Goal: Contribute content: Add original content to the website for others to see

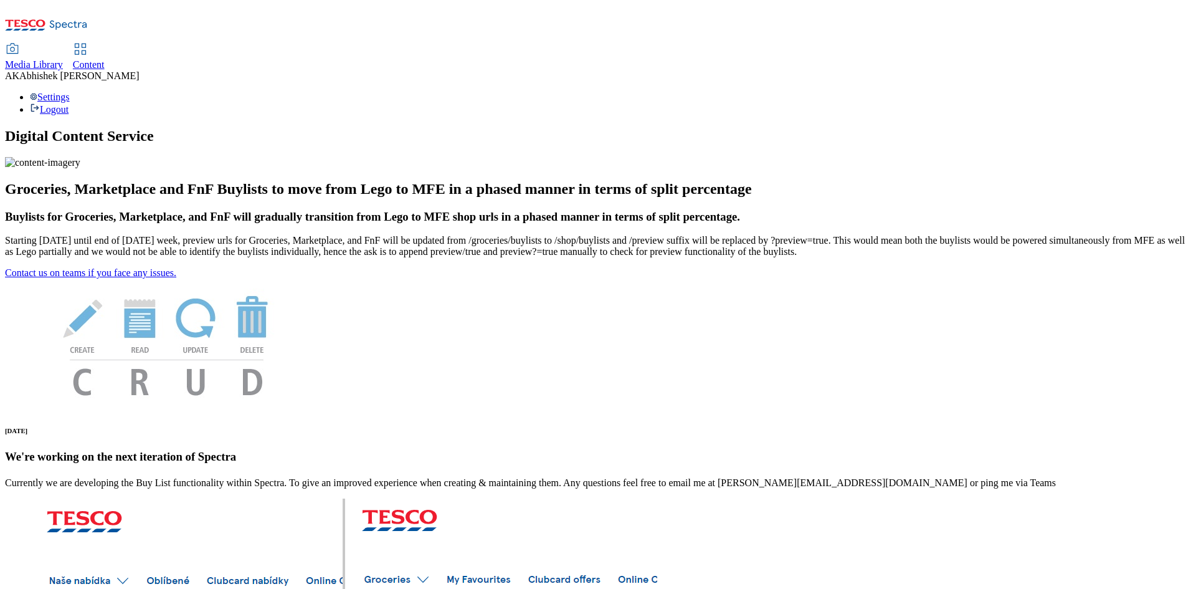
click at [105, 59] on span "Content" at bounding box center [89, 64] width 32 height 11
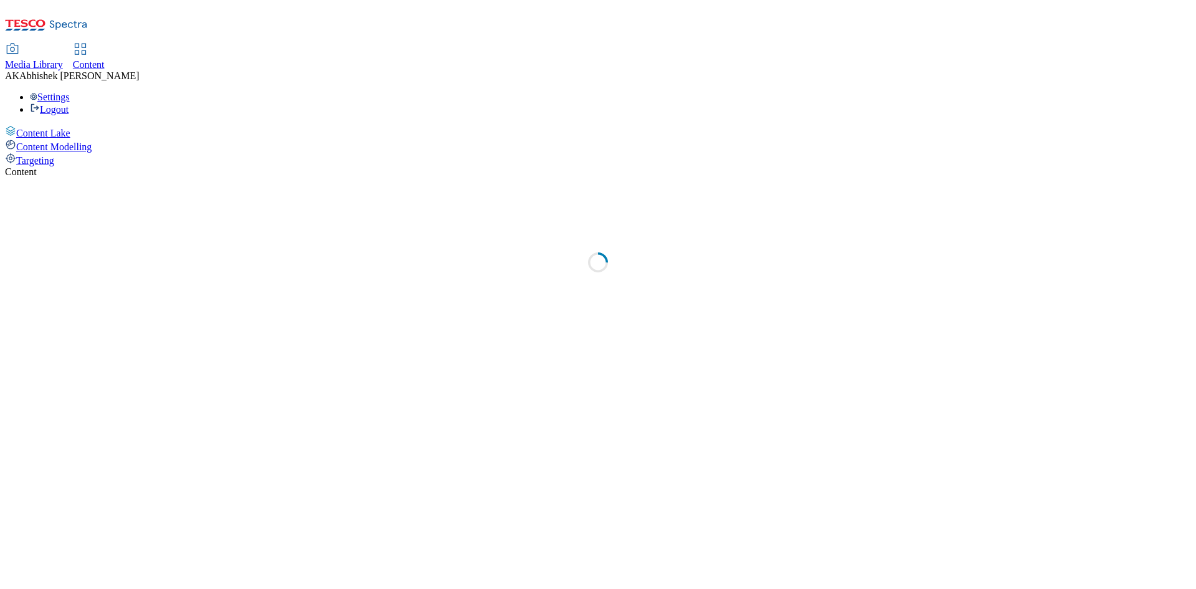
select select "ghs-[GEOGRAPHIC_DATA]"
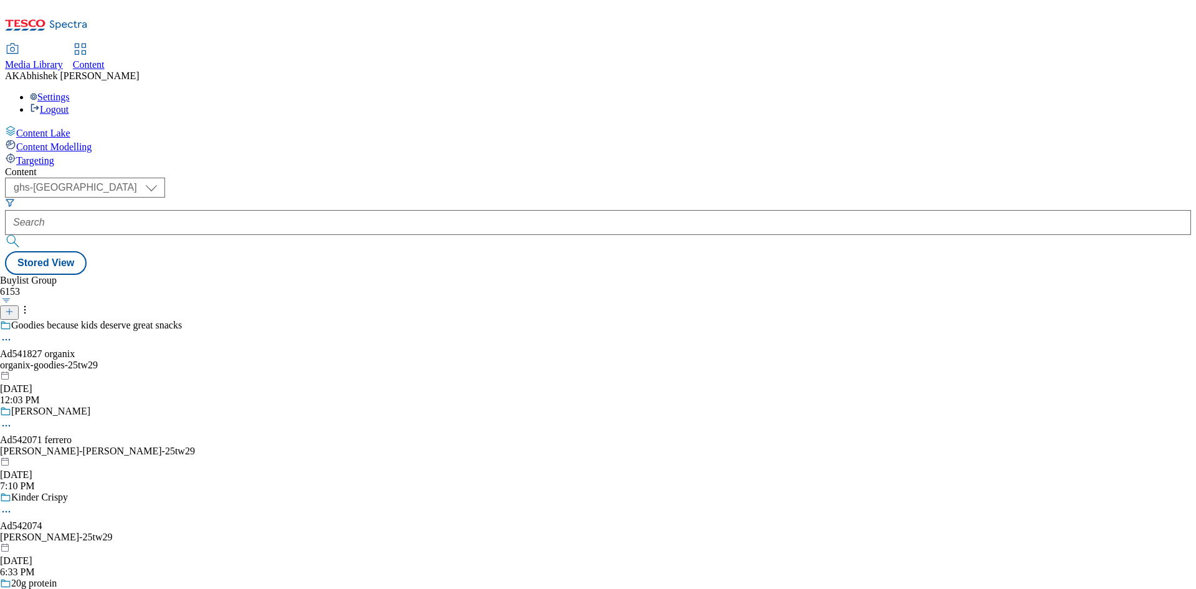
click at [9, 308] on line at bounding box center [9, 311] width 0 height 6
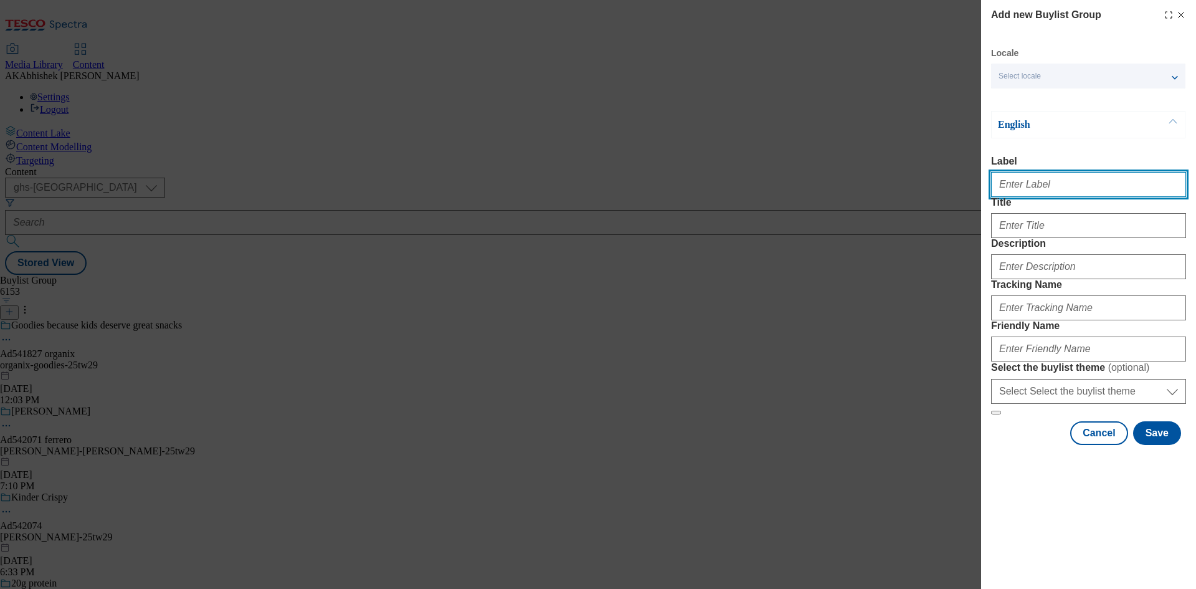
click at [1050, 186] on input "Label" at bounding box center [1088, 184] width 195 height 25
paste input "541450"
type input "Ad541450"
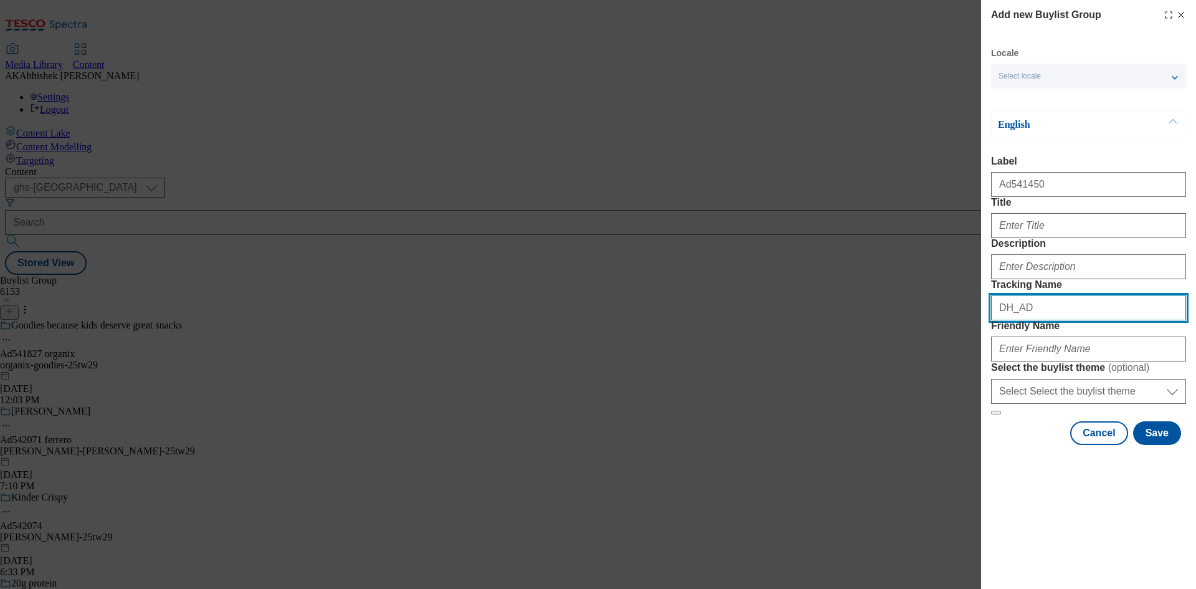
paste input "541450"
type input "DH_AD541450"
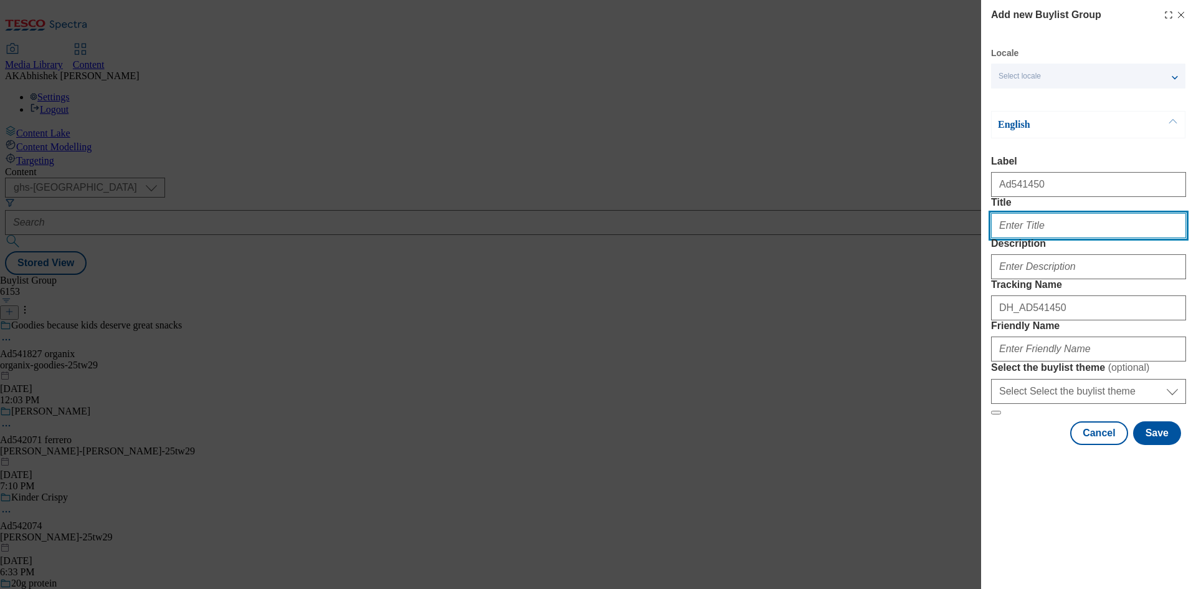
click at [1073, 238] on input "Title" at bounding box center [1088, 225] width 195 height 25
paste input "Perinaise but make it smoky"
type input "Perinaise but make it smoky"
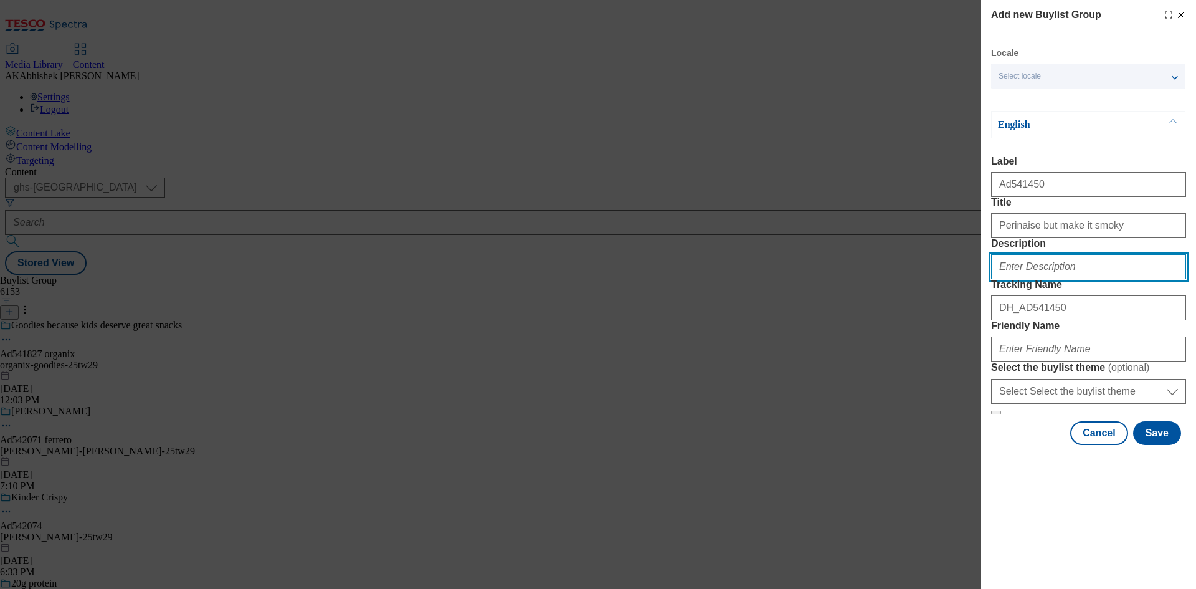
click at [1048, 279] on input "Description" at bounding box center [1088, 266] width 195 height 25
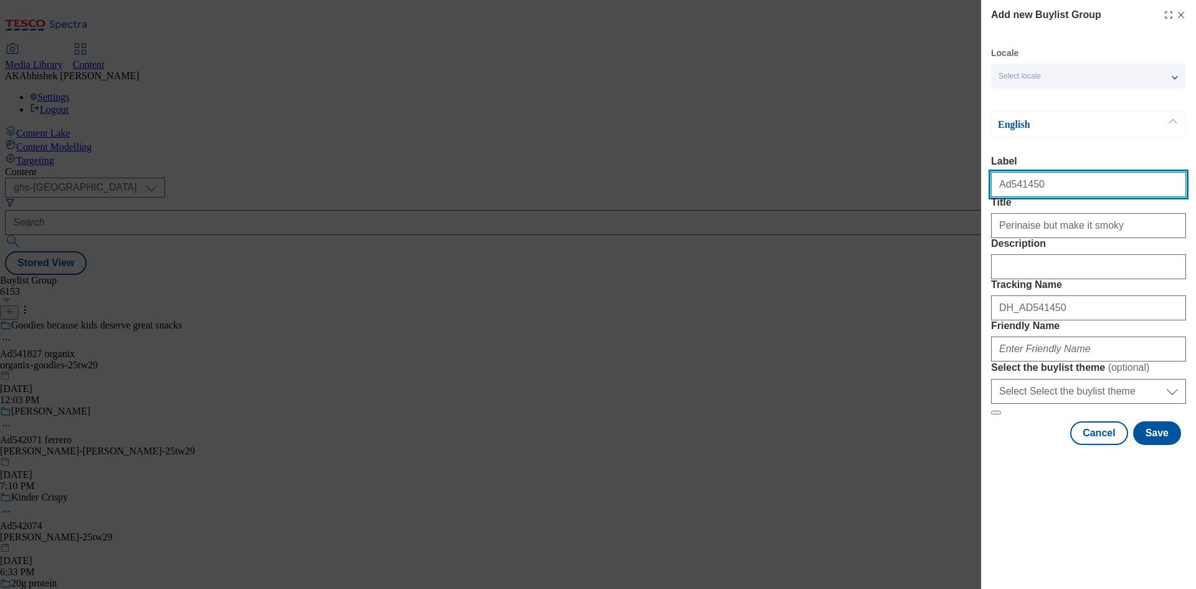
drag, startPoint x: 1009, startPoint y: 187, endPoint x: 1073, endPoint y: 187, distance: 64.2
click at [1073, 187] on input "Ad541450" at bounding box center [1088, 184] width 195 height 25
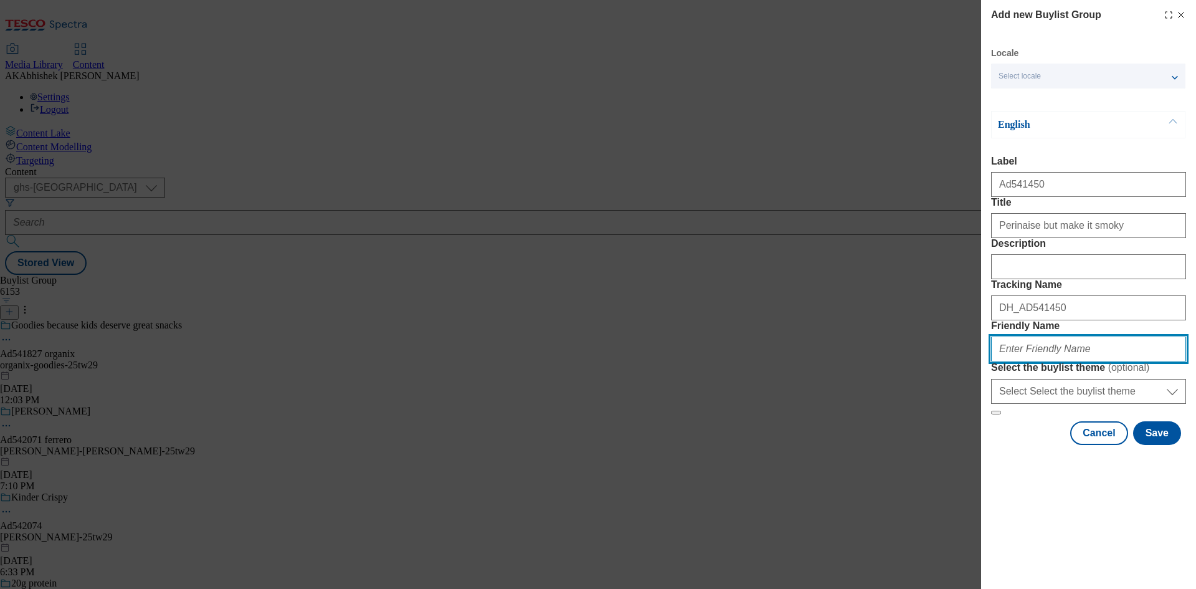
click at [1066, 361] on input "Friendly Name" at bounding box center [1088, 348] width 195 height 25
paste input "Perinaise but make it smoky"
type input "Perinaise but make it smoky"
drag, startPoint x: 1150, startPoint y: 439, endPoint x: 473, endPoint y: 419, distance: 676.8
click at [485, 418] on div "Add new Buylist Group Locale Select locale English Welsh English Label Ad541450…" at bounding box center [598, 294] width 1196 height 589
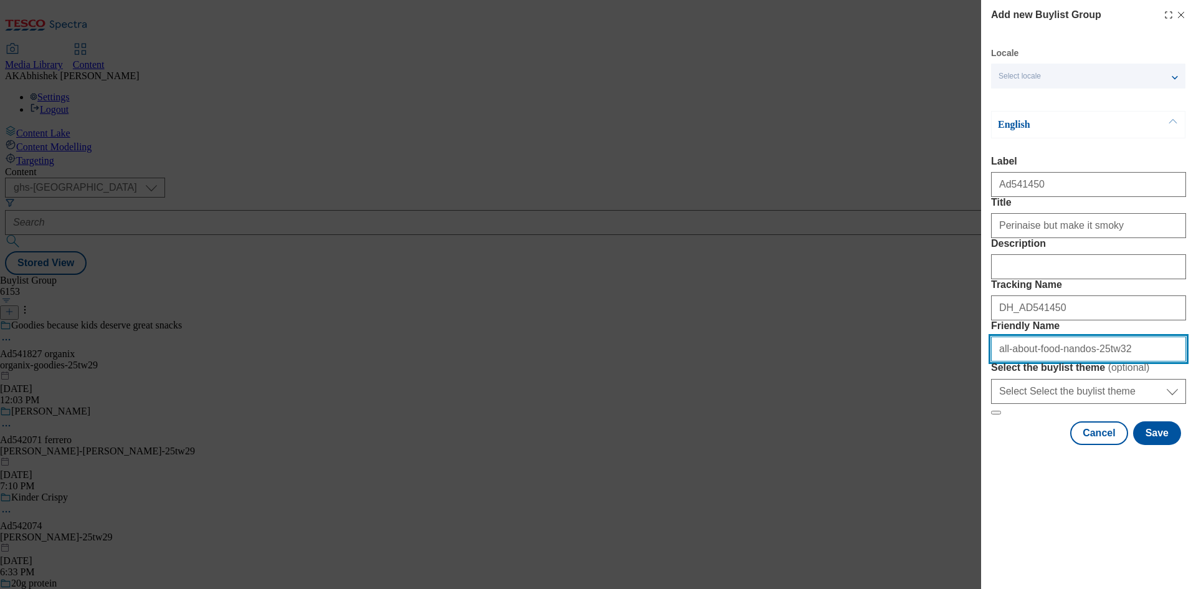
type input "all-about-food-nandos-25tw32"
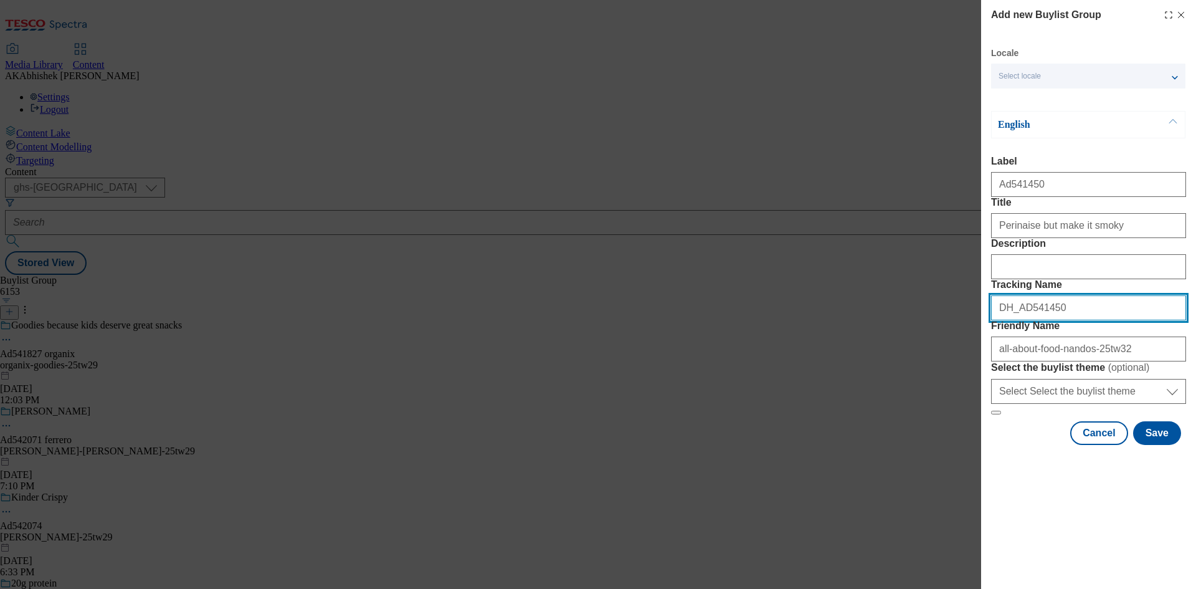
drag, startPoint x: 1066, startPoint y: 373, endPoint x: 698, endPoint y: 370, distance: 367.5
click at [698, 370] on div "Add new Buylist Group Locale Select locale English Welsh English Label Ad541450…" at bounding box center [598, 294] width 1196 height 589
click at [1153, 445] on button "Save" at bounding box center [1157, 433] width 48 height 24
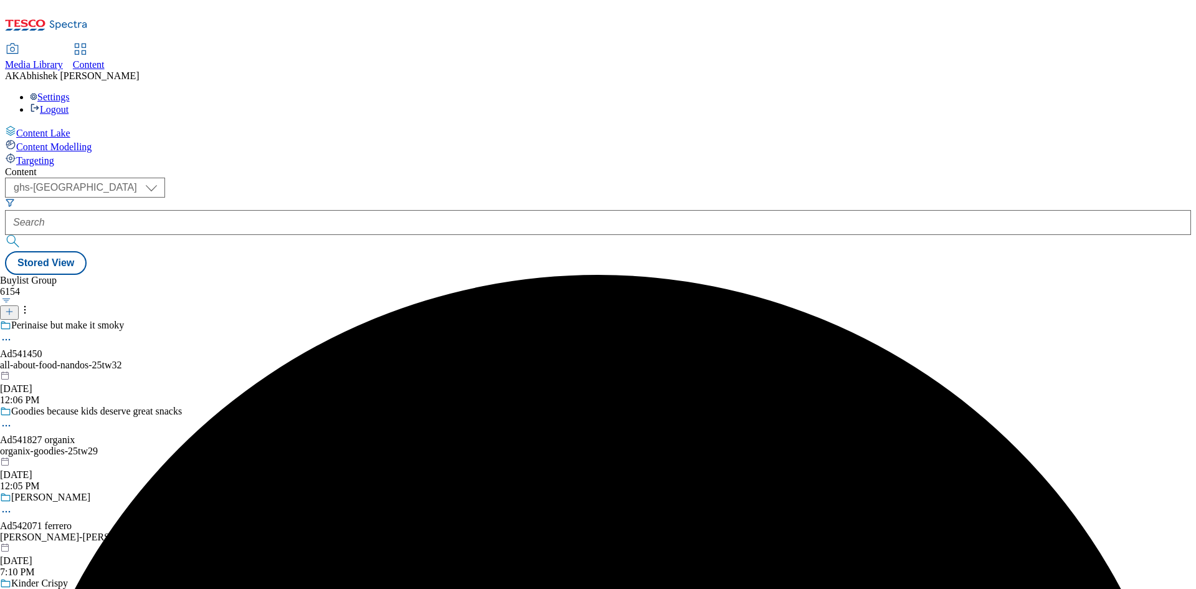
click at [195, 359] on div "all-about-food-nandos-25tw32" at bounding box center [97, 364] width 195 height 11
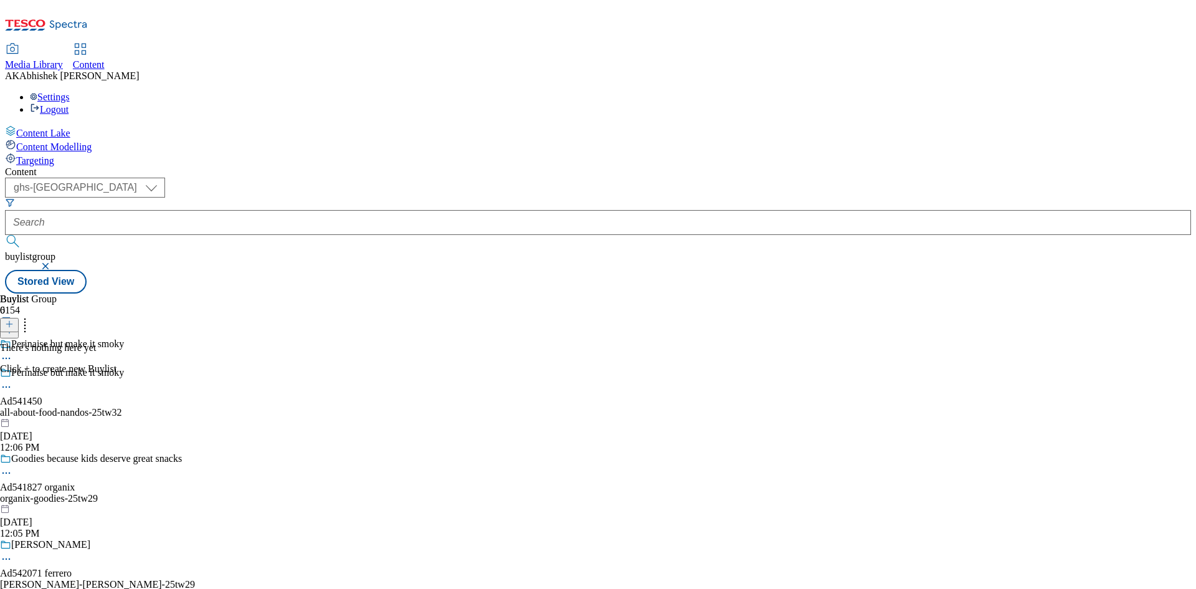
click at [14, 320] on icon at bounding box center [9, 324] width 9 height 9
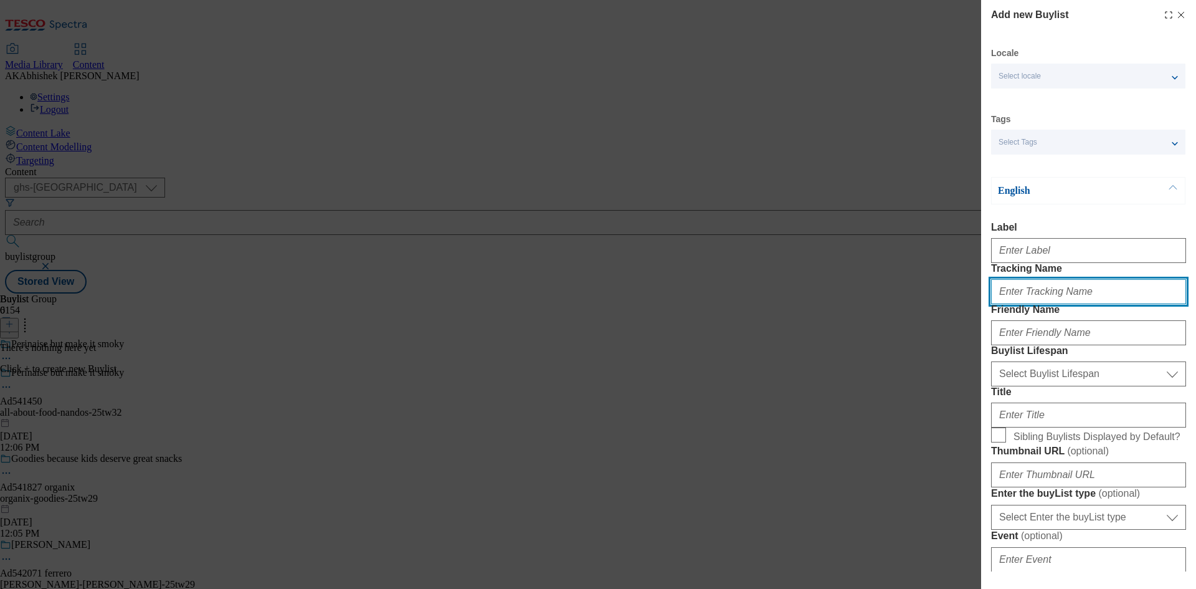
click at [1075, 304] on input "Tracking Name" at bounding box center [1088, 291] width 195 height 25
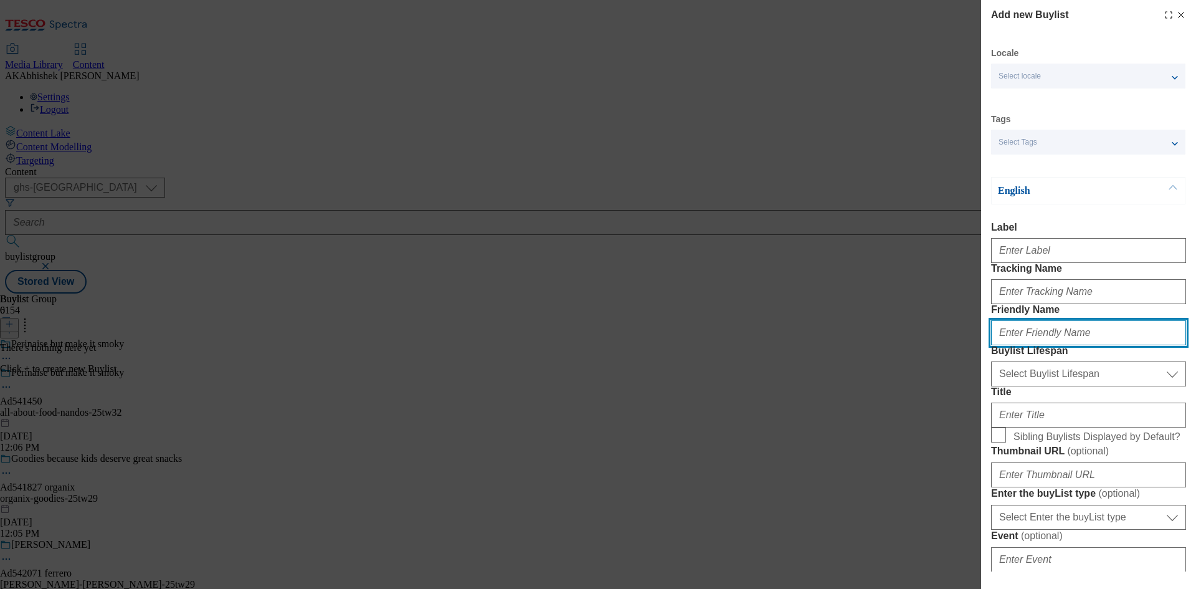
drag, startPoint x: 1073, startPoint y: 372, endPoint x: 1100, endPoint y: 380, distance: 27.8
click at [1073, 345] on input "Friendly Name" at bounding box center [1088, 332] width 195 height 25
paste input "DH_AD541450"
type input "DH_AD541450"
click at [1043, 304] on div "Modal" at bounding box center [1088, 289] width 195 height 30
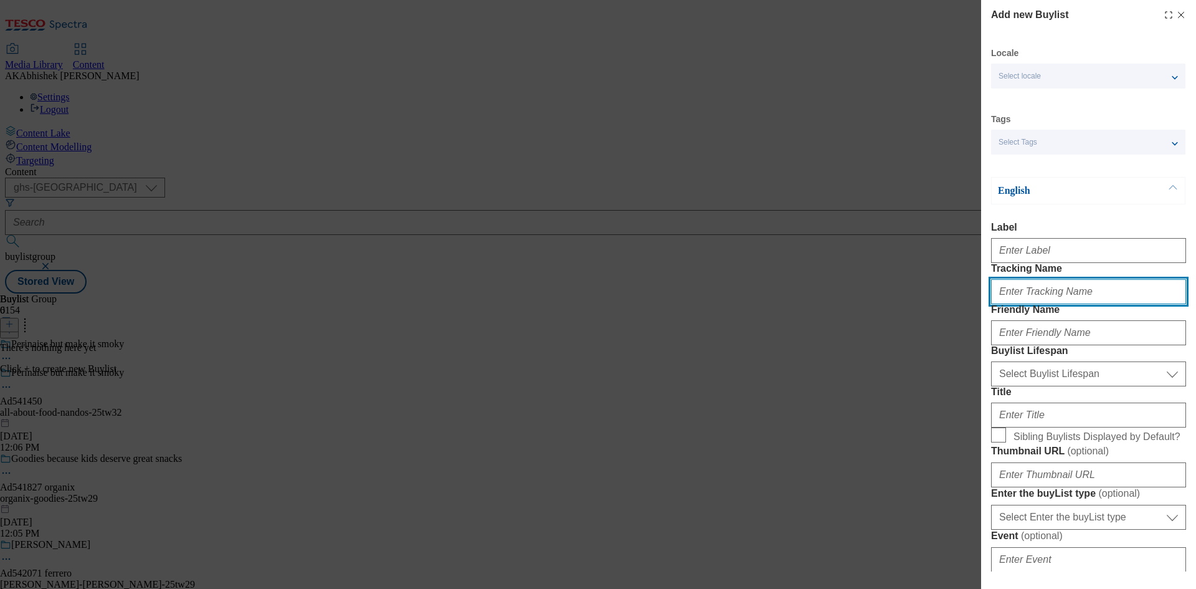
click at [1035, 304] on input "Tracking Name" at bounding box center [1088, 291] width 195 height 25
paste input "DH_AD541450"
type input "DH_AD541450"
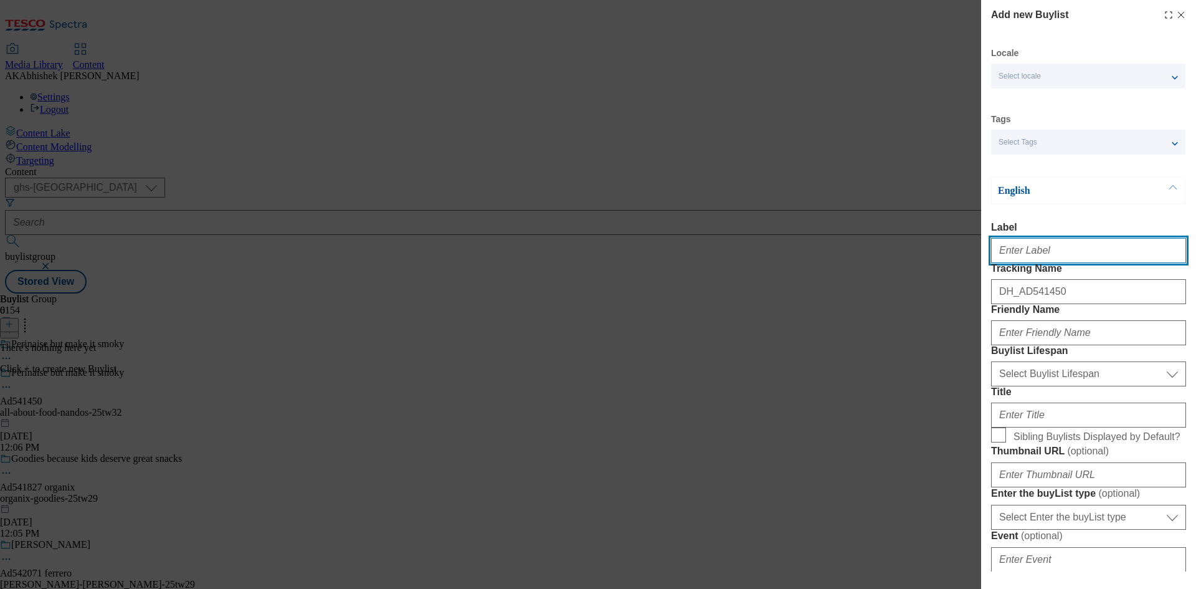
click at [1046, 252] on input "Label" at bounding box center [1088, 250] width 195 height 25
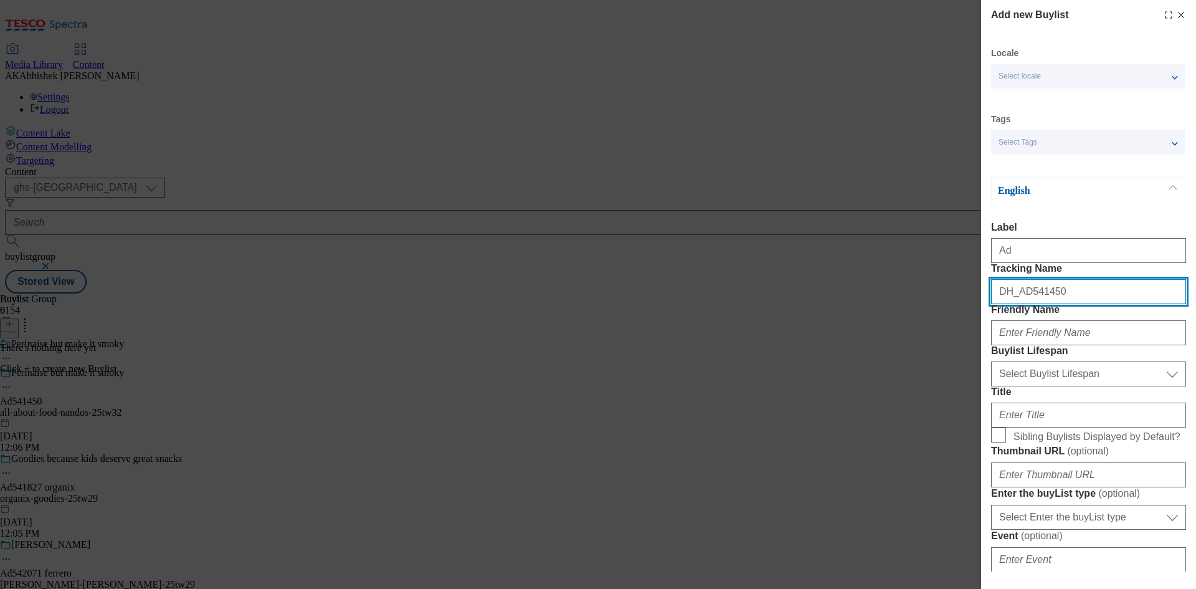
drag, startPoint x: 1021, startPoint y: 318, endPoint x: 1190, endPoint y: 321, distance: 169.5
click at [1190, 321] on div "Add new Buylist Locale Select locale English Welsh Tags Select Tags fnf marketp…" at bounding box center [1088, 285] width 215 height 571
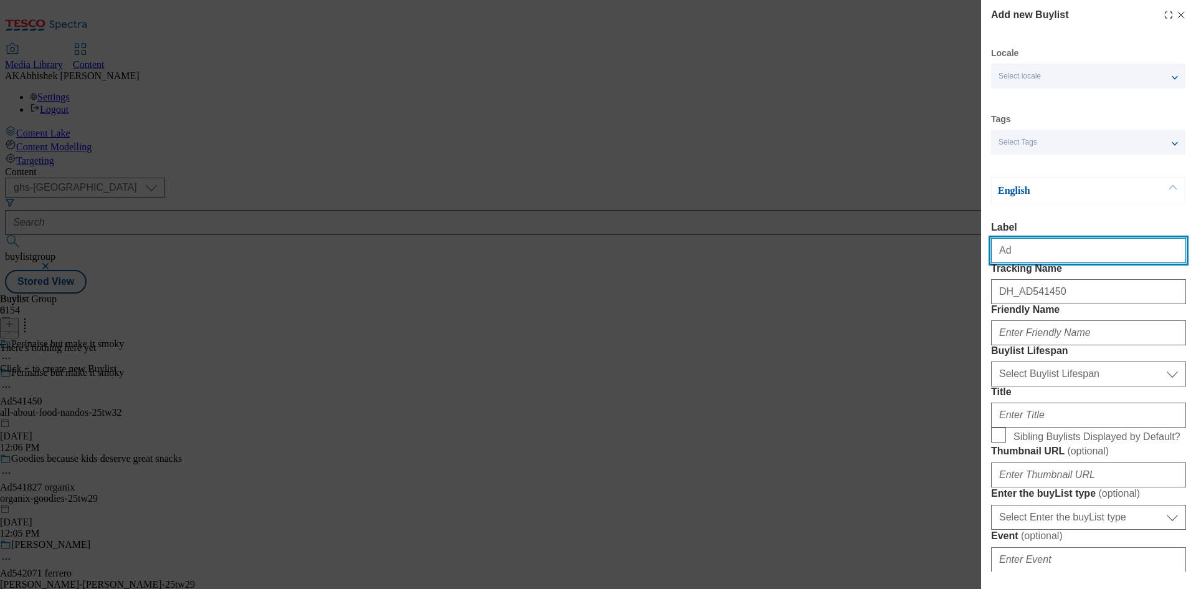
click at [1058, 260] on input "Ad" at bounding box center [1088, 250] width 195 height 25
paste input "541450"
type input "Ad541450"
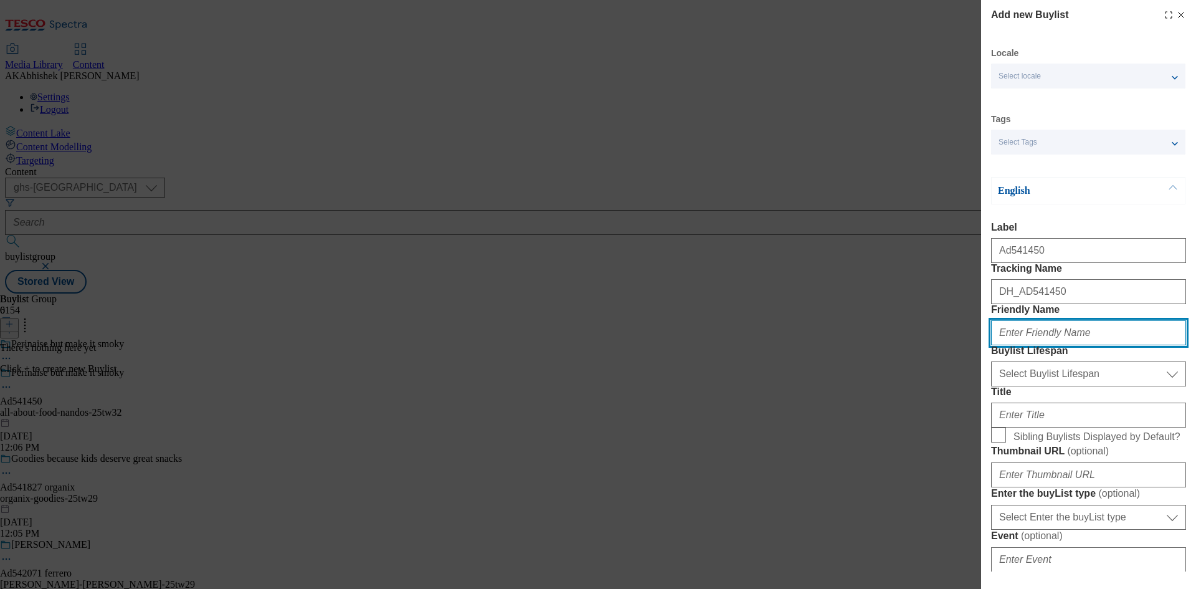
click at [1029, 345] on input "Friendly Name" at bounding box center [1088, 332] width 195 height 25
paste input "all-about-food"
type input "all-about-food"
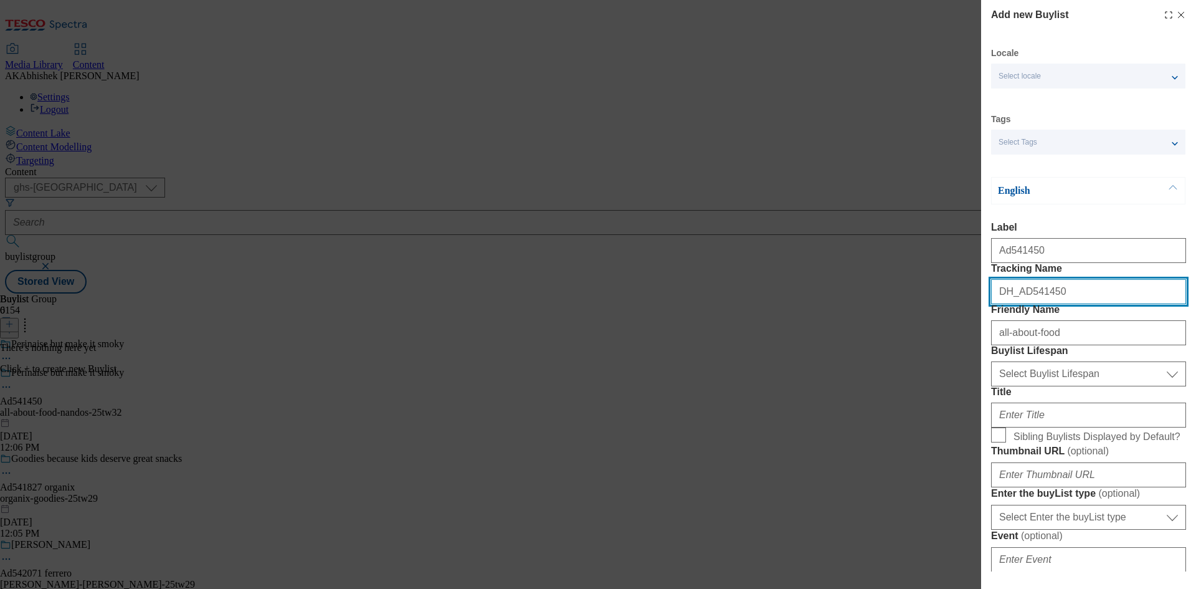
drag, startPoint x: 1021, startPoint y: 316, endPoint x: 1171, endPoint y: 315, distance: 150.1
click at [1171, 304] on input "DH_AD541450" at bounding box center [1088, 291] width 195 height 25
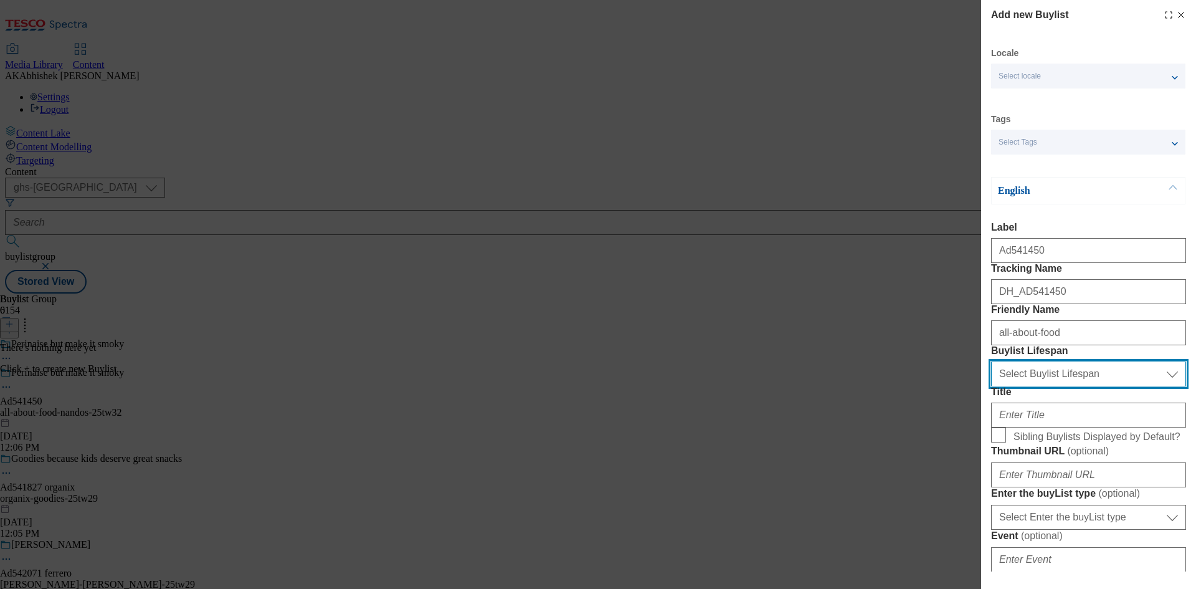
click at [1054, 386] on select "Select Buylist Lifespan evergreen seasonal tactical" at bounding box center [1088, 373] width 195 height 25
click at [991, 386] on select "Select Buylist Lifespan evergreen seasonal tactical" at bounding box center [1088, 373] width 195 height 25
click at [1032, 386] on select "Select Buylist Lifespan evergreen seasonal tactical" at bounding box center [1088, 373] width 195 height 25
select select "tactical"
click at [991, 386] on select "Select Buylist Lifespan evergreen seasonal tactical" at bounding box center [1088, 373] width 195 height 25
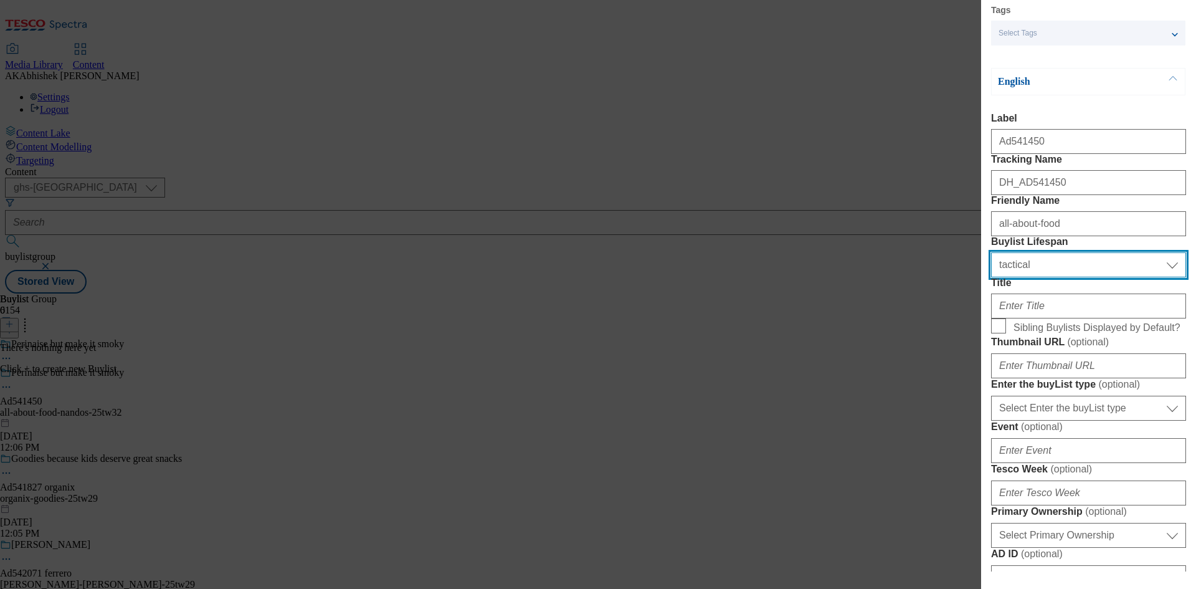
scroll to position [249, 0]
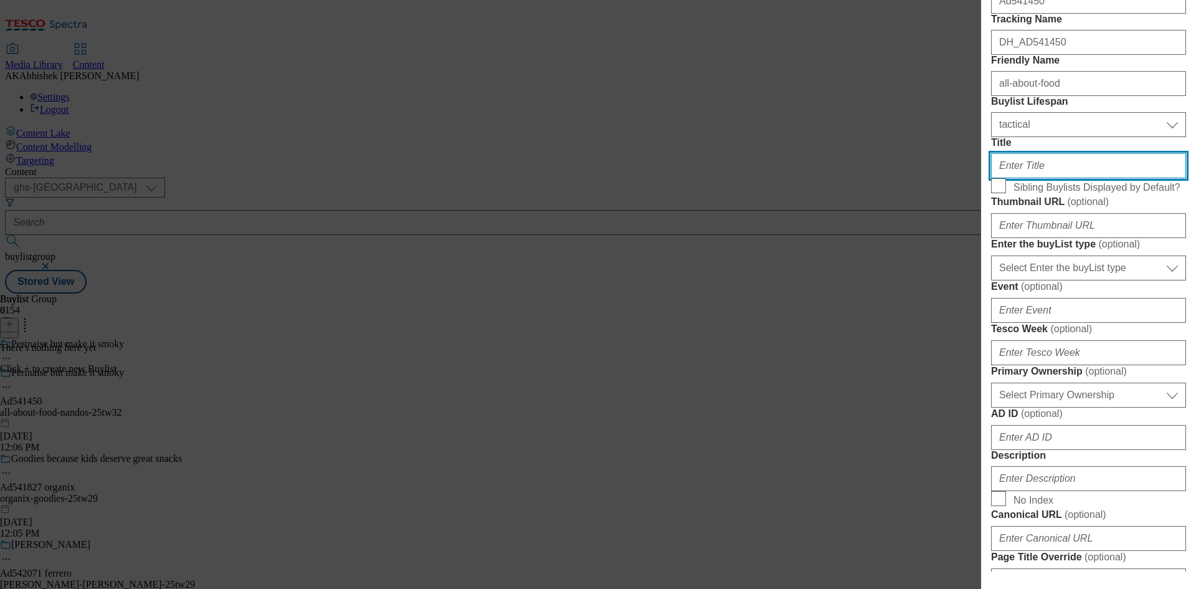
click at [1032, 178] on input "Title" at bounding box center [1088, 165] width 195 height 25
paste input "Add a new squeeze to your roster"
type input "Add a new squeeze to your roster"
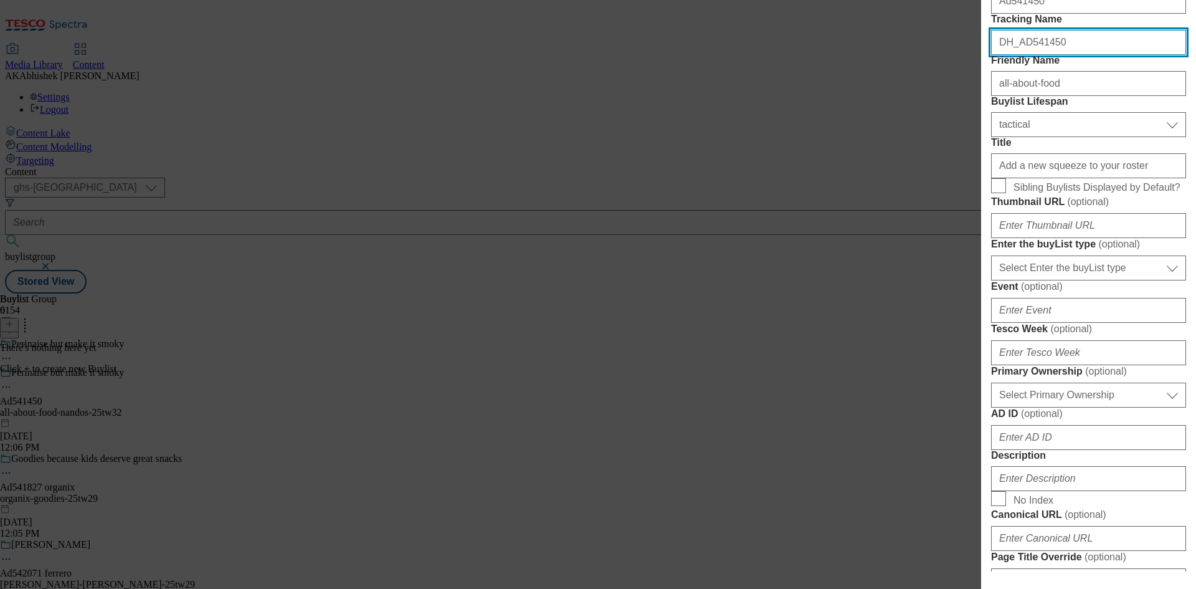
drag, startPoint x: 1022, startPoint y: 67, endPoint x: 1154, endPoint y: 78, distance: 132.5
click at [1153, 55] on input "DH_AD541450" at bounding box center [1088, 42] width 195 height 25
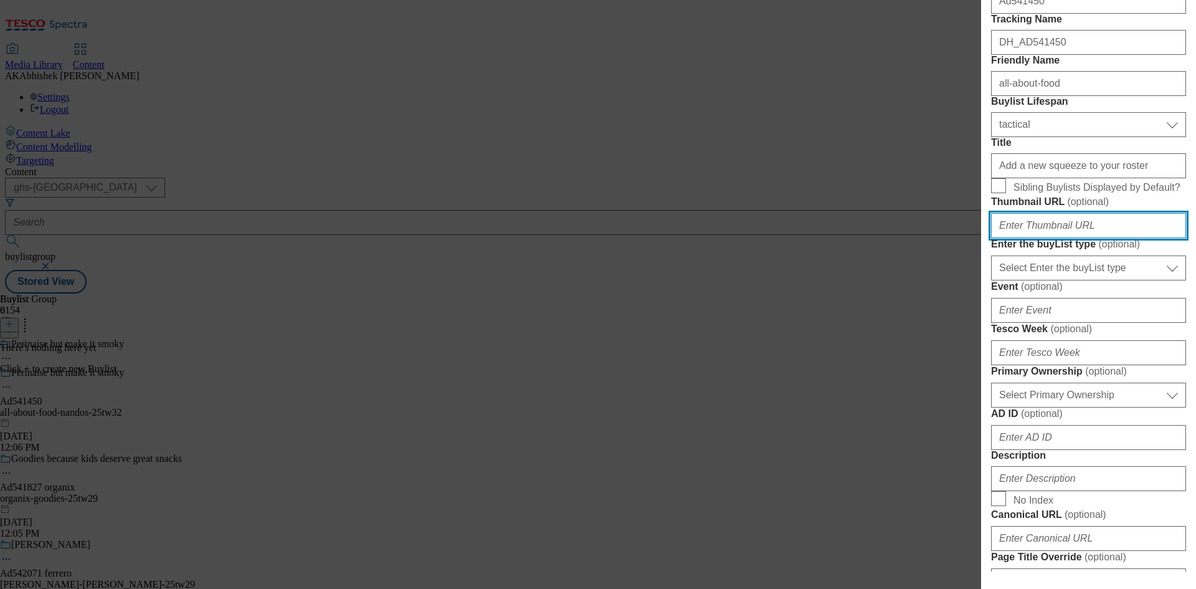
drag, startPoint x: 1060, startPoint y: 352, endPoint x: 1104, endPoint y: 361, distance: 45.1
click at [1060, 238] on input "Thumbnail URL ( optional )" at bounding box center [1088, 225] width 195 height 25
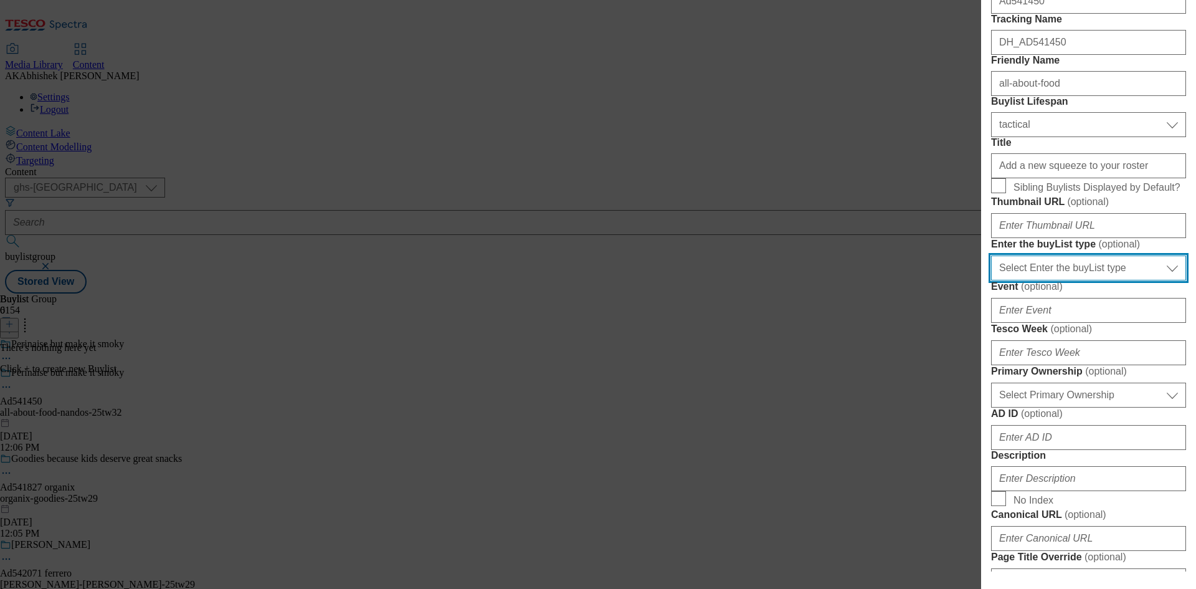
click at [1101, 280] on select "Select Enter the buyList type event supplier funded long term >4 weeks supplier…" at bounding box center [1088, 267] width 195 height 25
select select "supplier funded short term 1-3 weeks"
click at [991, 280] on select "Select Enter the buyList type event supplier funded long term >4 weeks supplier…" at bounding box center [1088, 267] width 195 height 25
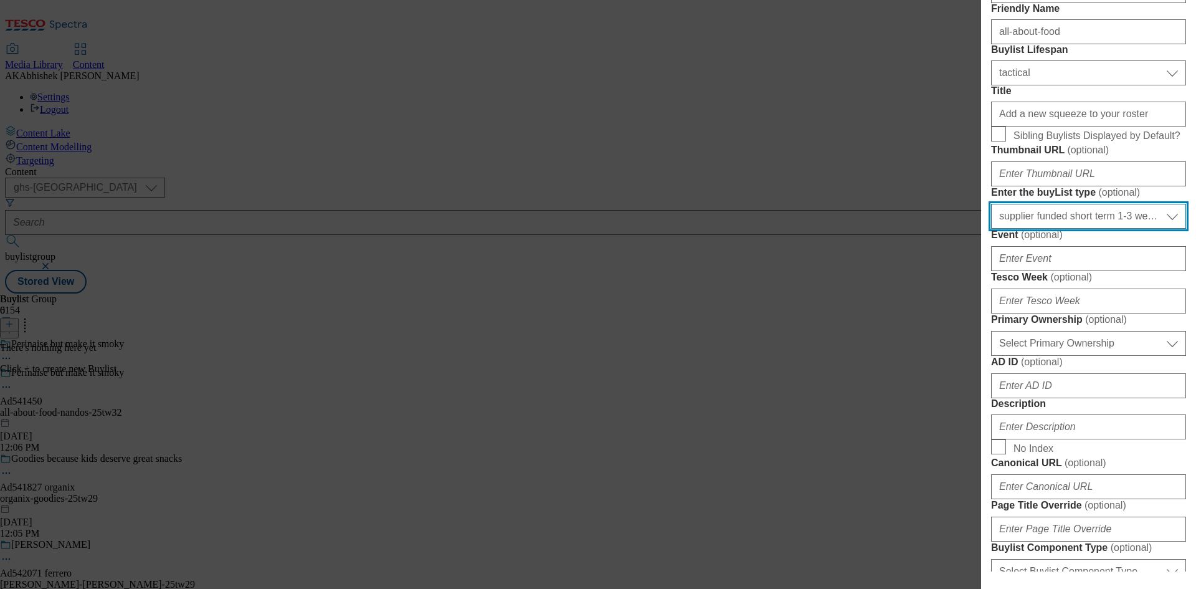
scroll to position [374, 0]
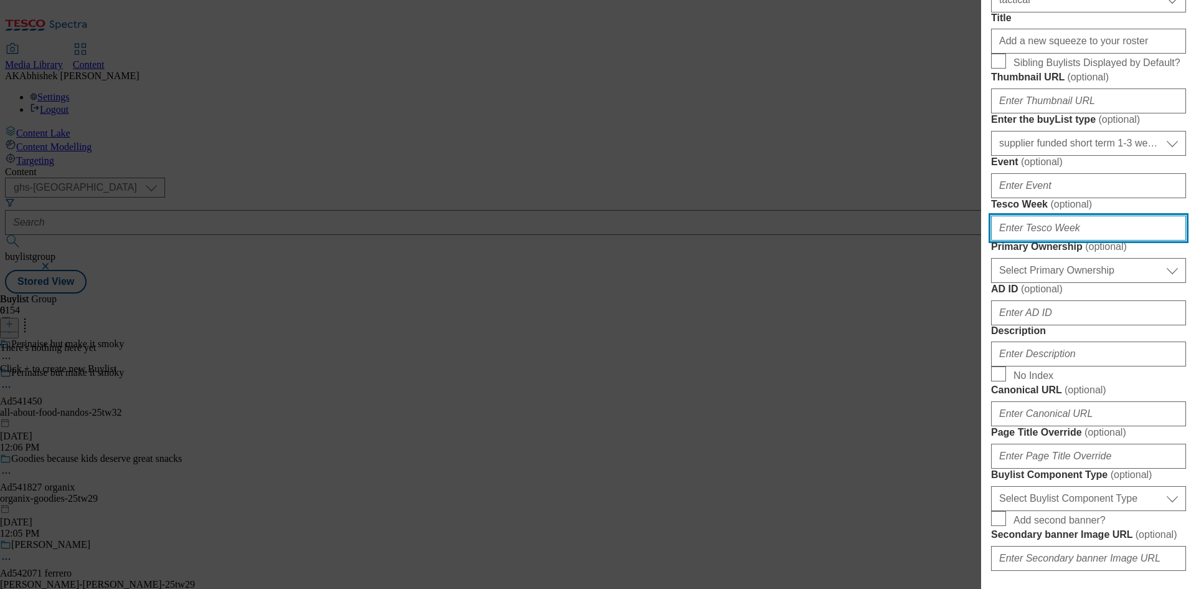
click at [1088, 240] on input "Tesco Week ( optional )" at bounding box center [1088, 228] width 195 height 25
paste input "541450"
type input "541450"
type input "32"
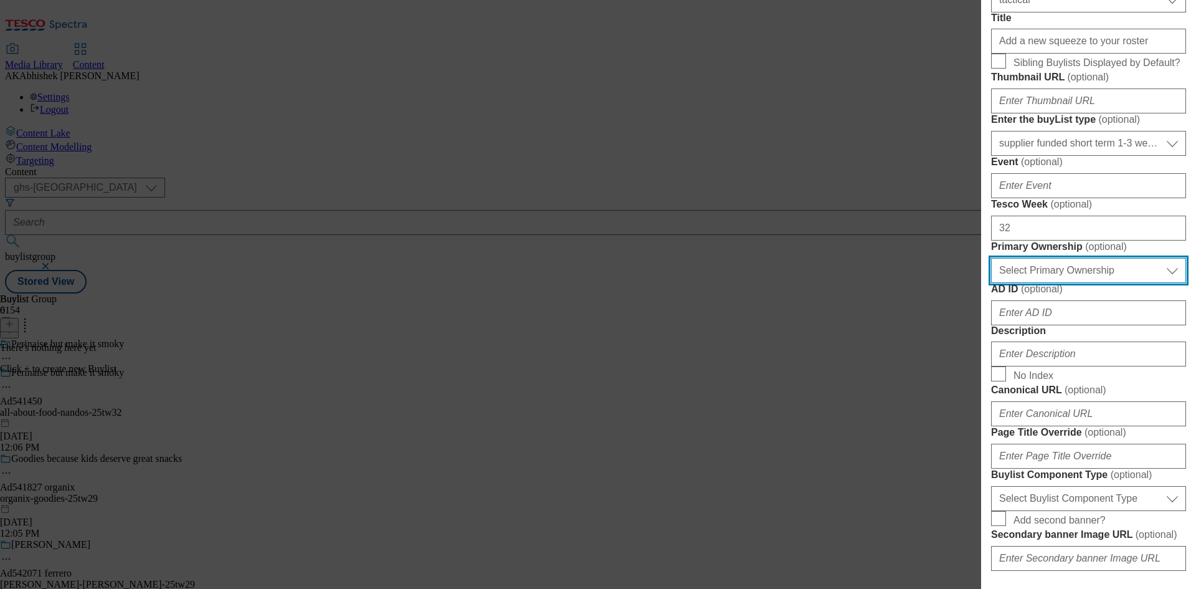
click at [1070, 283] on select "Select Primary Ownership [PERSON_NAME]" at bounding box center [1088, 270] width 195 height 25
select select "dunnhumby"
click at [991, 283] on select "Select Primary Ownership [PERSON_NAME]" at bounding box center [1088, 270] width 195 height 25
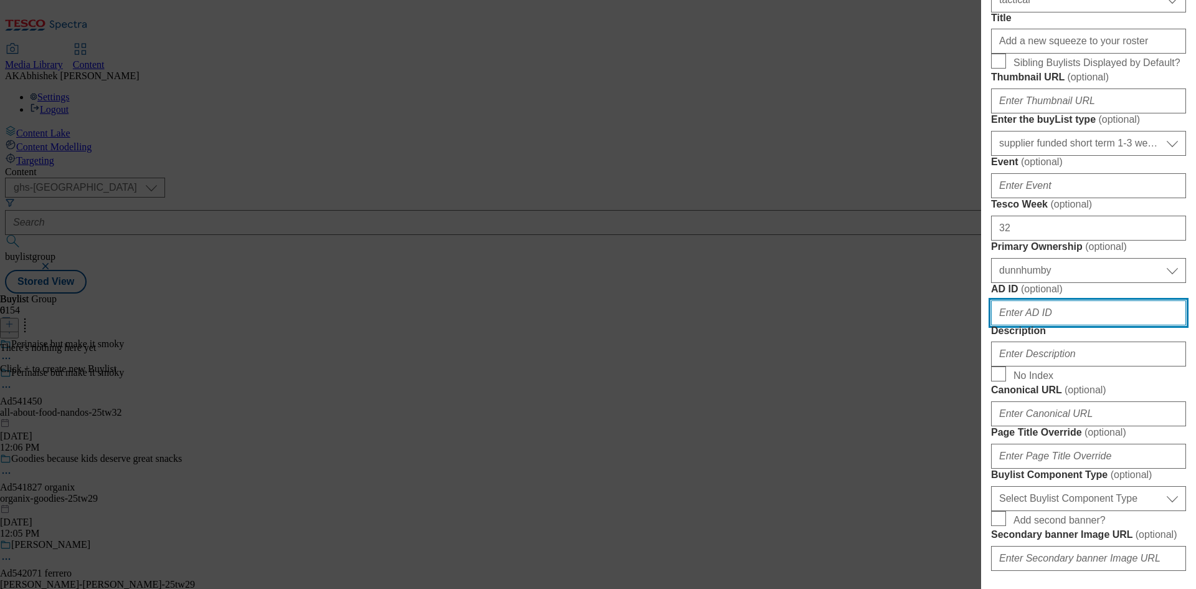
click at [1061, 325] on input "AD ID ( optional )" at bounding box center [1088, 312] width 195 height 25
paste input "541450"
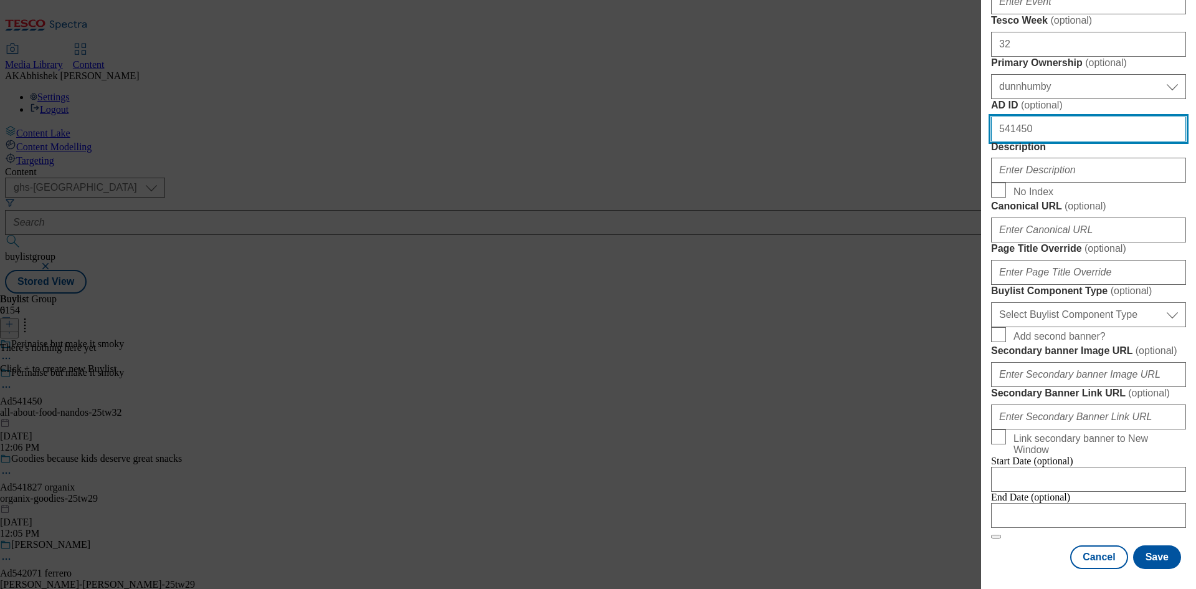
scroll to position [810, 0]
type input "541450"
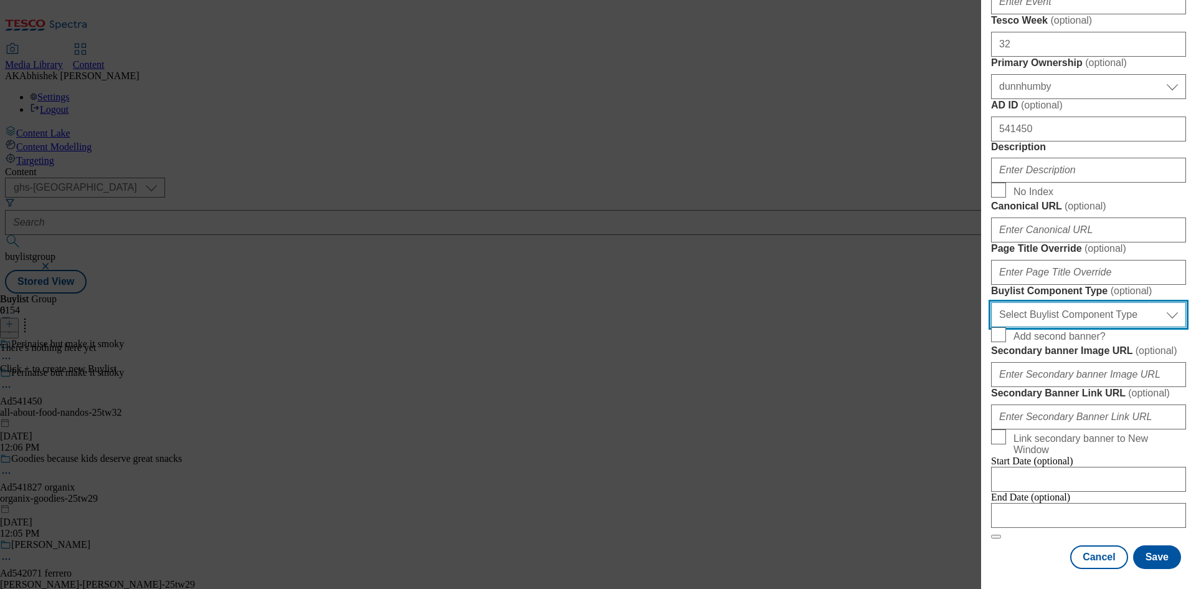
click at [1093, 327] on select "Select Buylist Component Type Banner Competition Header Meal" at bounding box center [1088, 314] width 195 height 25
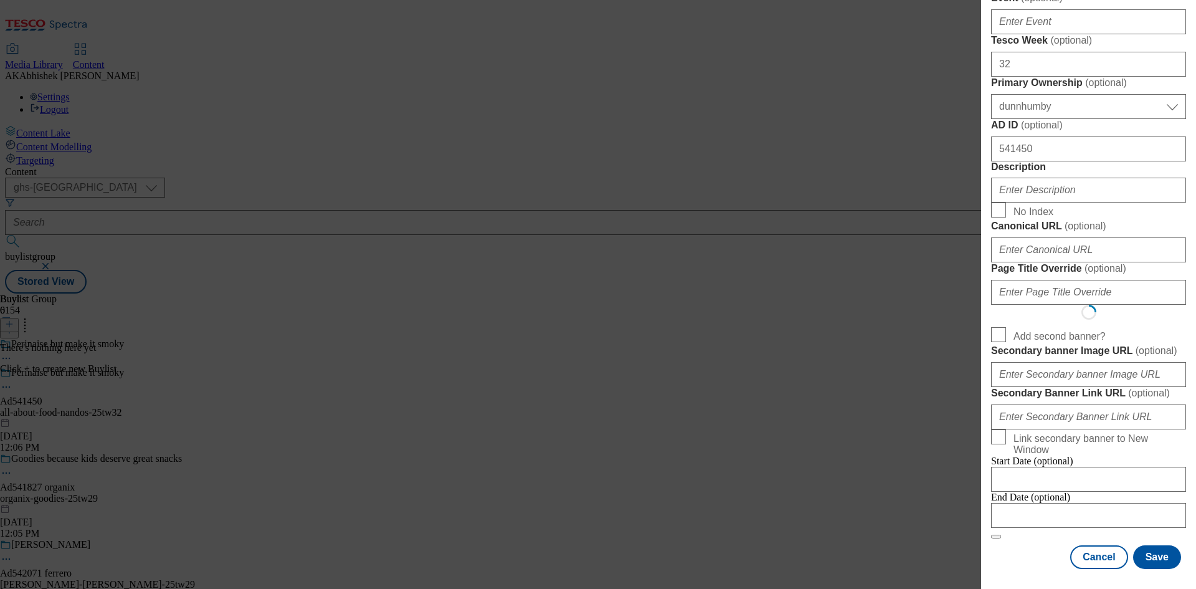
scroll to position [0, 0]
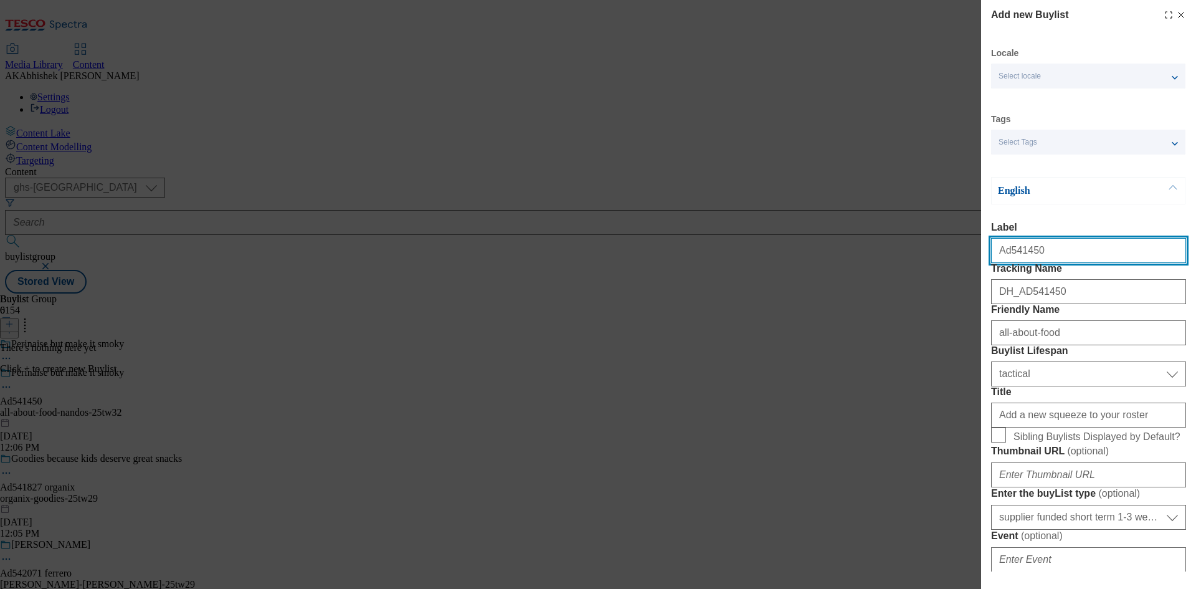
select select "Banner"
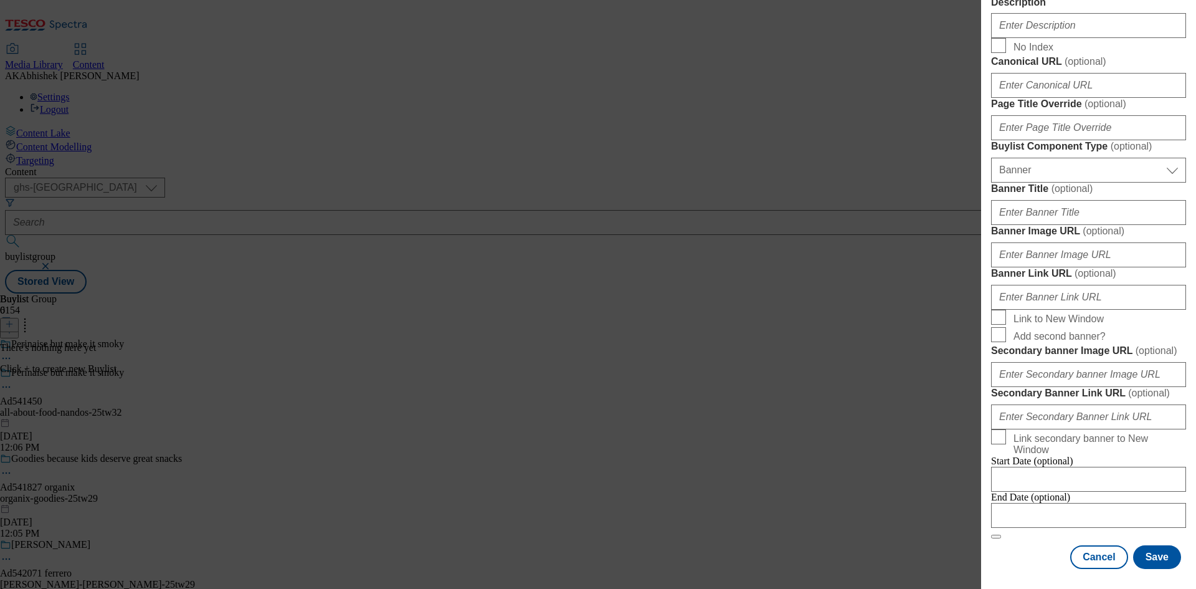
scroll to position [1235, 0]
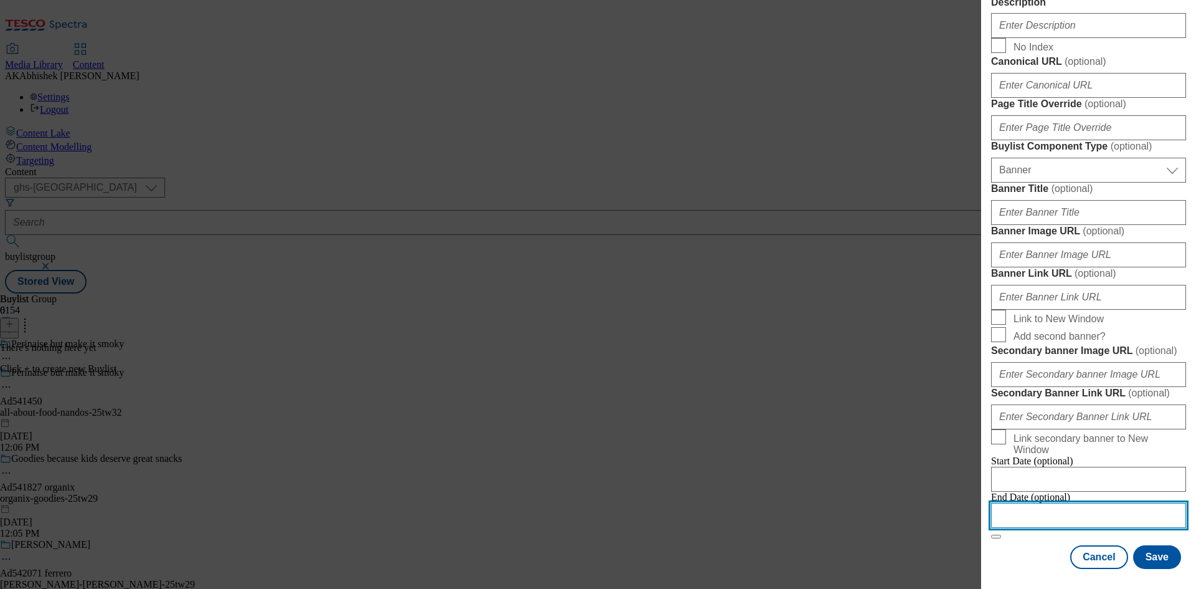
click at [1158, 503] on input "Modal" at bounding box center [1088, 515] width 195 height 25
select select "2025"
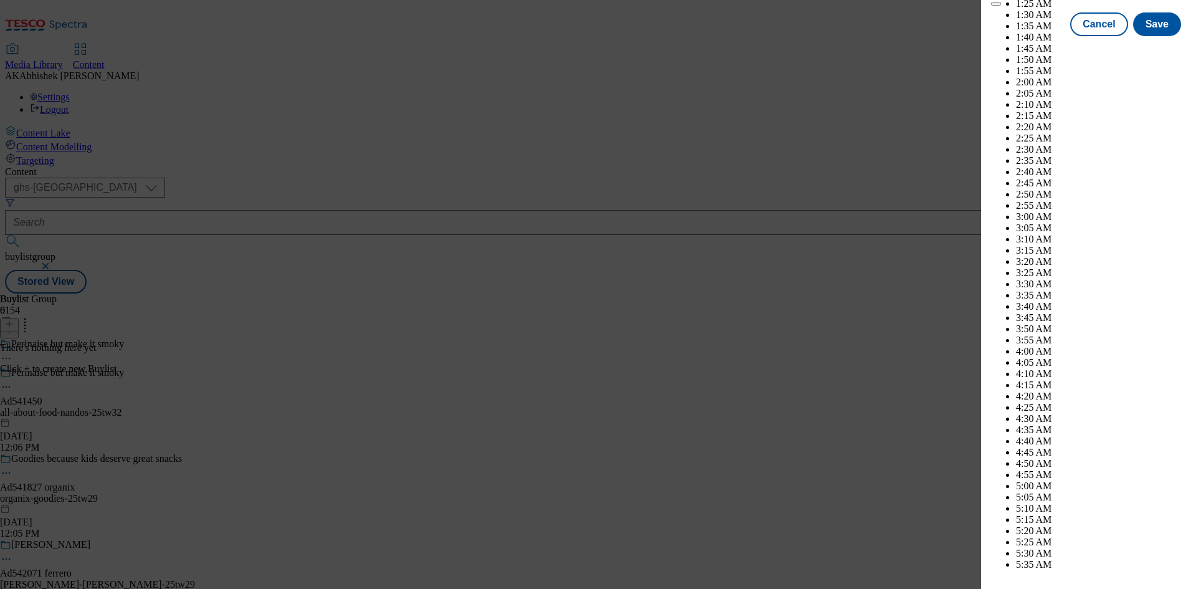
scroll to position [3331, 0]
select select "December"
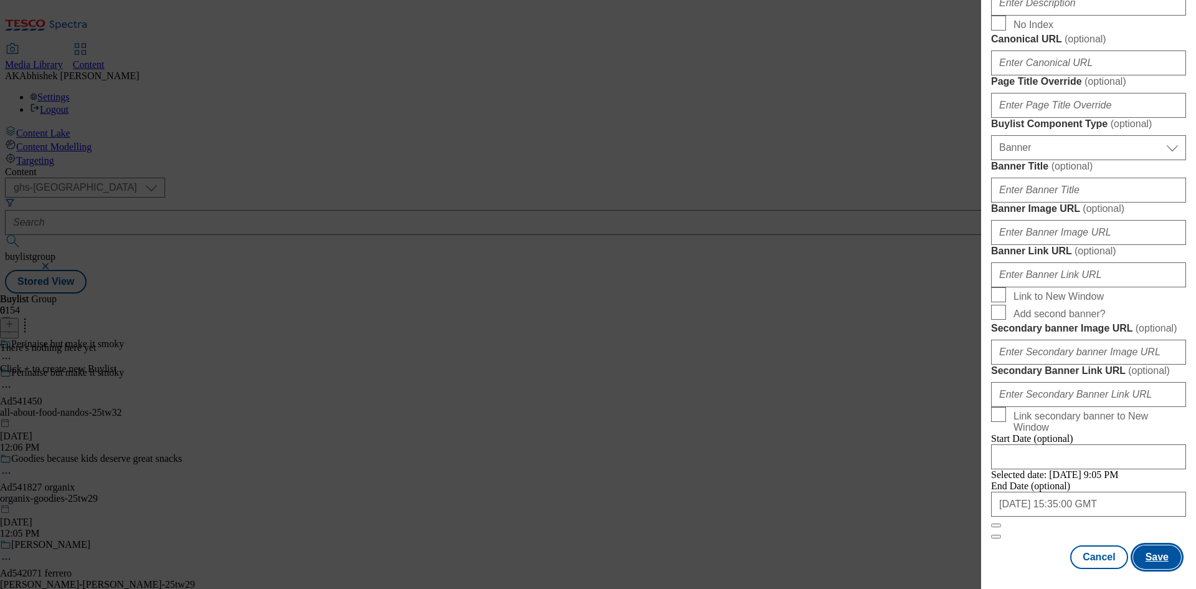
click at [1156, 559] on button "Save" at bounding box center [1157, 557] width 48 height 24
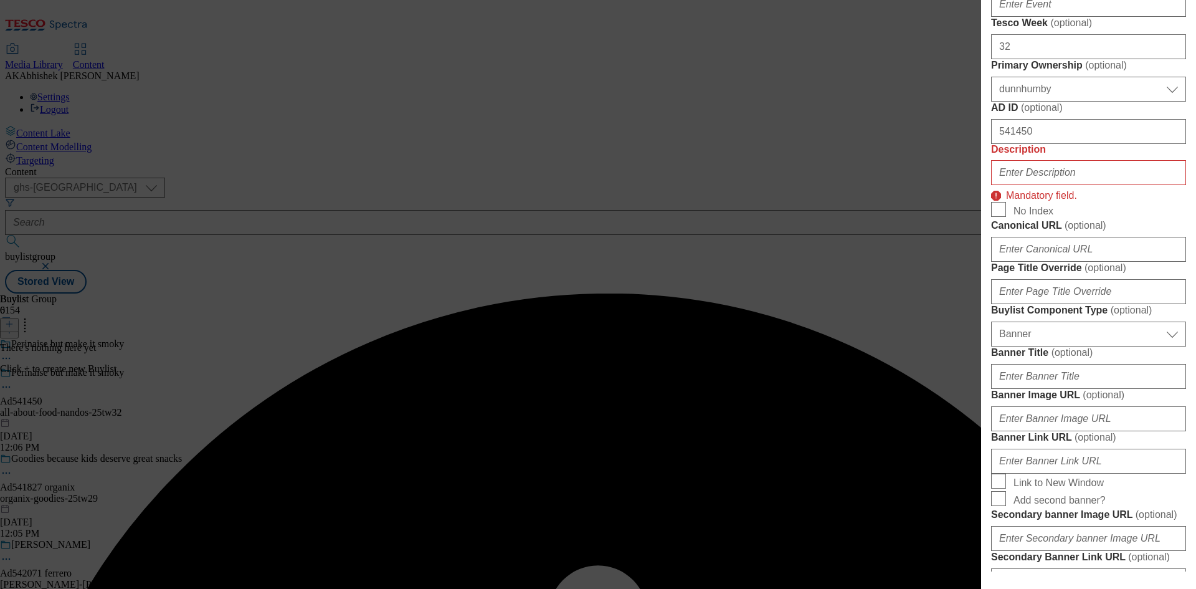
scroll to position [690, 0]
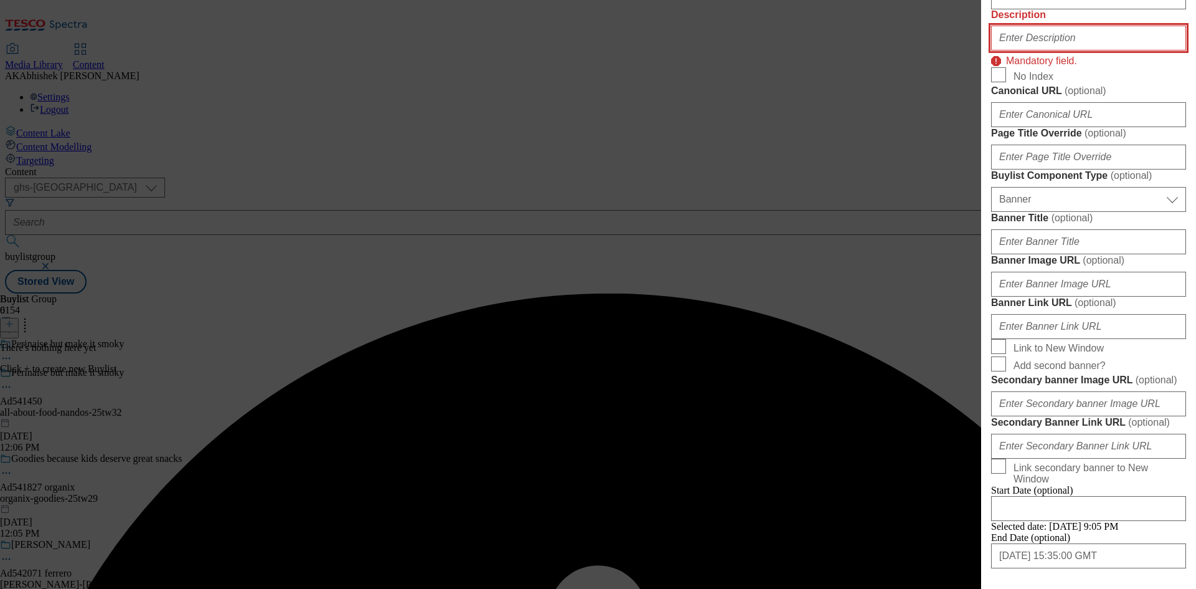
click at [1052, 50] on input "Description" at bounding box center [1088, 38] width 195 height 25
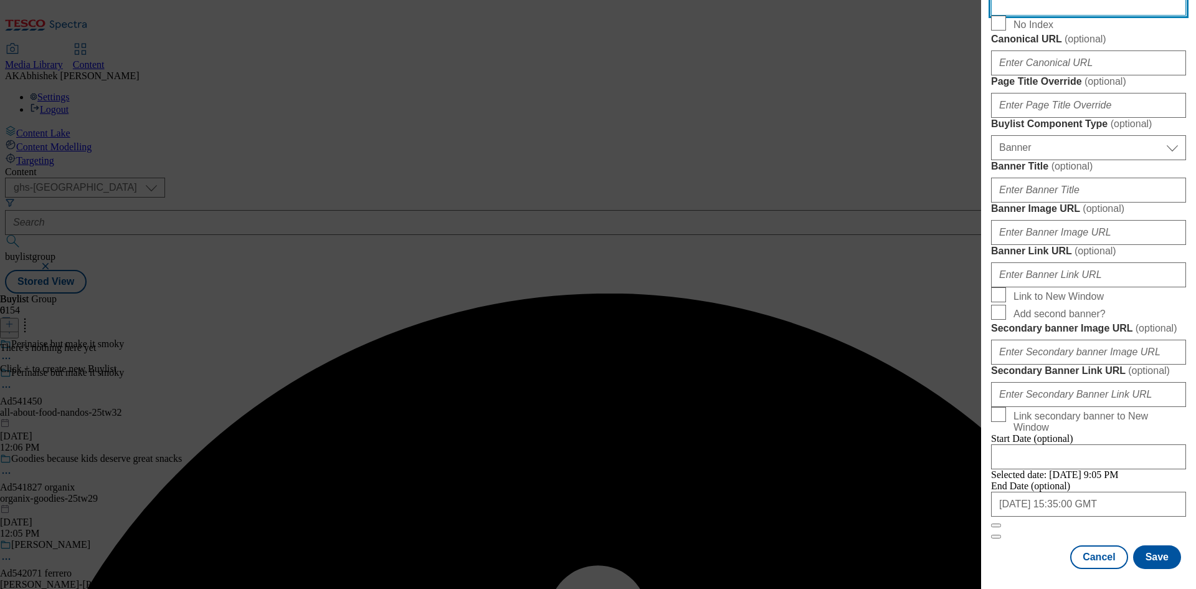
scroll to position [1235, 0]
click at [1151, 549] on button "Save" at bounding box center [1157, 557] width 48 height 24
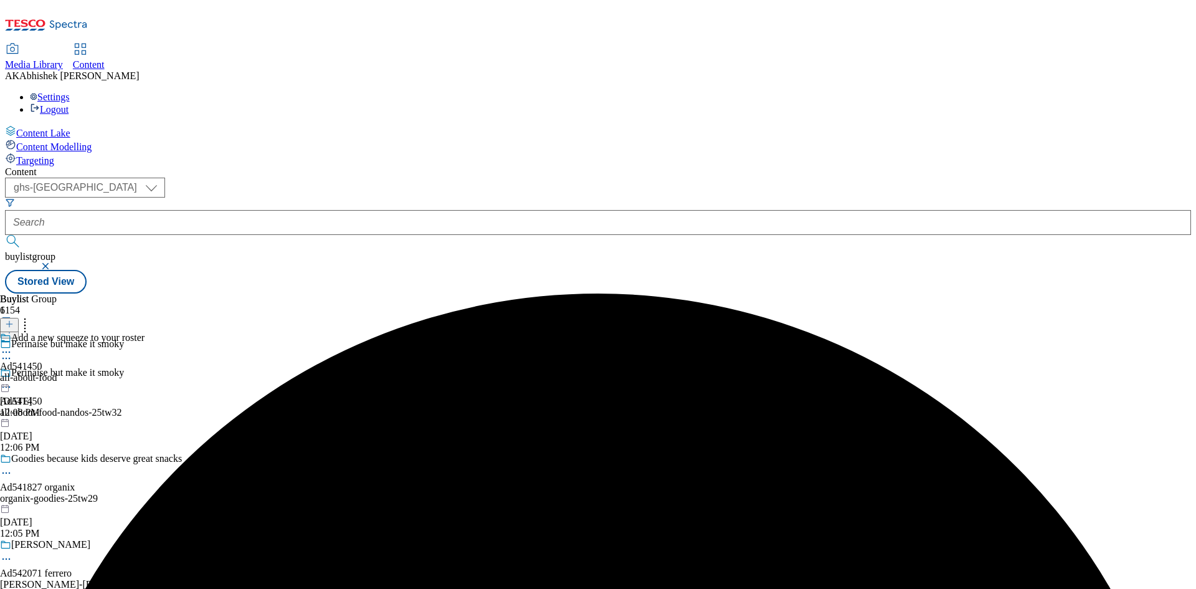
click at [145, 372] on div "all-about-food" at bounding box center [72, 377] width 145 height 11
click at [14, 320] on icon at bounding box center [9, 324] width 9 height 9
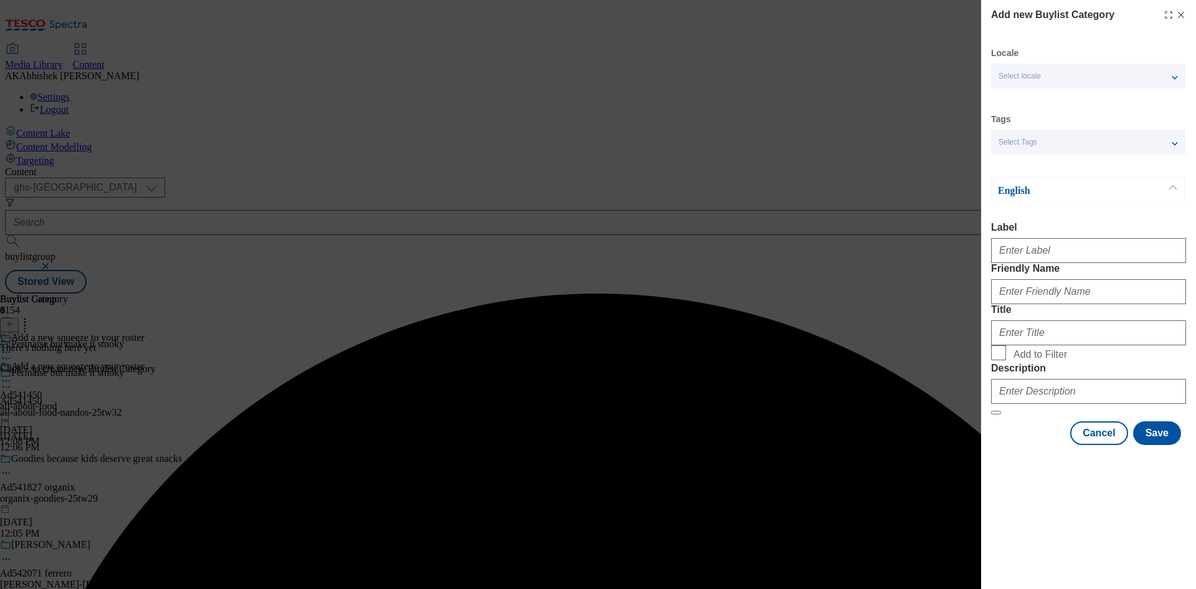
click at [1072, 263] on div "Modal" at bounding box center [1088, 248] width 195 height 30
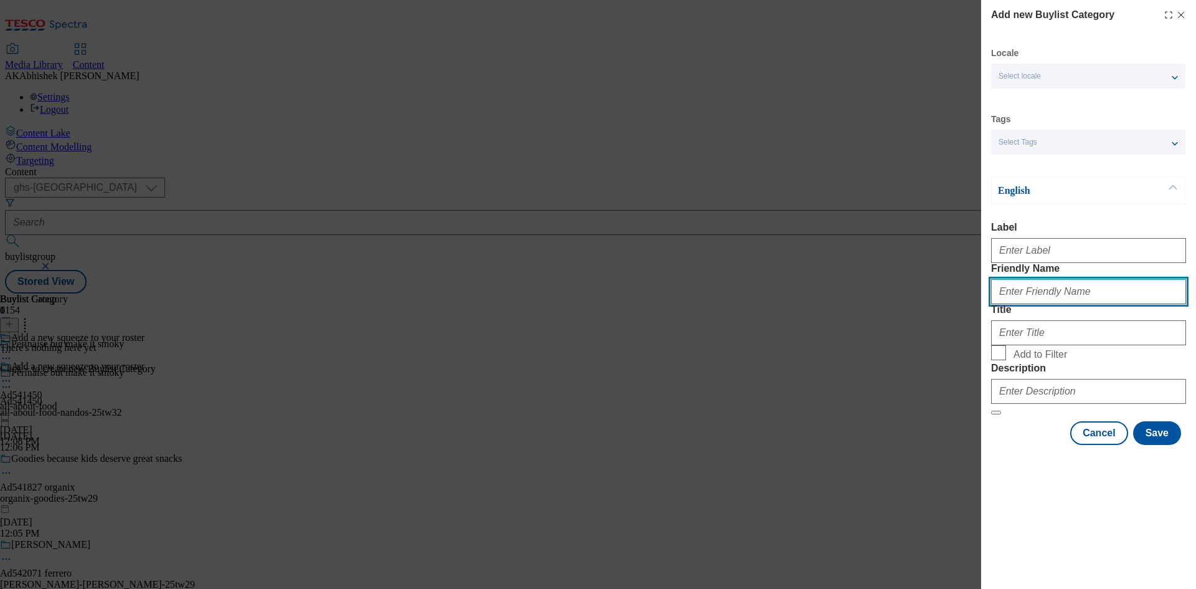
click at [1085, 304] on input "Friendly Name" at bounding box center [1088, 291] width 195 height 25
paste input "541450"
type input "541450"
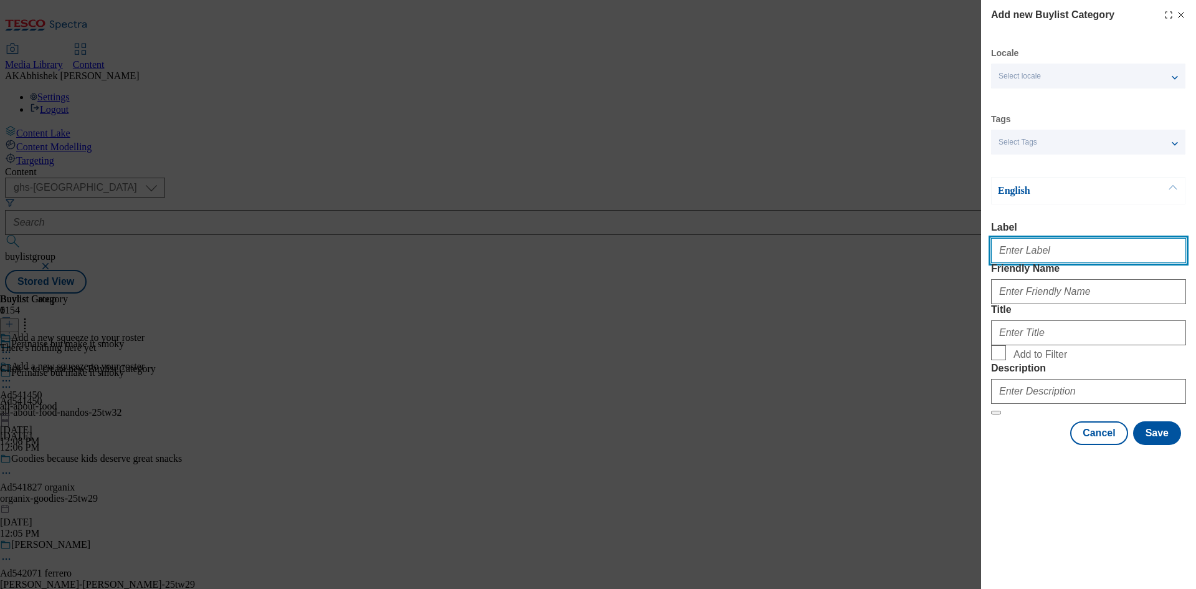
click at [1017, 263] on input "Label" at bounding box center [1088, 250] width 195 height 25
paste input "541450"
type input "Ad541450"
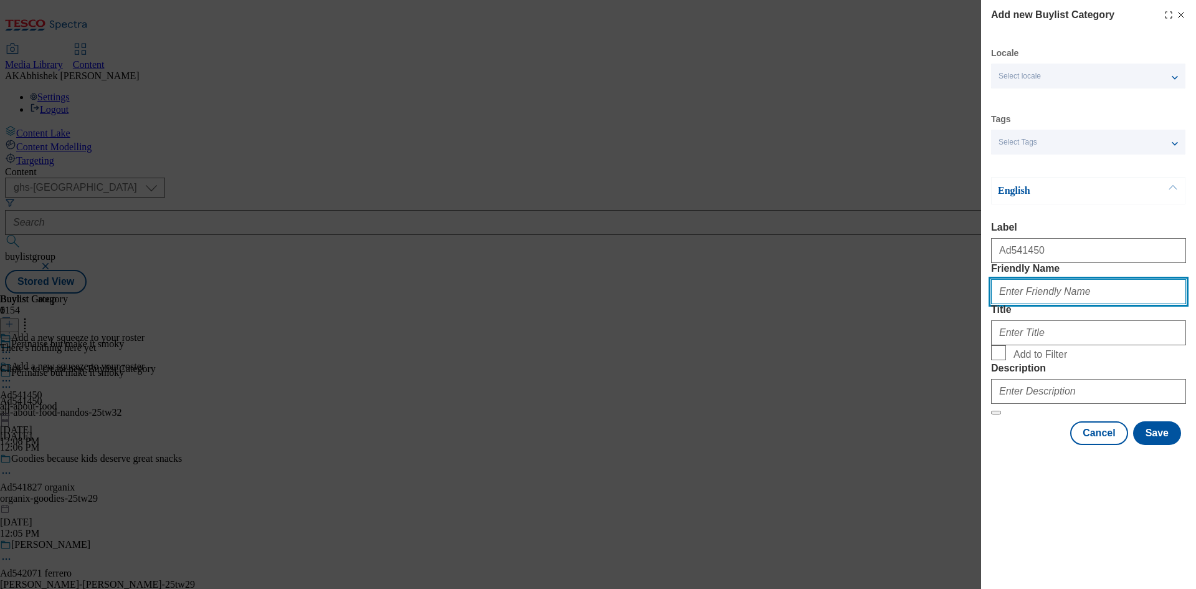
click at [1049, 304] on input "Friendly Name" at bounding box center [1088, 291] width 195 height 25
paste input "all-about-food-nandos"
type input "all-about-food-nandos"
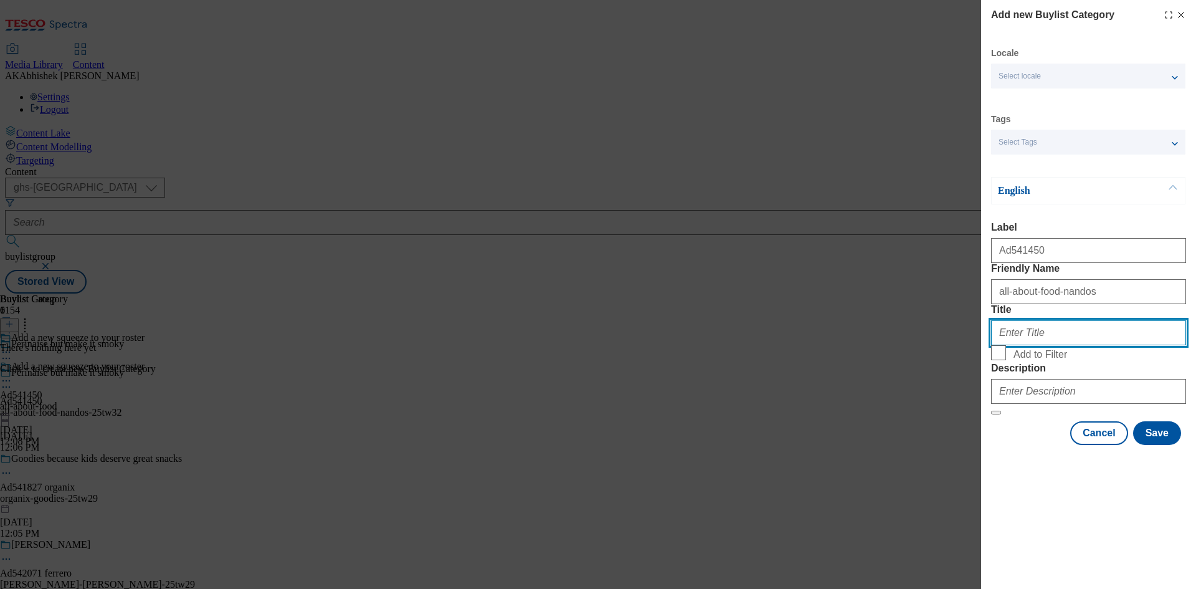
click at [1065, 345] on input "Title" at bounding box center [1088, 332] width 195 height 25
click at [1079, 345] on input "Title" at bounding box center [1088, 332] width 195 height 25
paste input "All About Food"
type input "All About Food"
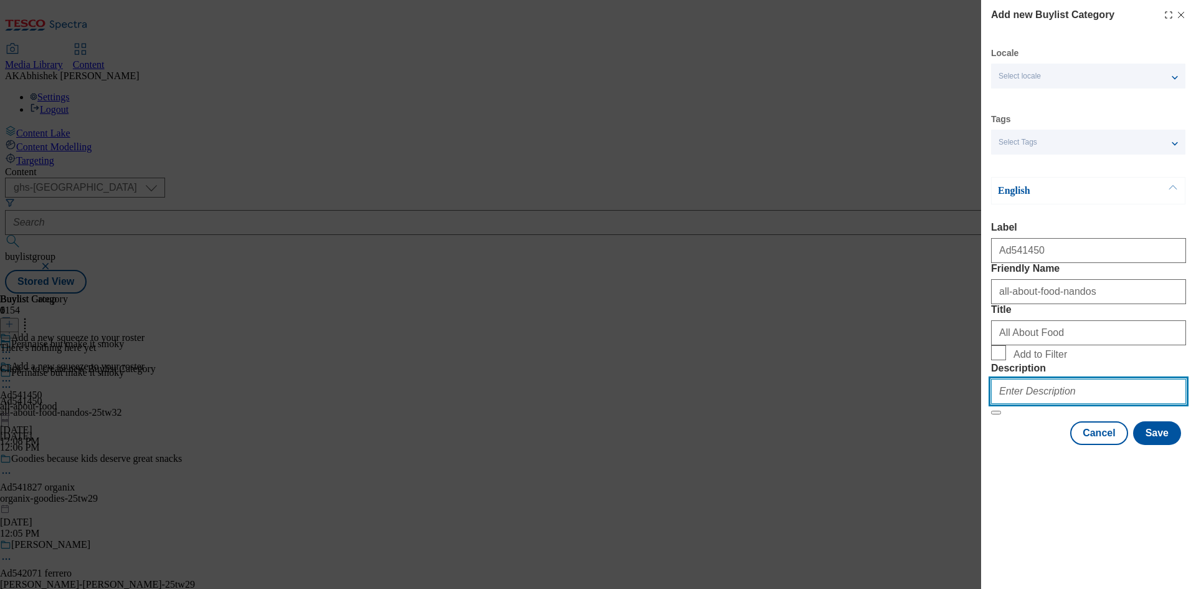
click at [1075, 404] on input "Description" at bounding box center [1088, 391] width 195 height 25
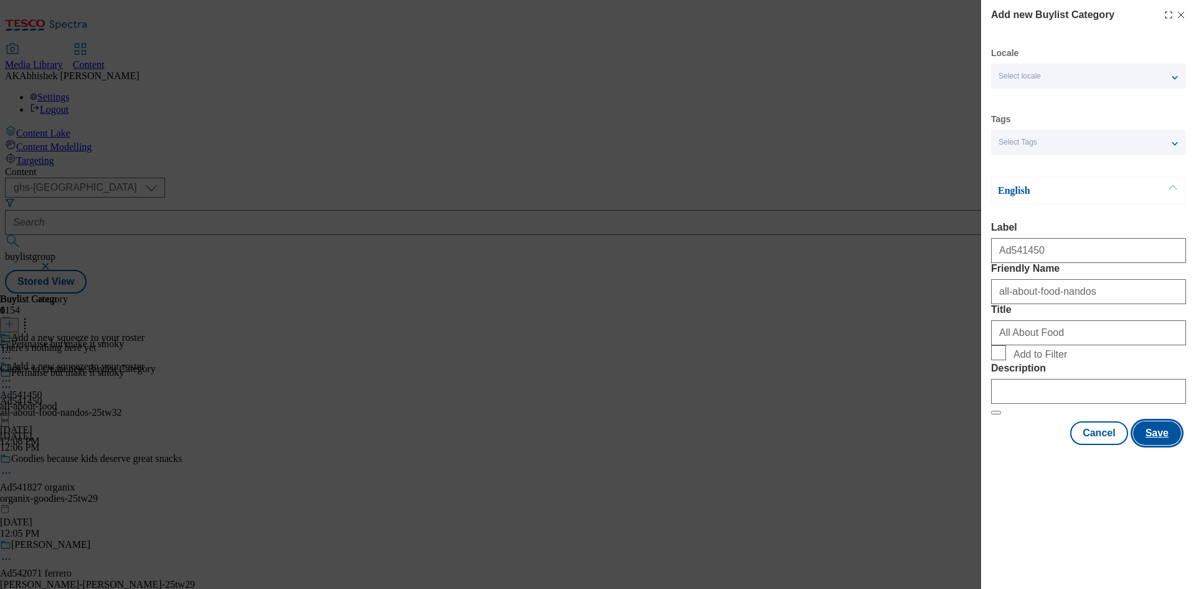
click at [1147, 445] on button "Save" at bounding box center [1157, 433] width 48 height 24
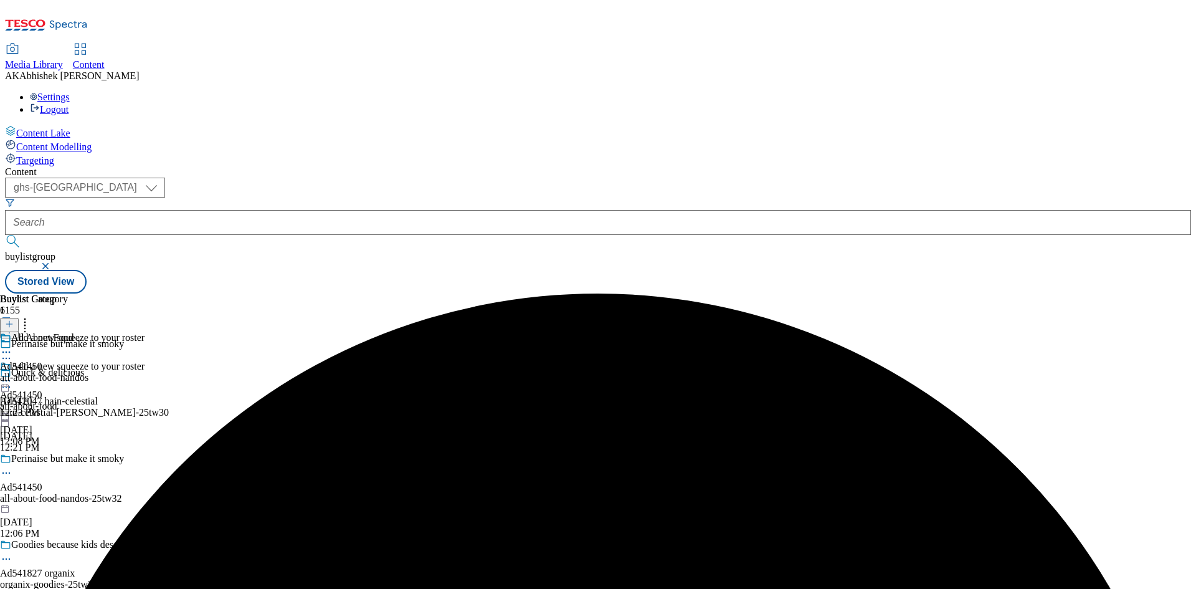
click at [88, 372] on div "all-about-food-nandos" at bounding box center [44, 377] width 88 height 11
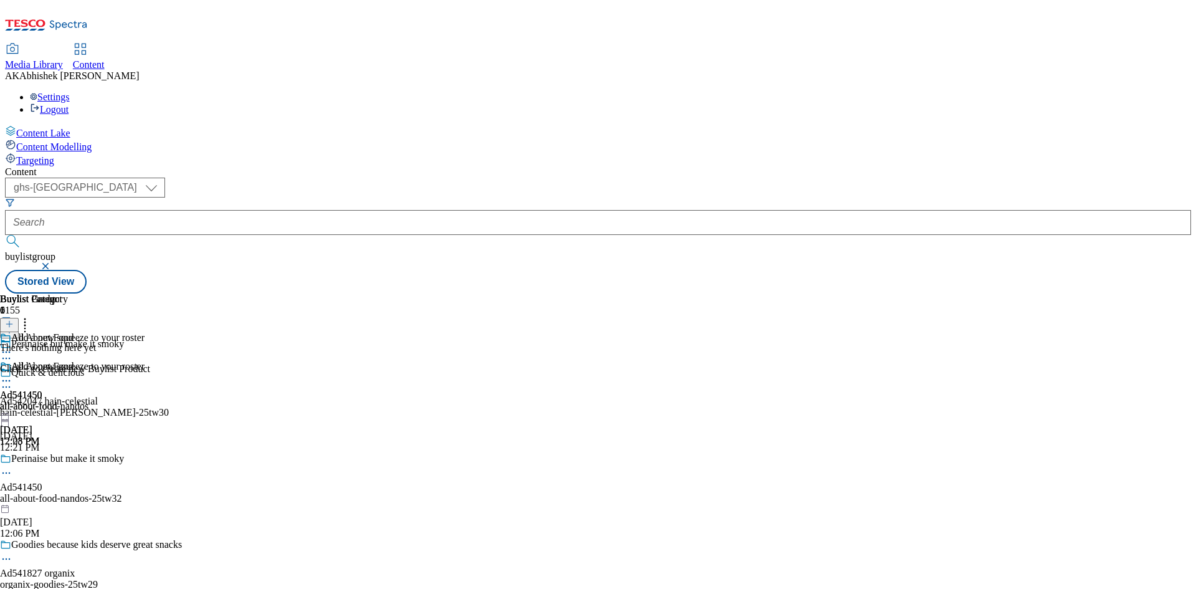
click at [14, 320] on icon at bounding box center [9, 324] width 9 height 9
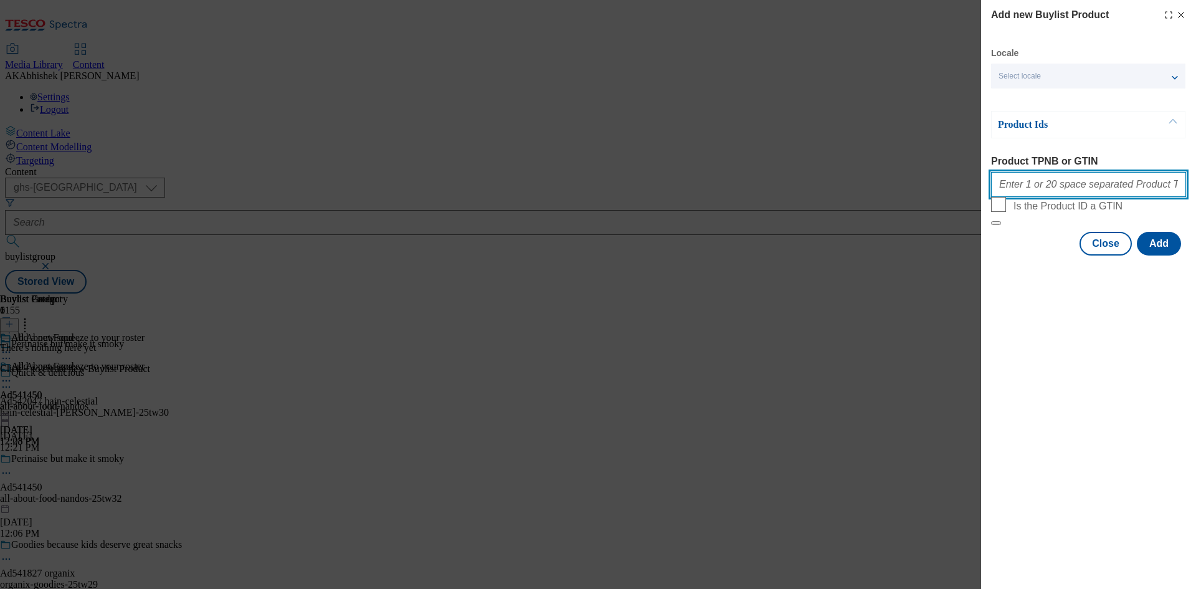
click at [1099, 181] on input "Product TPNB or GTIN" at bounding box center [1088, 184] width 195 height 25
paste input "97126798"
type input "97126798"
click at [1162, 255] on button "Add" at bounding box center [1159, 244] width 44 height 24
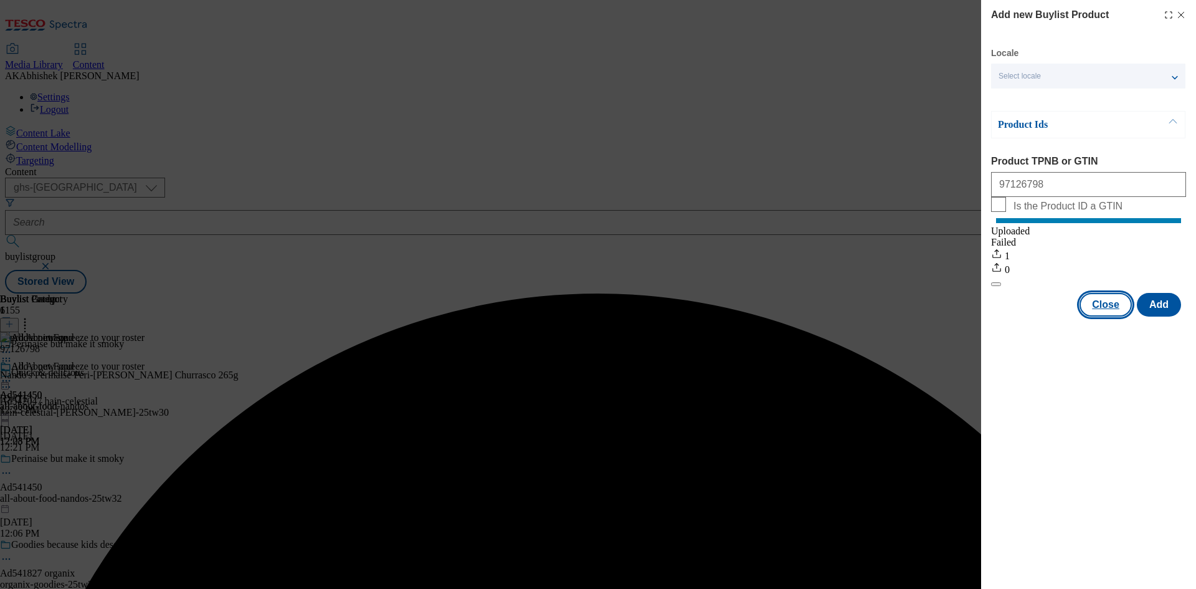
click at [1114, 316] on button "Close" at bounding box center [1105, 305] width 52 height 24
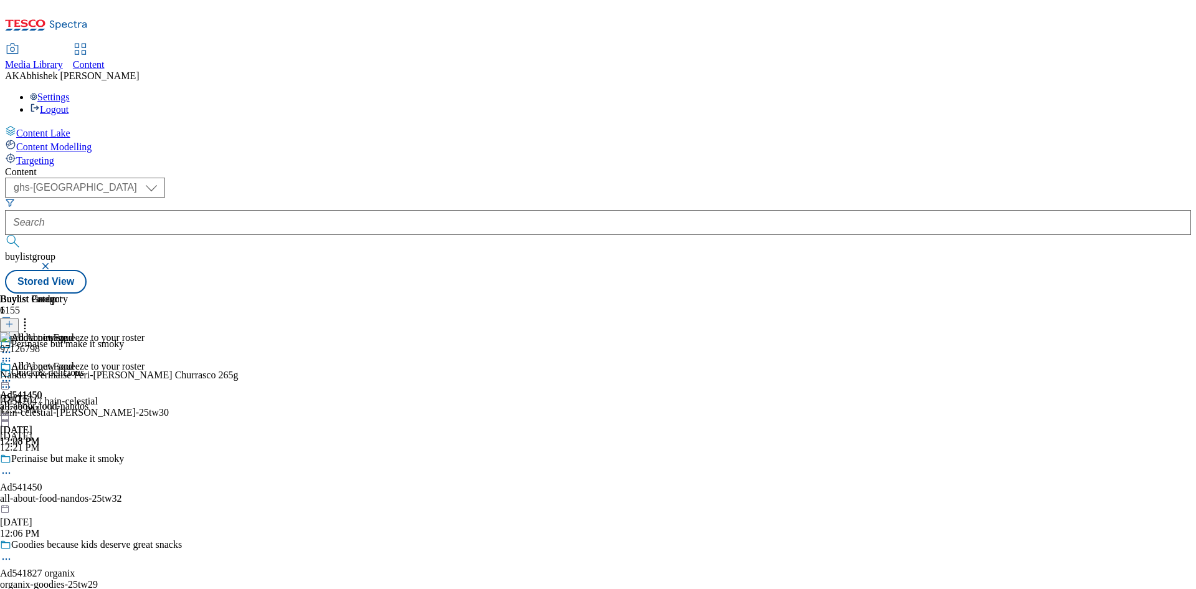
click at [12, 374] on icon at bounding box center [6, 380] width 12 height 12
click at [68, 460] on span "Preview" at bounding box center [53, 464] width 29 height 9
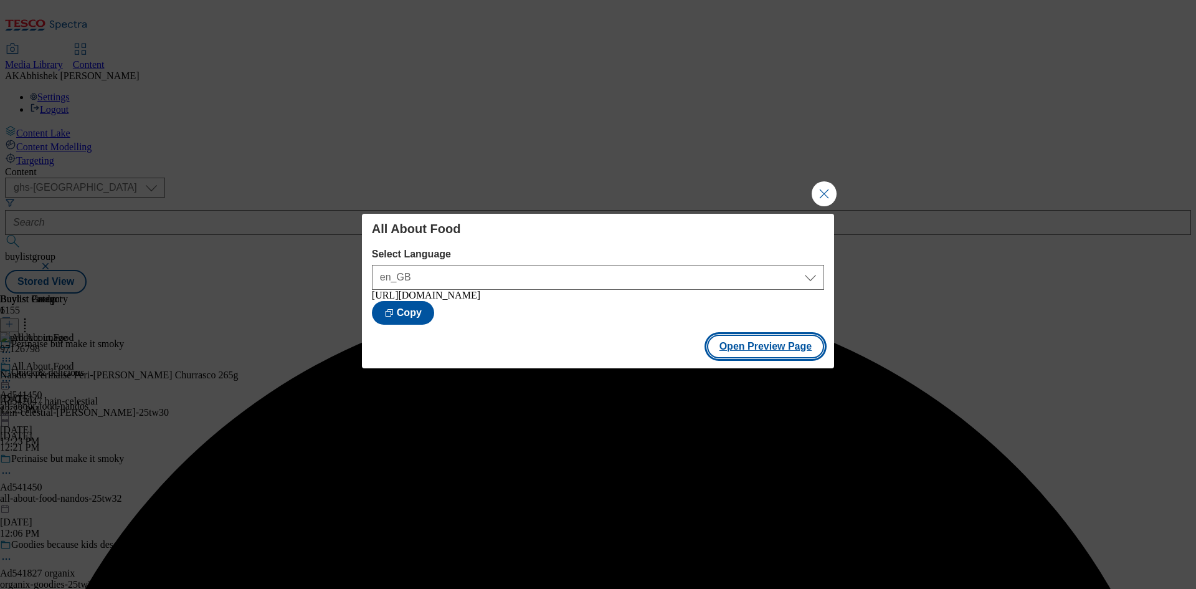
click at [764, 349] on button "Open Preview Page" at bounding box center [766, 346] width 118 height 24
click at [824, 191] on button "Close Modal" at bounding box center [824, 193] width 25 height 25
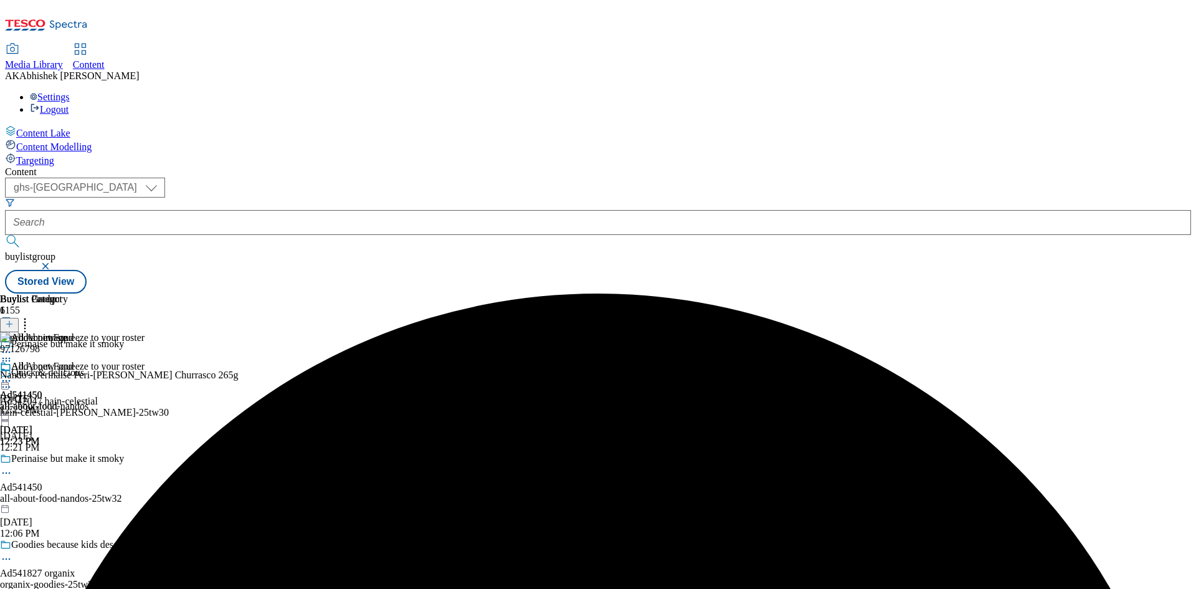
click at [12, 374] on icon at bounding box center [6, 380] width 12 height 12
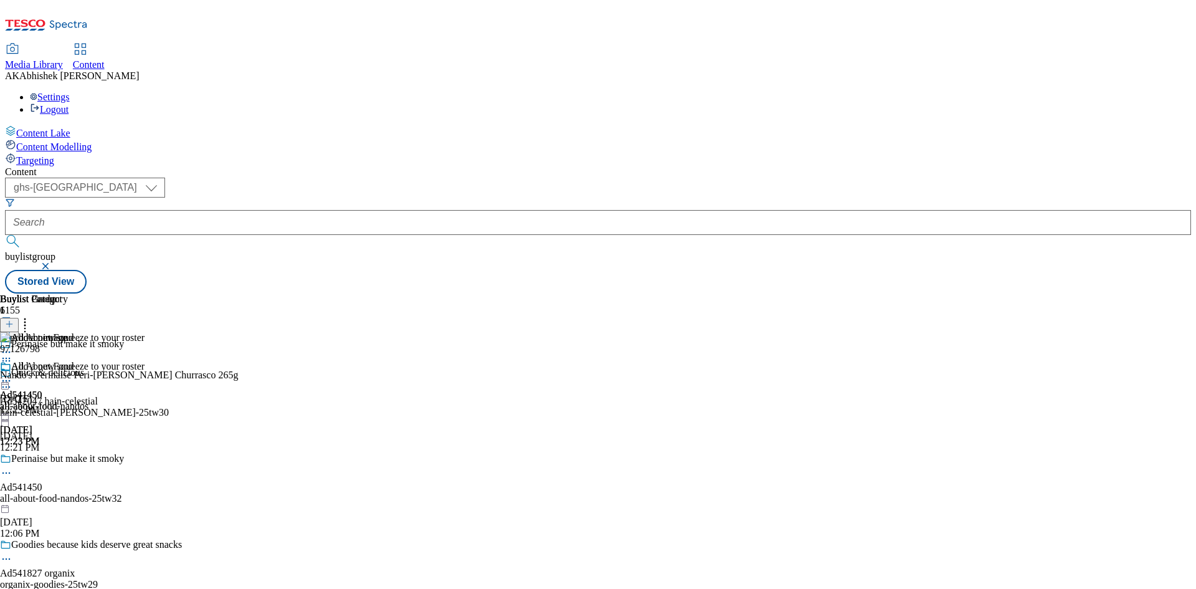
click at [12, 467] on icon at bounding box center [6, 473] width 12 height 12
click at [58, 491] on button "Edit" at bounding box center [41, 498] width 33 height 14
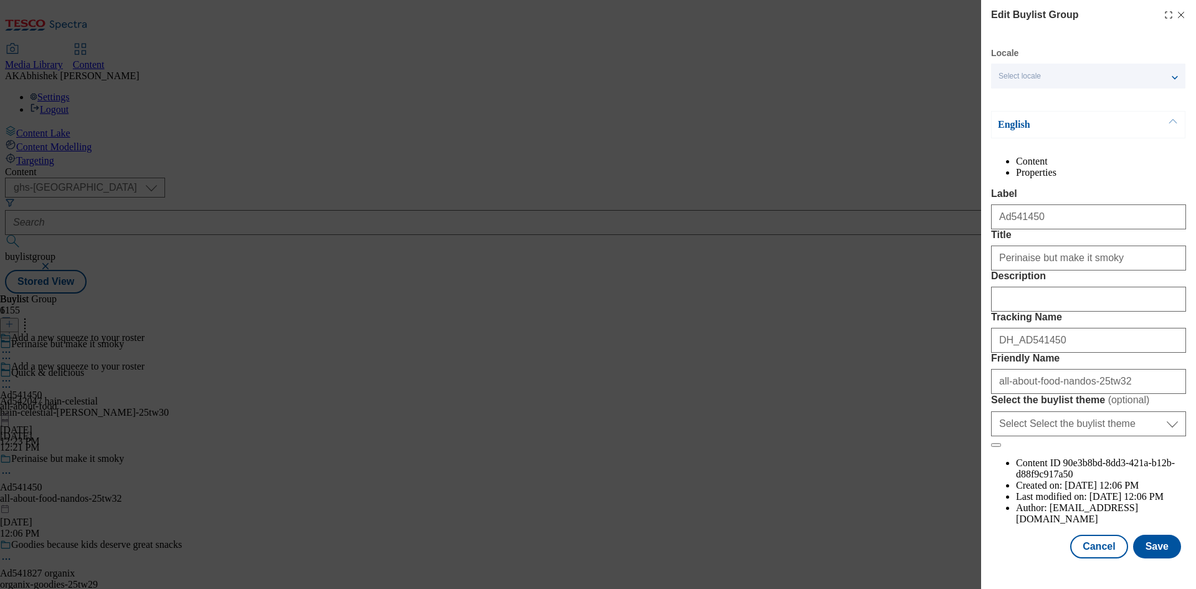
scroll to position [48, 0]
click at [1049, 306] on div "Modal" at bounding box center [1088, 297] width 195 height 30
click at [1064, 311] on input "Description" at bounding box center [1088, 299] width 195 height 25
paste input "Nando’s Churrasco Perinaise 265g"
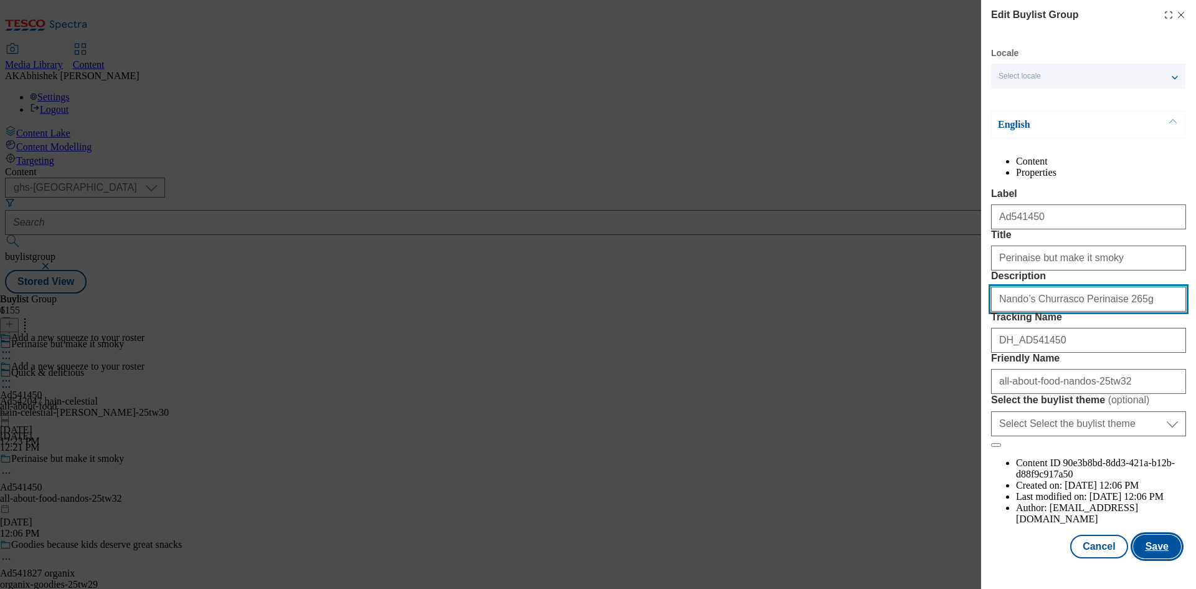
type input "Nando’s Churrasco Perinaise 265g"
click at [1167, 558] on button "Save" at bounding box center [1157, 546] width 48 height 24
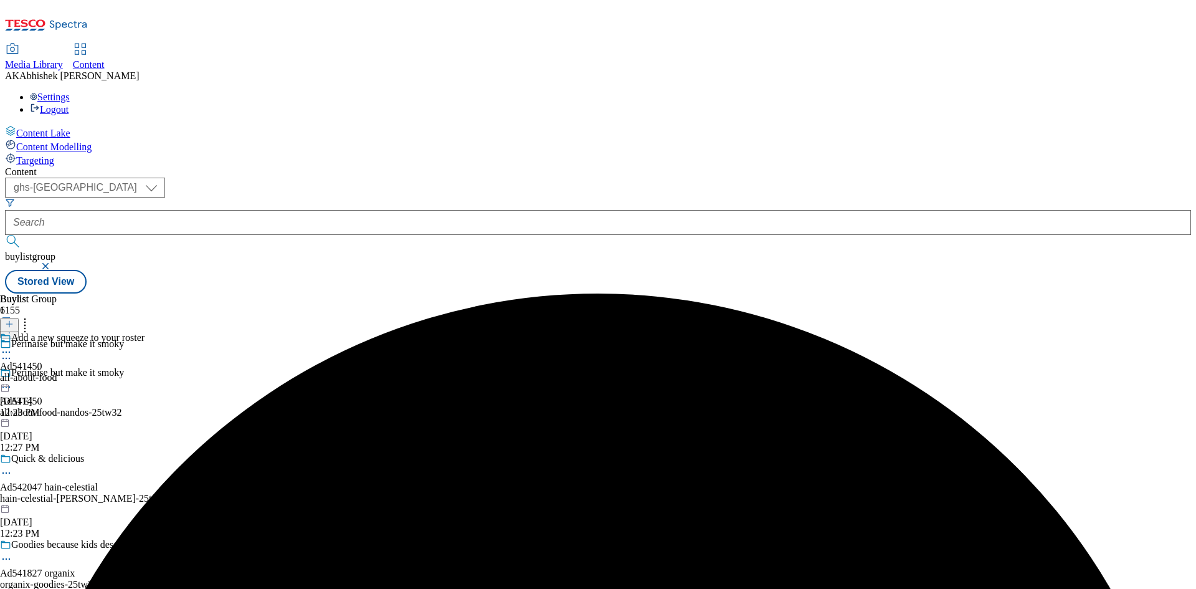
click at [7, 351] on circle at bounding box center [7, 352] width 2 height 2
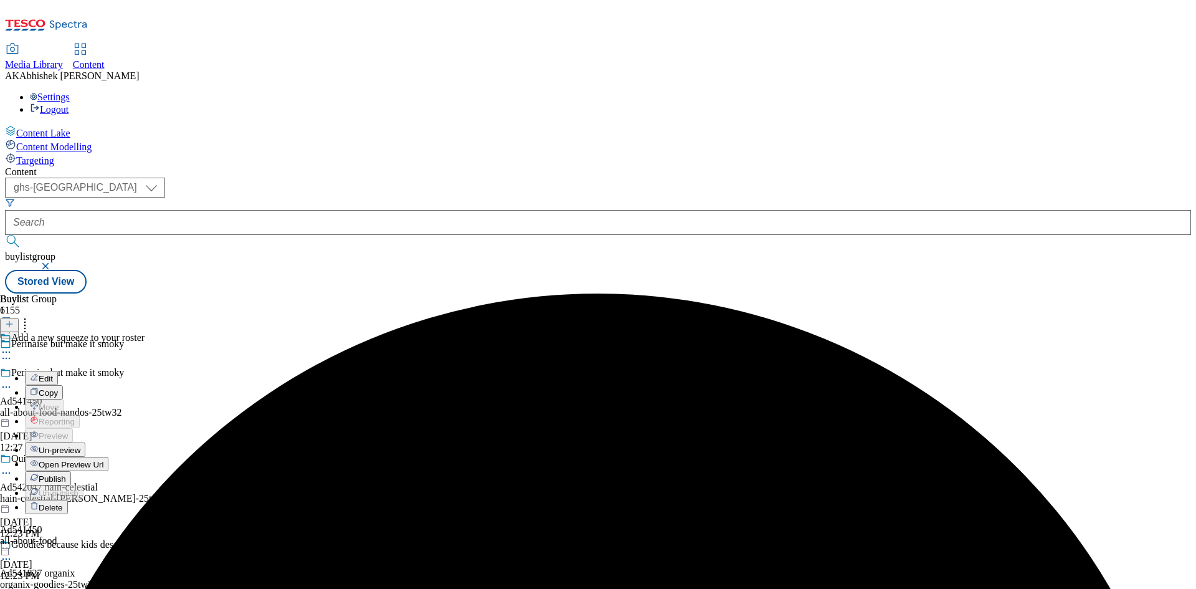
click at [58, 371] on button "Edit" at bounding box center [41, 378] width 33 height 14
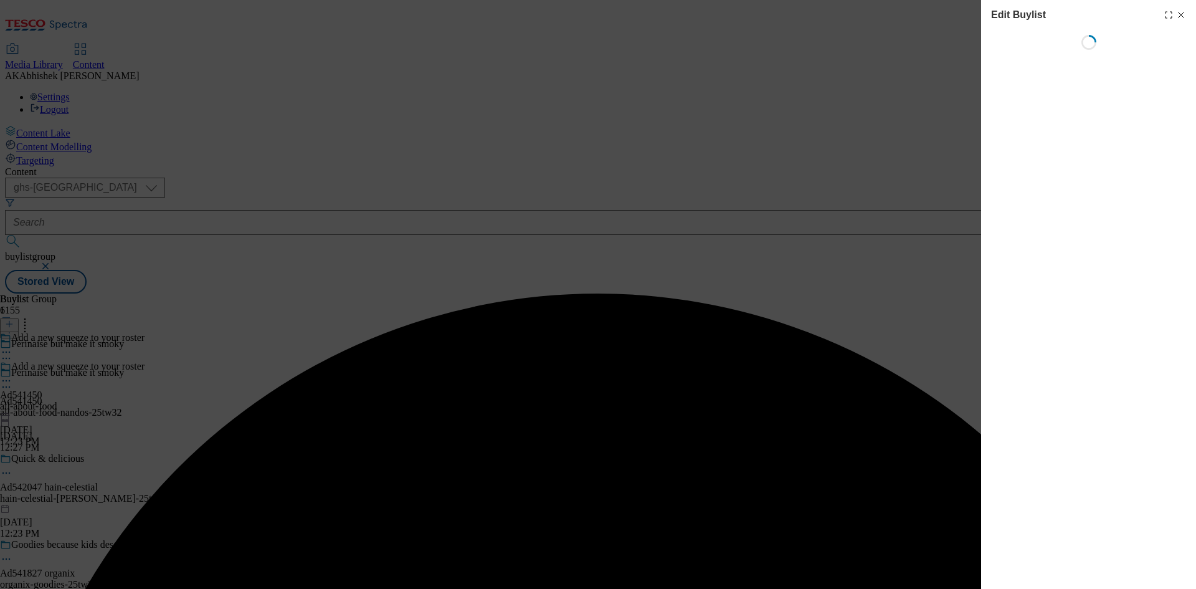
select select "tactical"
select select "supplier funded short term 1-3 weeks"
select select "dunnhumby"
select select "Banner"
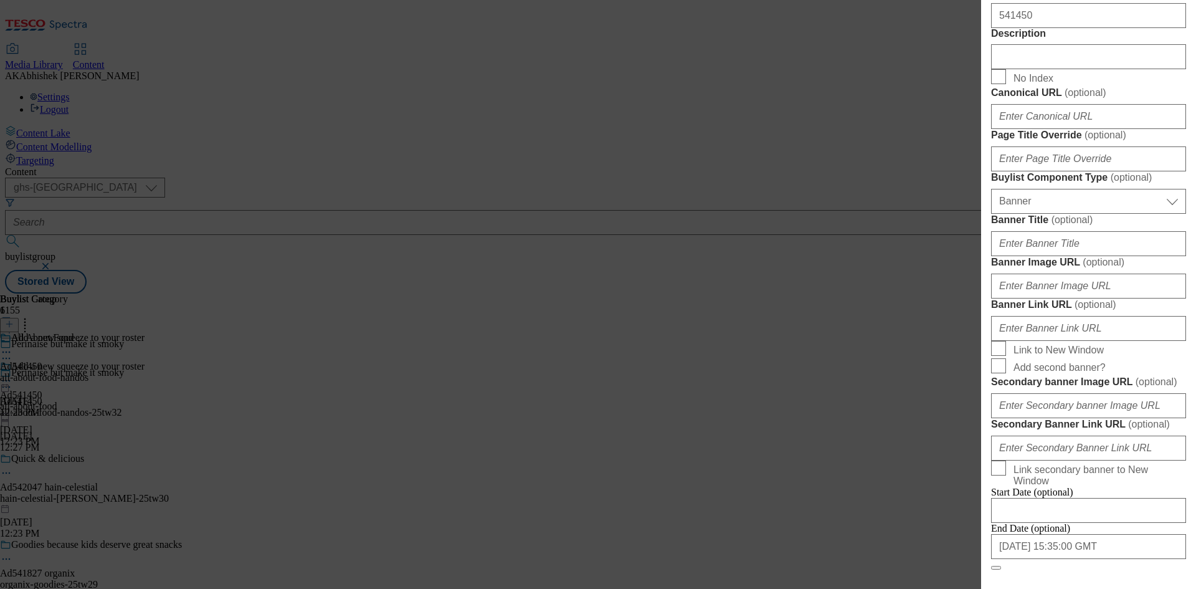
scroll to position [794, 0]
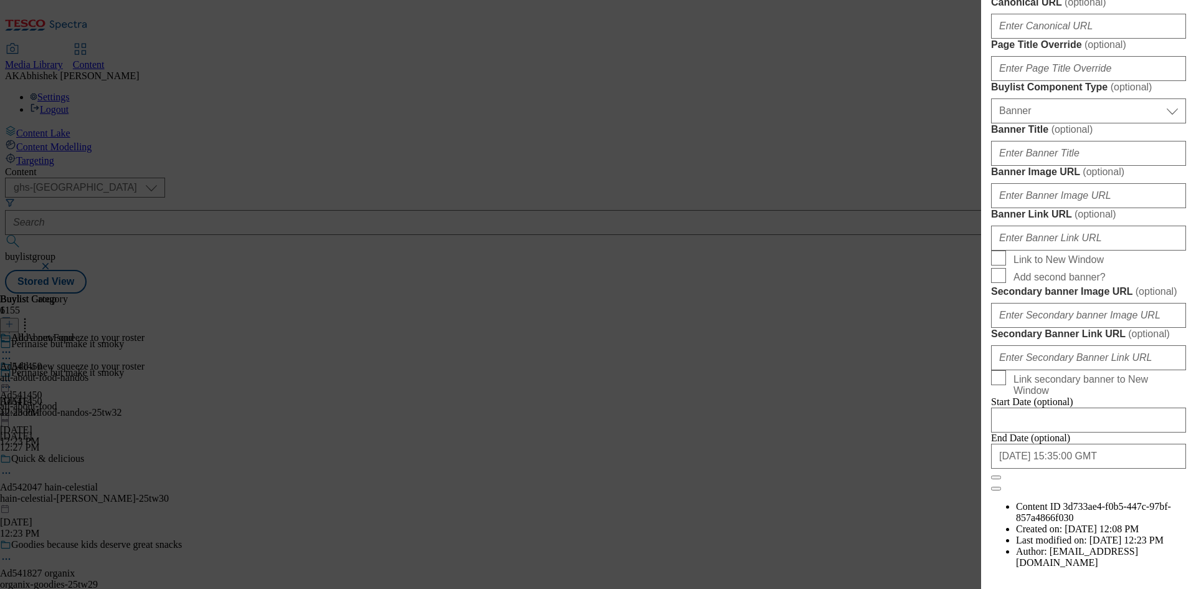
paste input "Nando’s Churrasco Perinaise 265g"
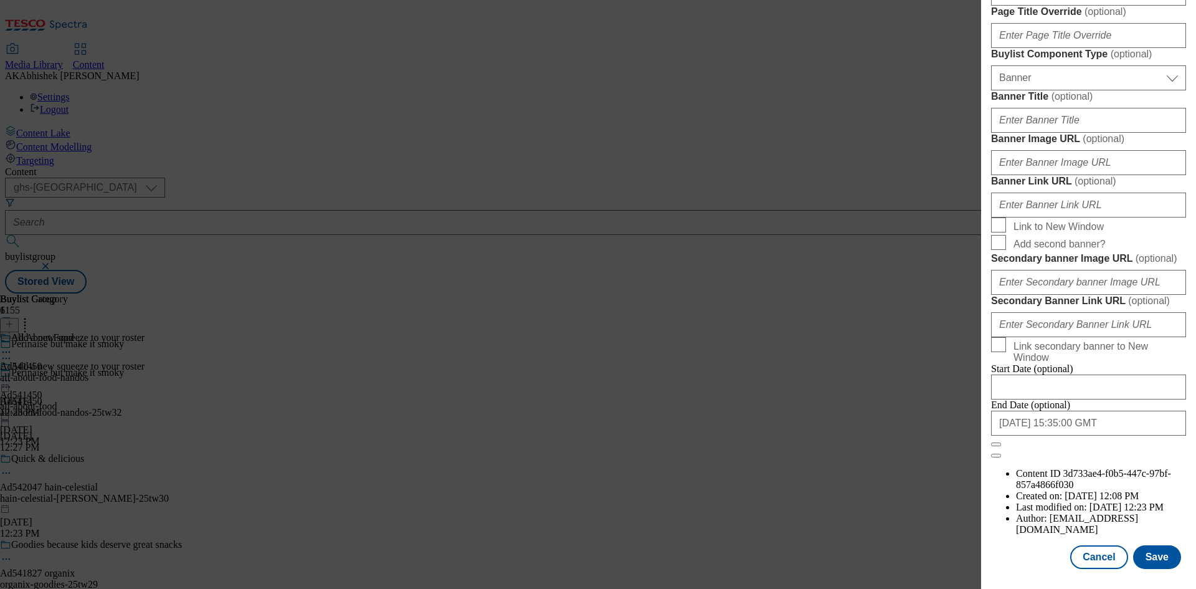
scroll to position [1289, 0]
type input "Nando’s Churrasco Perinaise 265g"
click at [1160, 557] on button "Save" at bounding box center [1157, 557] width 48 height 24
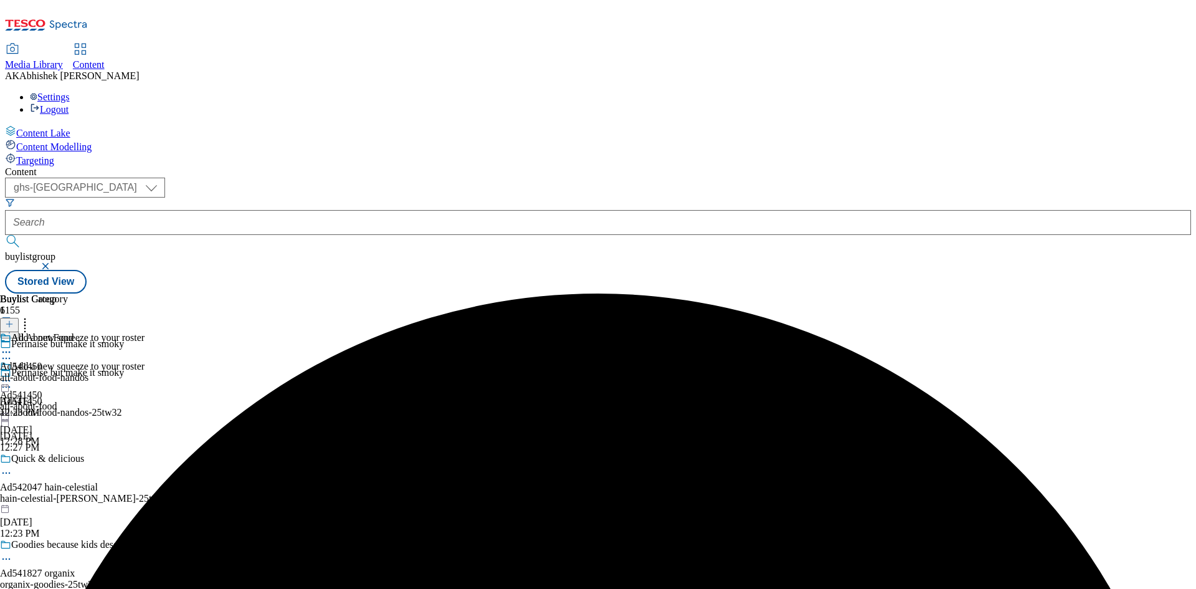
click at [12, 346] on icon at bounding box center [6, 352] width 12 height 12
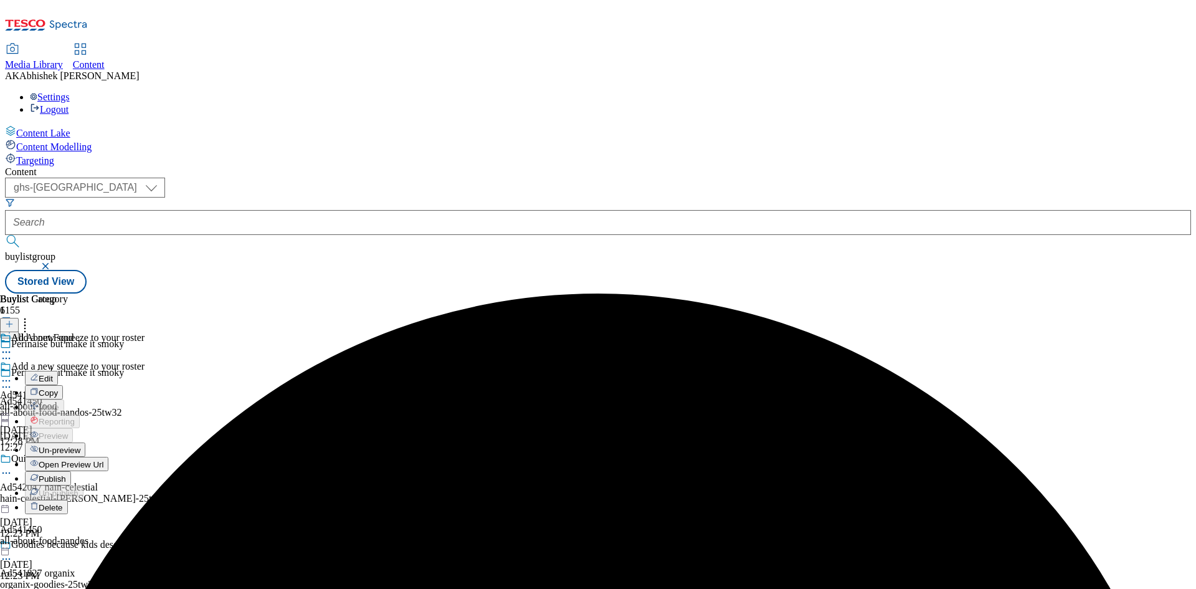
click at [58, 371] on button "Edit" at bounding box center [41, 378] width 33 height 14
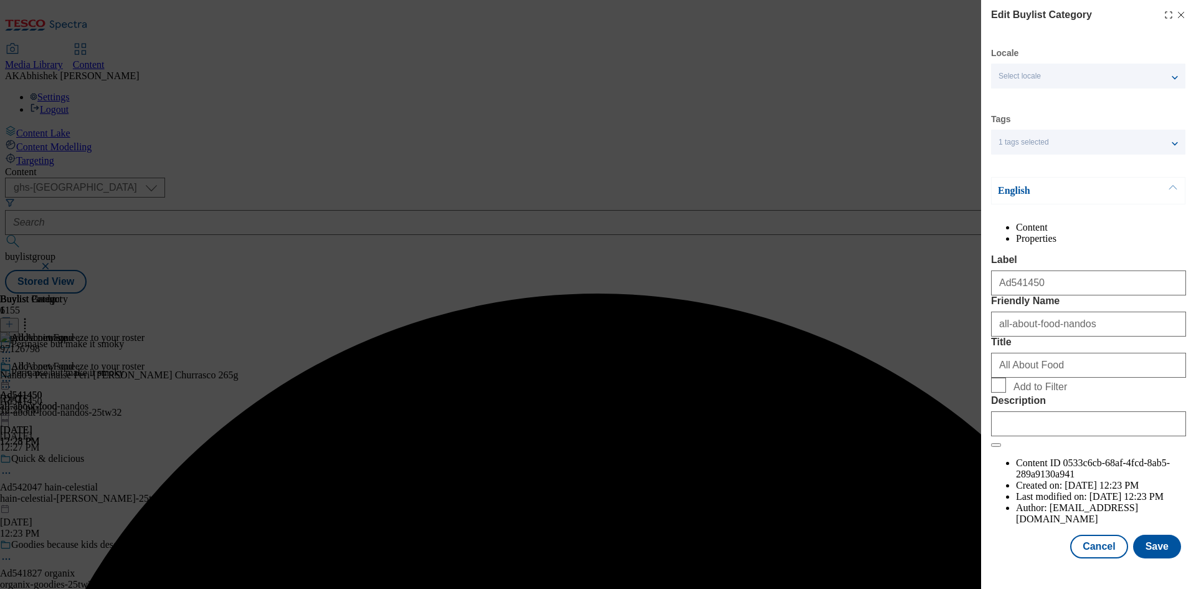
scroll to position [24, 0]
click at [1076, 436] on input "Description" at bounding box center [1088, 423] width 195 height 25
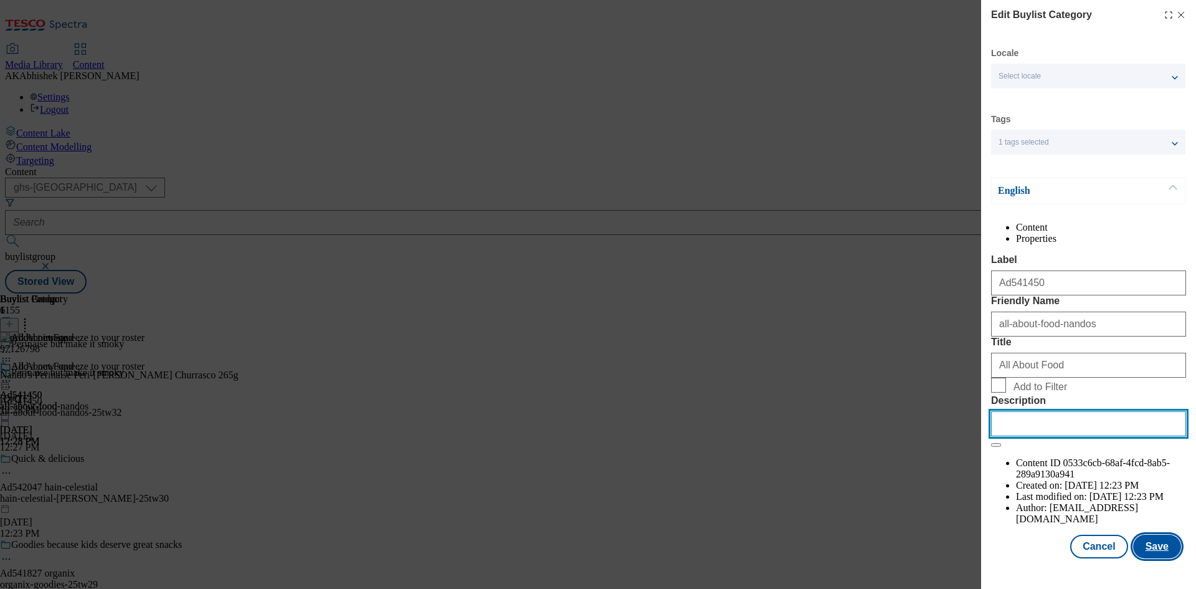
paste input "Nando’s Churrasco Perinaise 265g"
type input "Nando’s Churrasco Perinaise 265g"
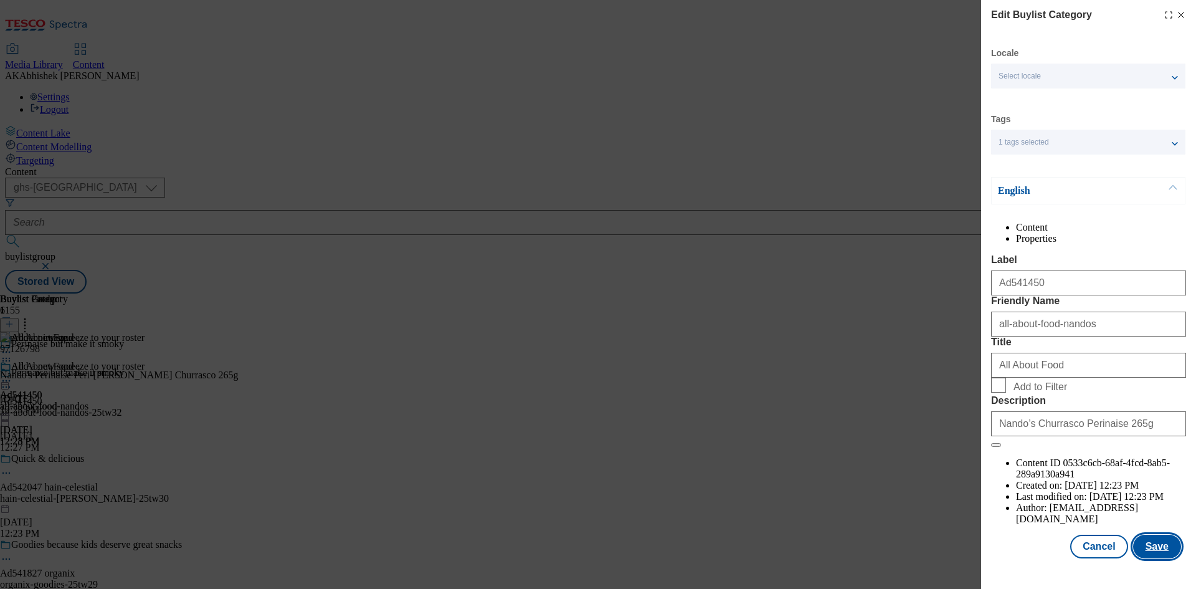
click at [1154, 558] on button "Save" at bounding box center [1157, 546] width 48 height 24
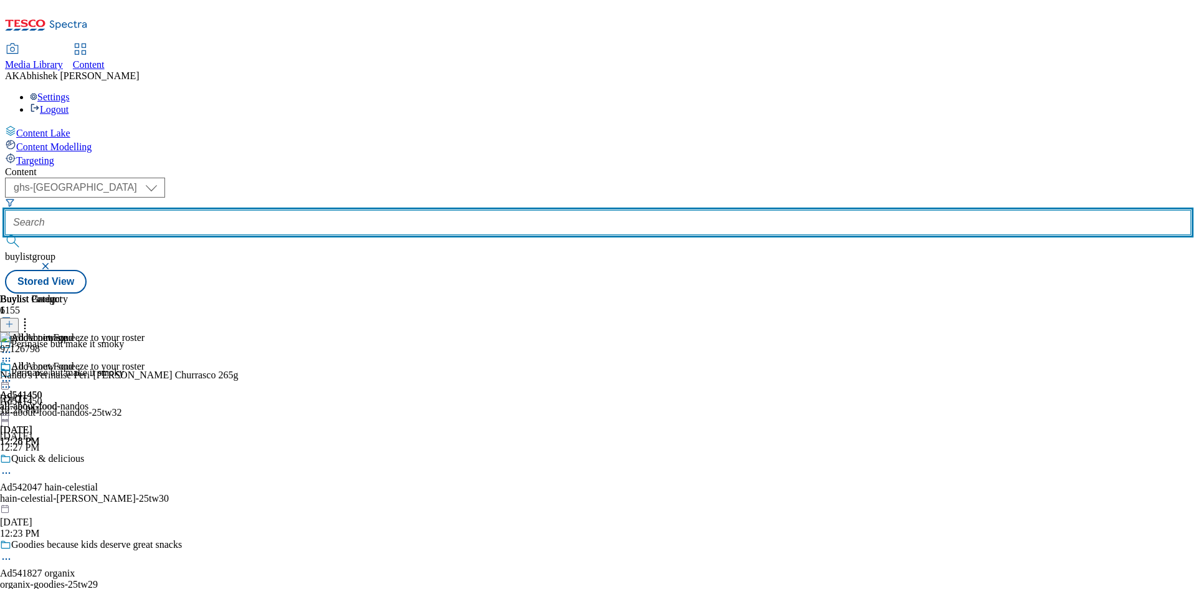
drag, startPoint x: 301, startPoint y: 92, endPoint x: 313, endPoint y: 94, distance: 12.0
click at [301, 210] on input "text" at bounding box center [598, 222] width 1186 height 25
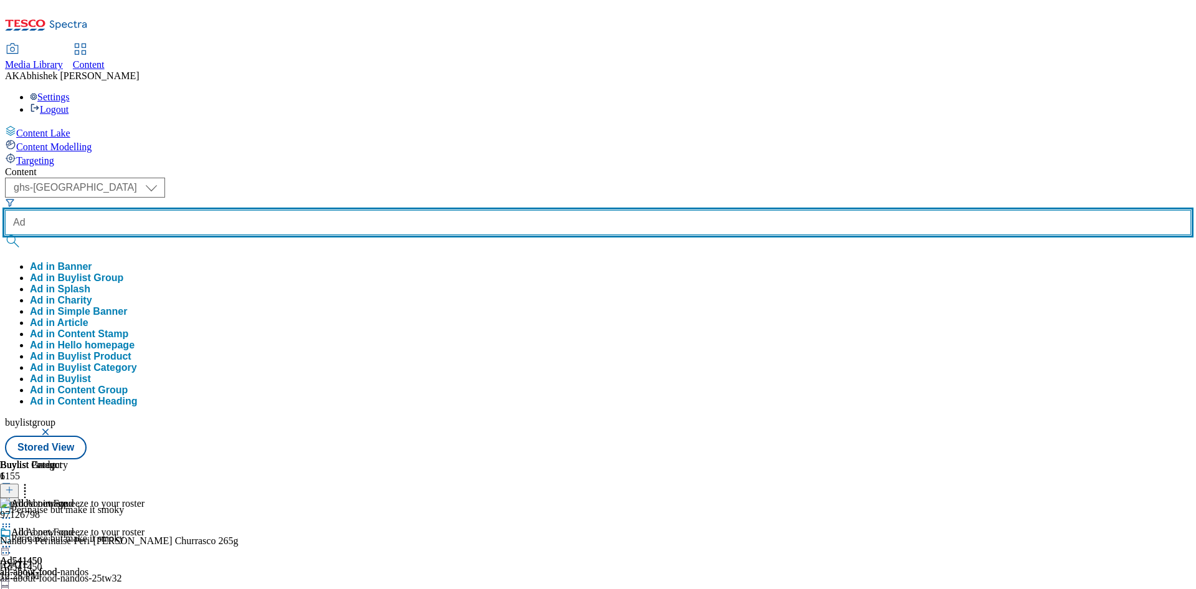
paste input "541450"
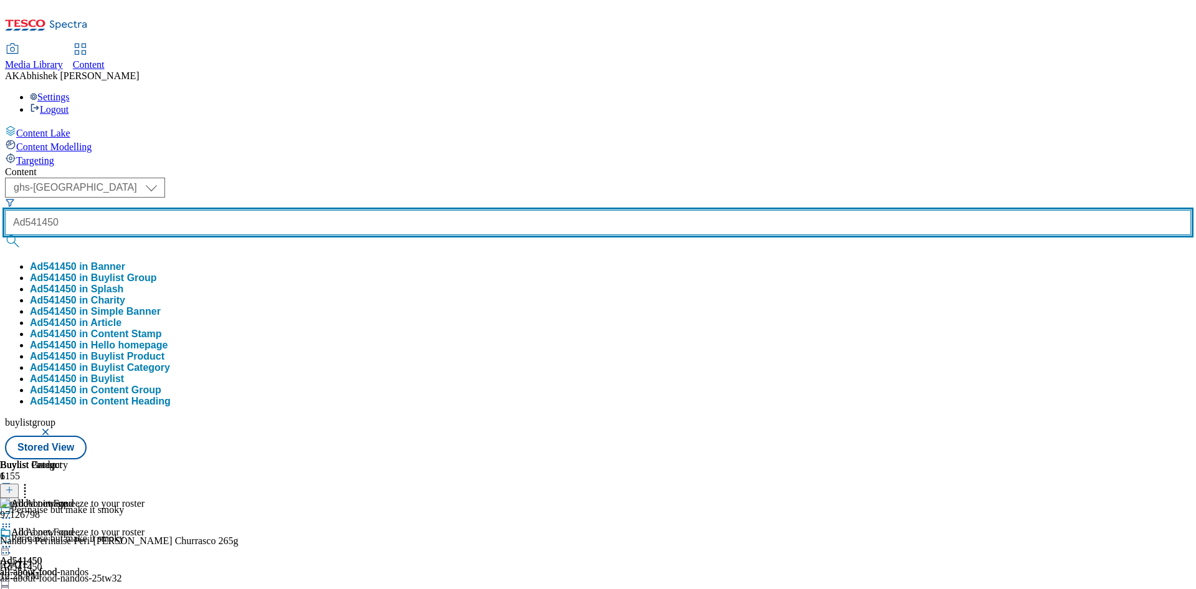
click at [5, 235] on button "submit" at bounding box center [13, 241] width 17 height 12
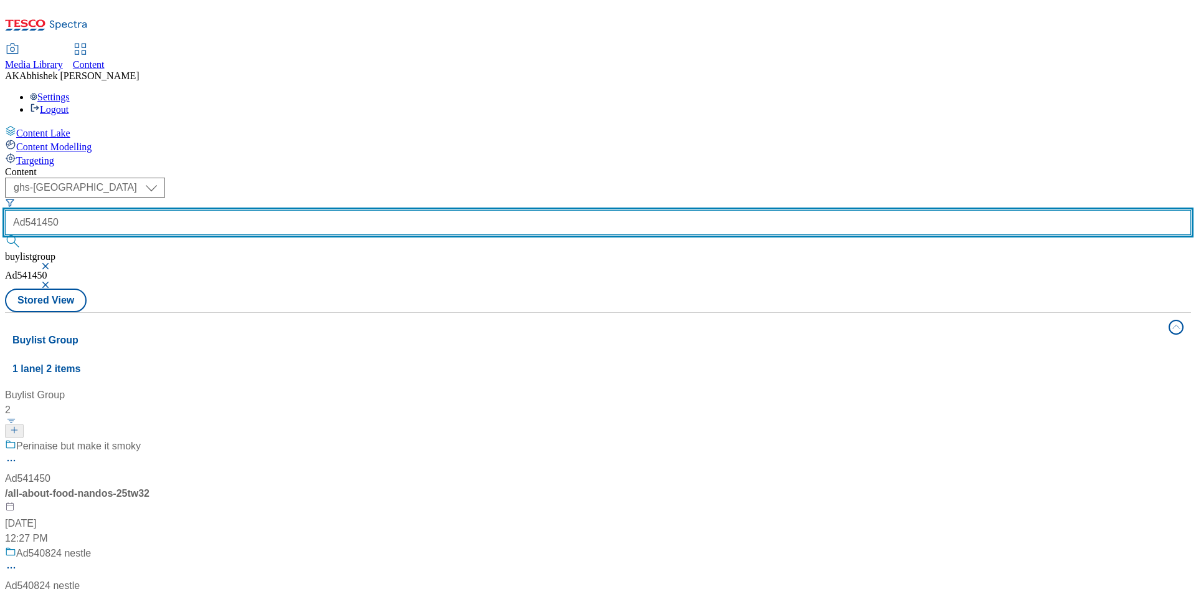
drag, startPoint x: 311, startPoint y: 100, endPoint x: 318, endPoint y: 95, distance: 8.1
click at [311, 210] on input "Ad541450" at bounding box center [598, 222] width 1186 height 25
drag, startPoint x: 322, startPoint y: 95, endPoint x: 253, endPoint y: 82, distance: 70.4
click at [253, 166] on div "Content ( optional ) ghs-roi ghs-[GEOGRAPHIC_DATA] ghs-uk Ad541450 buylistgroup…" at bounding box center [598, 510] width 1186 height 689
paste input "541482"
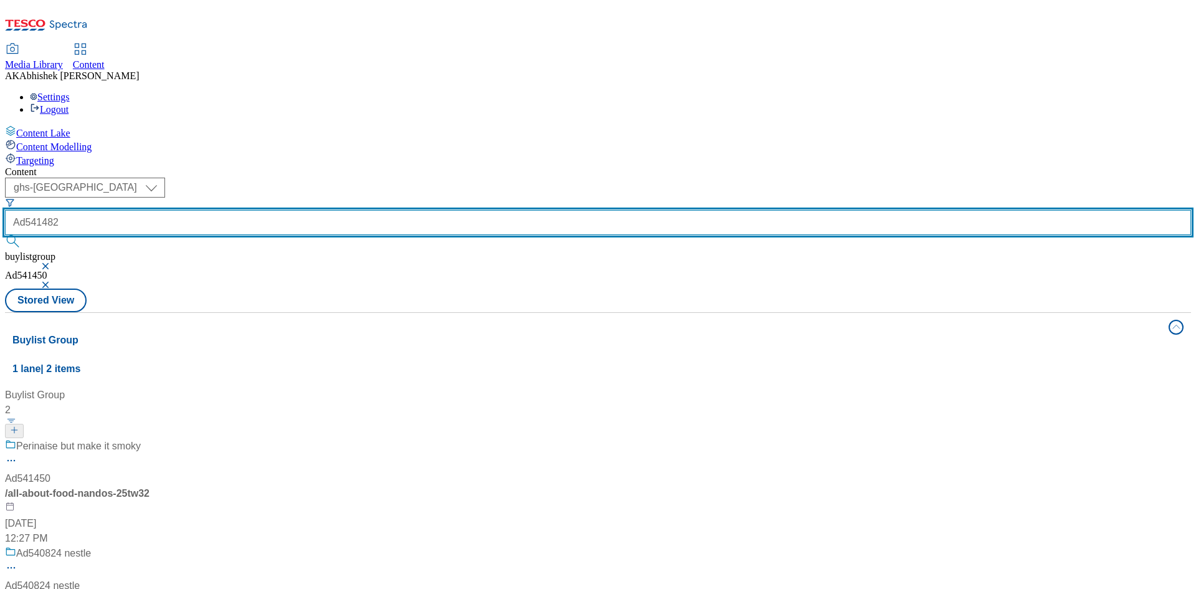
type input "Ad541482"
click at [5, 235] on button "submit" at bounding box center [13, 241] width 17 height 12
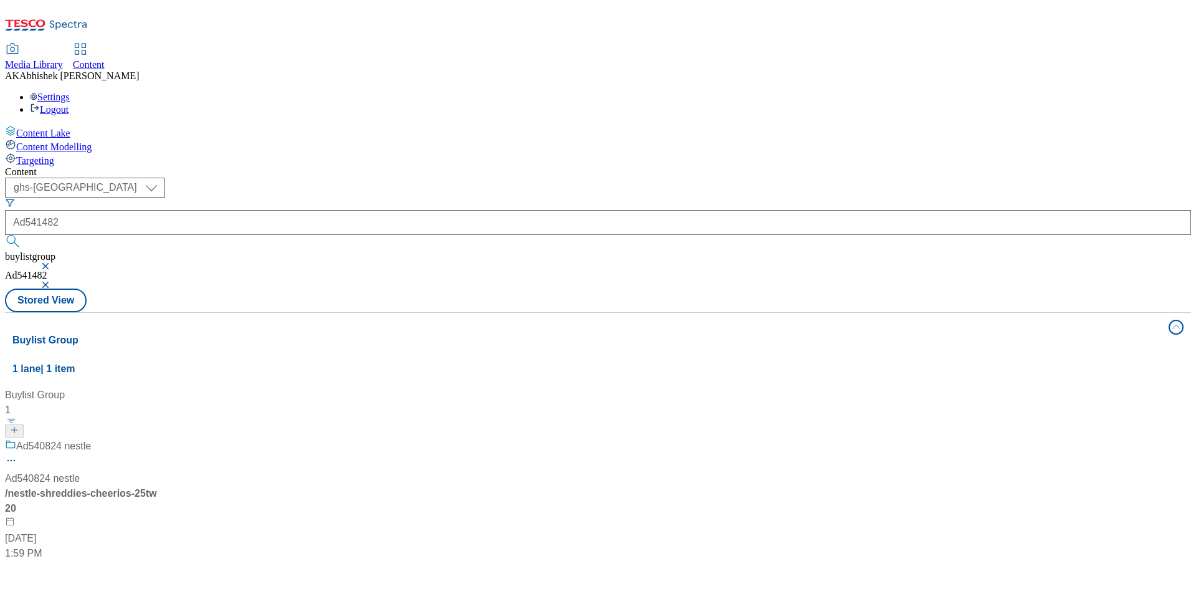
click at [53, 262] on button "button" at bounding box center [46, 265] width 12 height 7
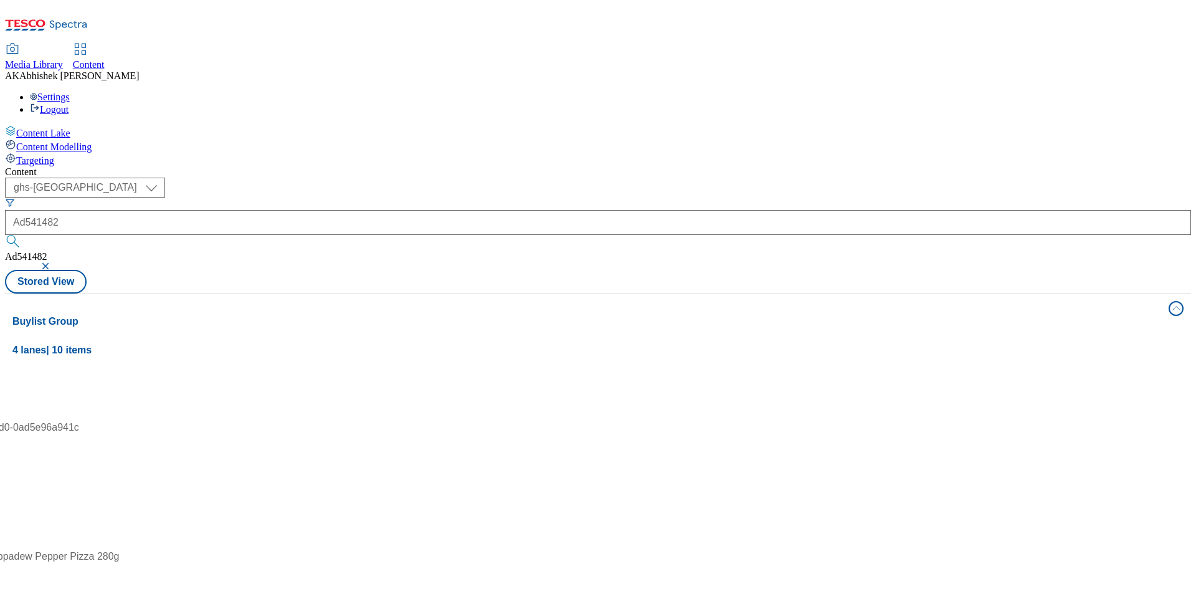
click at [53, 262] on button "button" at bounding box center [46, 265] width 12 height 7
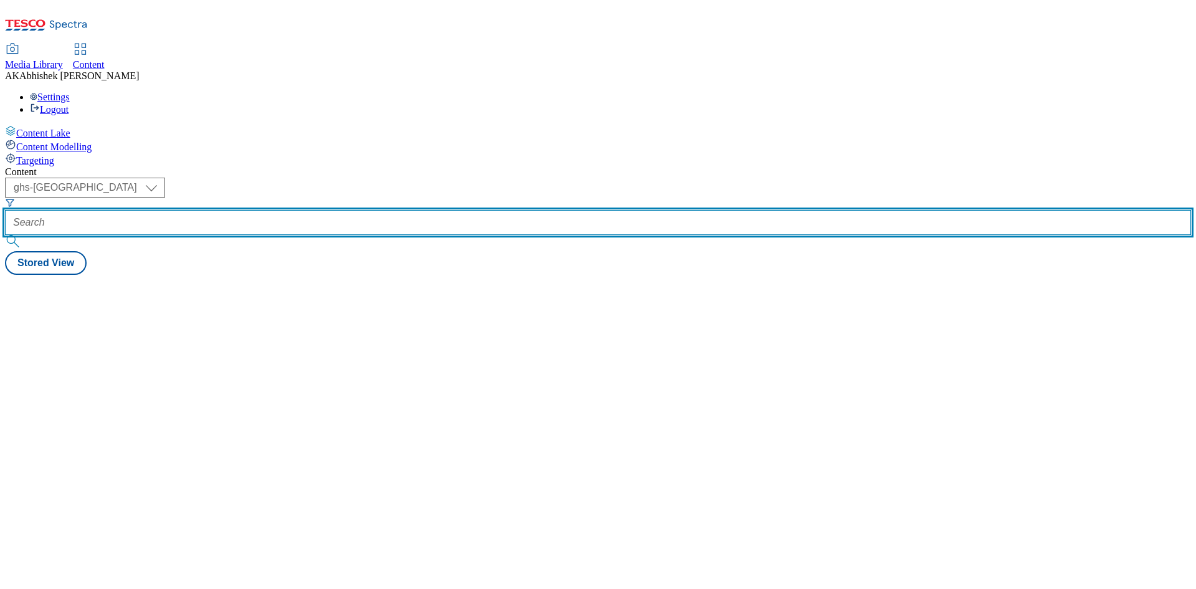
click at [320, 210] on input "text" at bounding box center [598, 222] width 1186 height 25
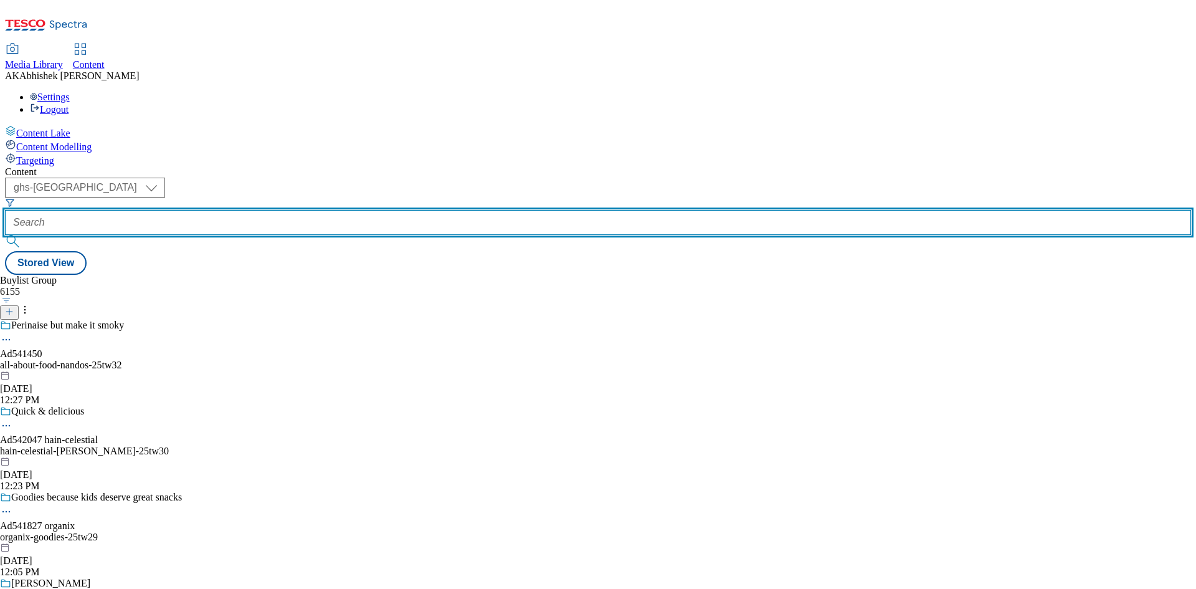
paste input "541482"
click at [5, 235] on button "submit" at bounding box center [13, 241] width 17 height 12
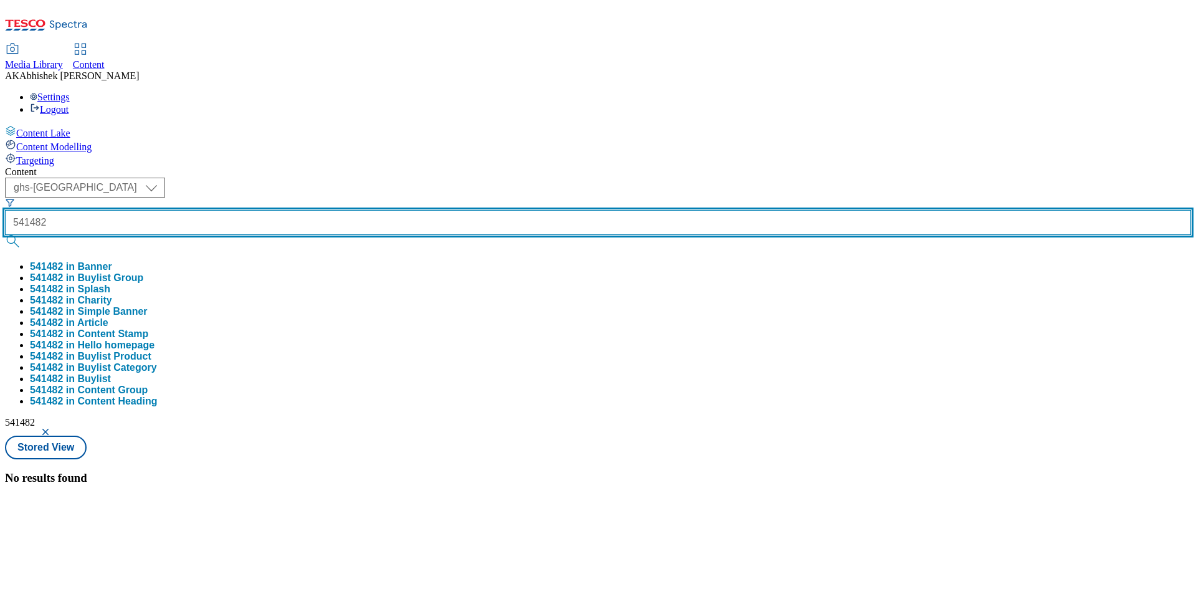
click at [269, 210] on input "541482" at bounding box center [598, 222] width 1186 height 25
click at [5, 235] on button "submit" at bounding box center [13, 241] width 17 height 12
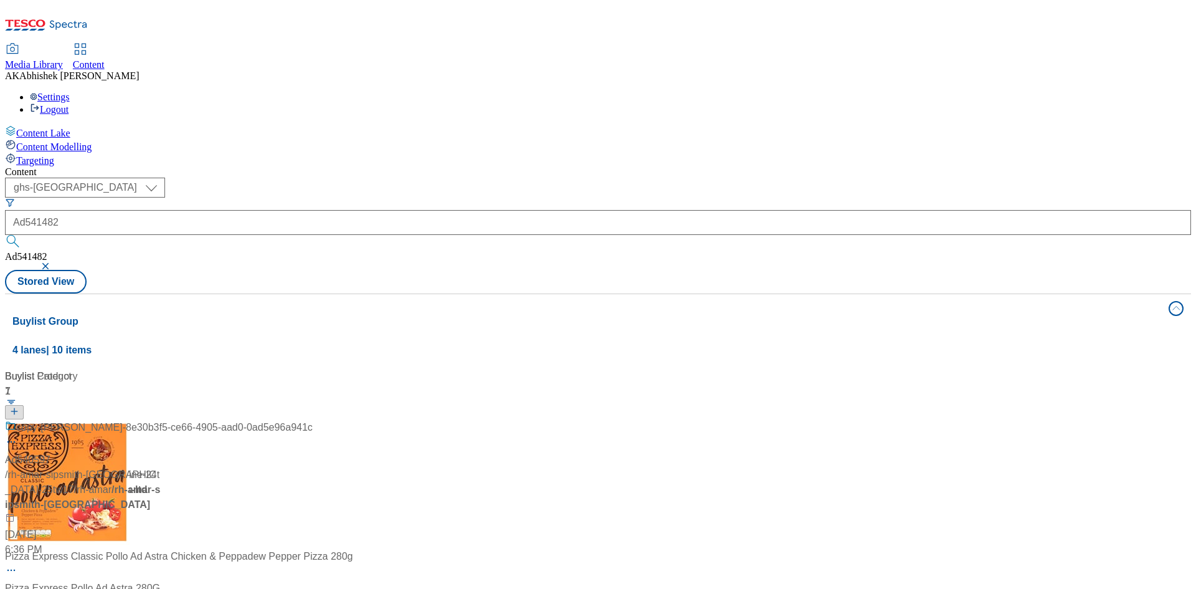
click at [614, 166] on div "Content ( optional ) ghs-roi ghs-uk ghs-uk Ad541482 Ad541482 Stored View Buylis…" at bounding box center [598, 501] width 1186 height 670
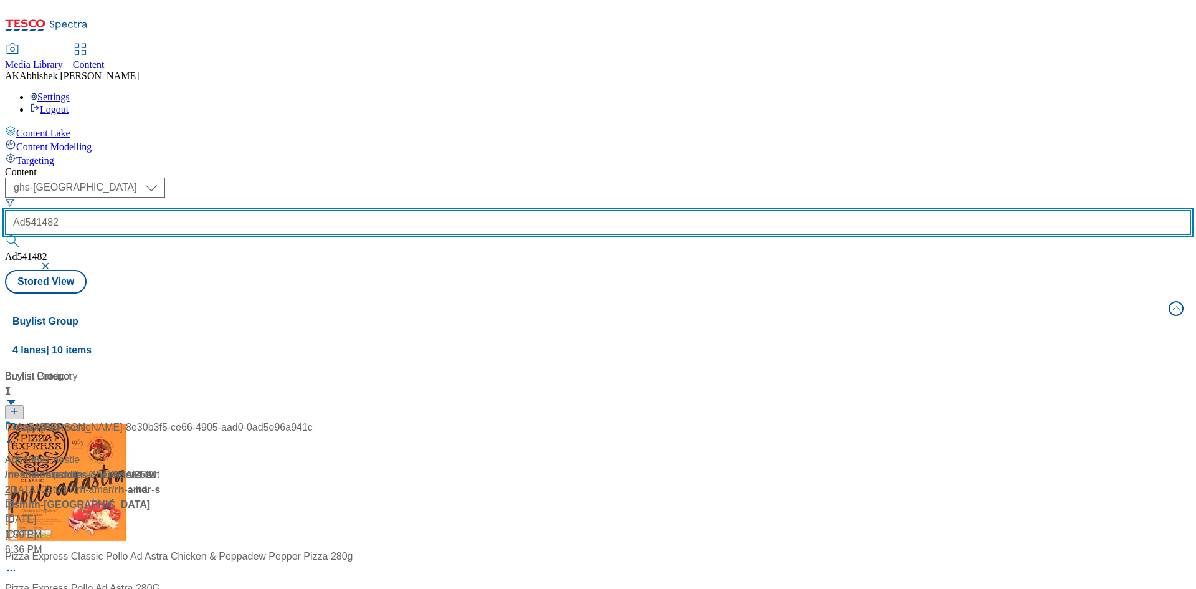
click at [321, 210] on input "Ad541482" at bounding box center [598, 222] width 1186 height 25
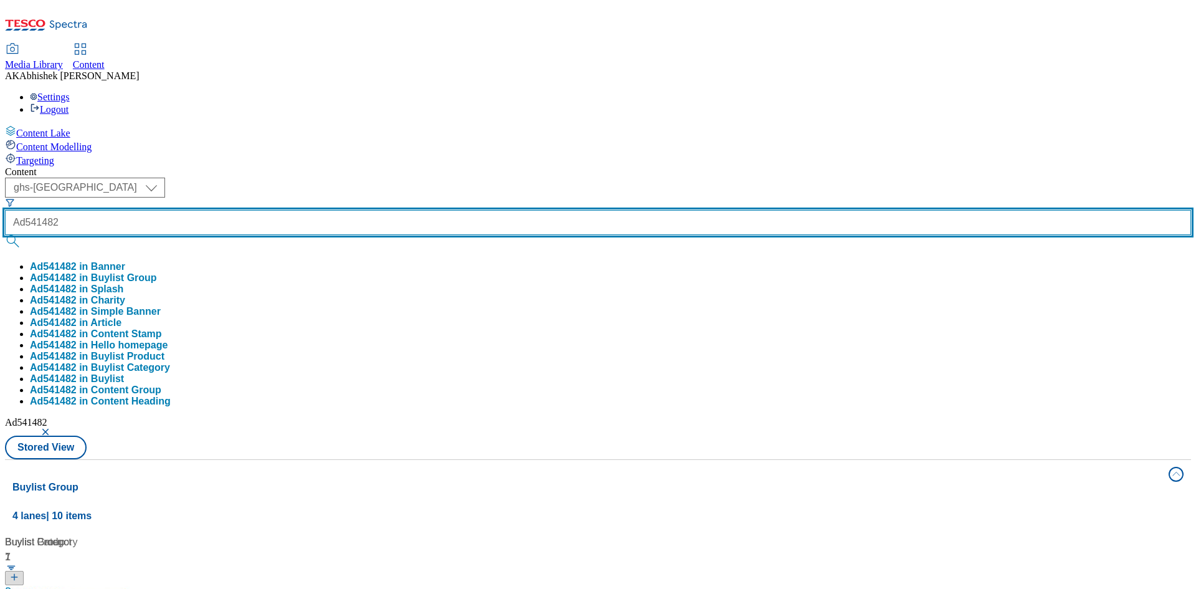
click at [5, 235] on button "submit" at bounding box center [13, 241] width 17 height 12
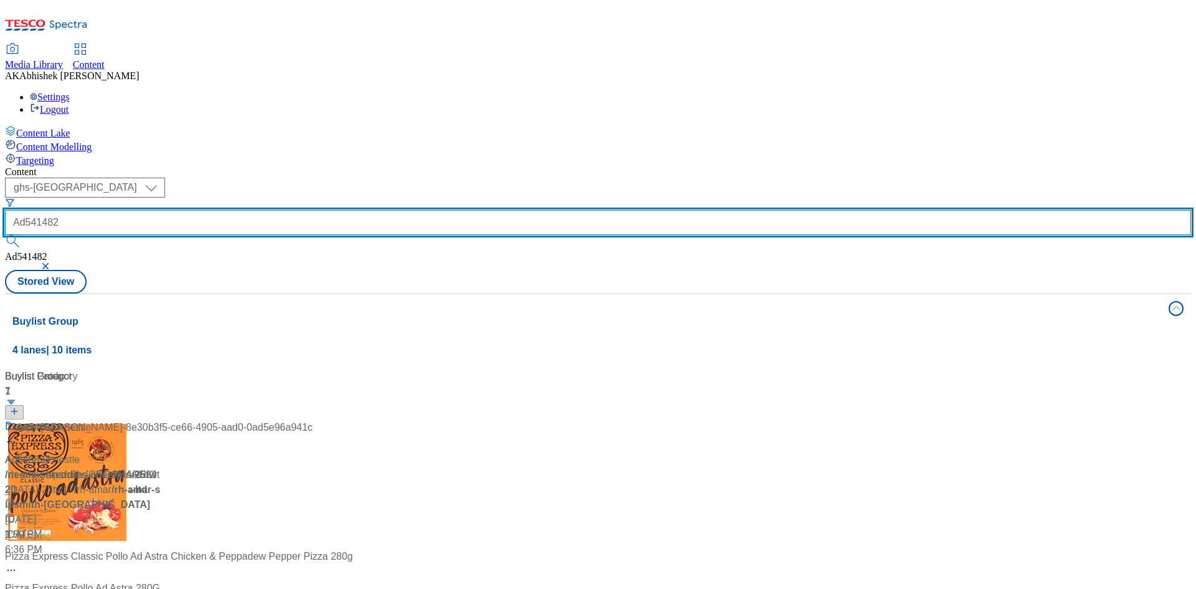
click at [279, 210] on input "Ad541482" at bounding box center [598, 222] width 1186 height 25
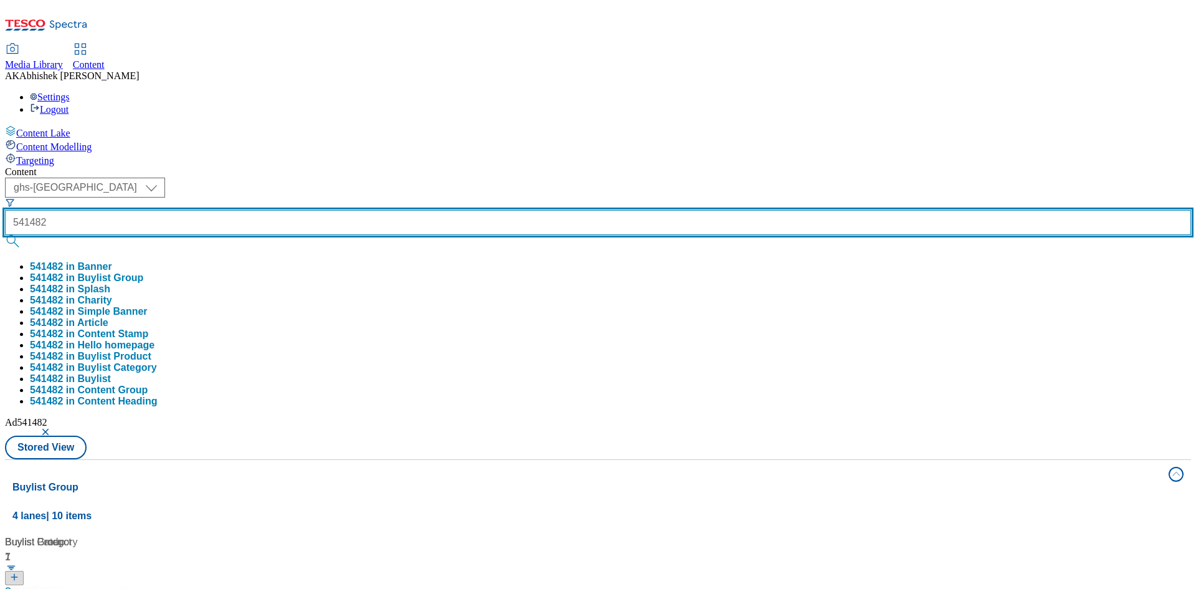
click at [5, 235] on button "submit" at bounding box center [13, 241] width 17 height 12
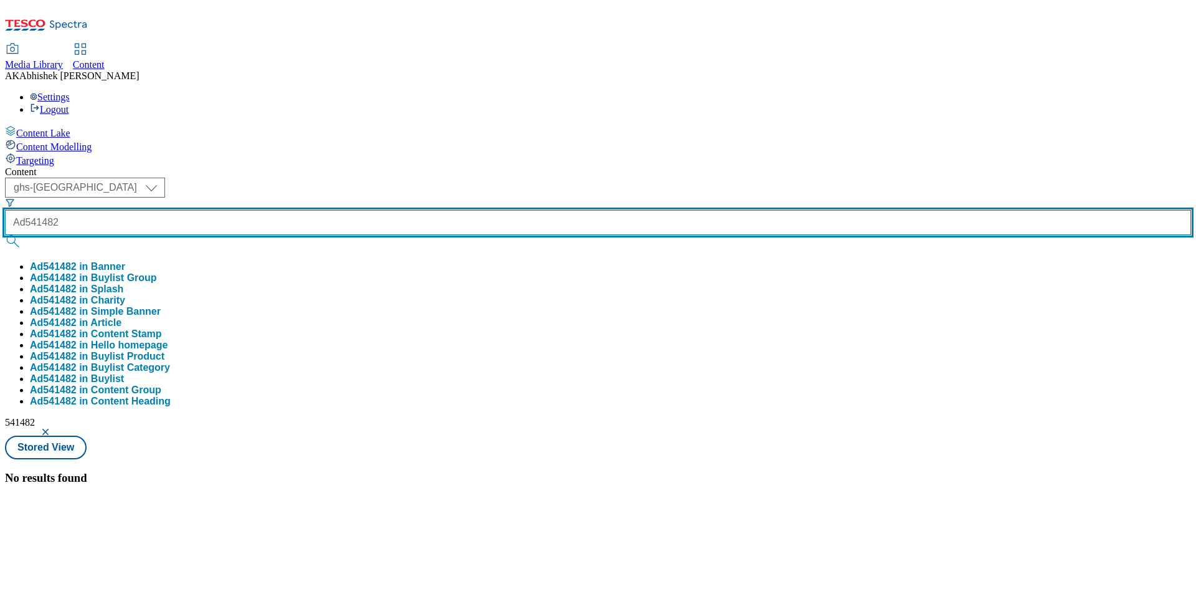
type input "Ad541482"
click at [5, 235] on button "submit" at bounding box center [13, 241] width 17 height 12
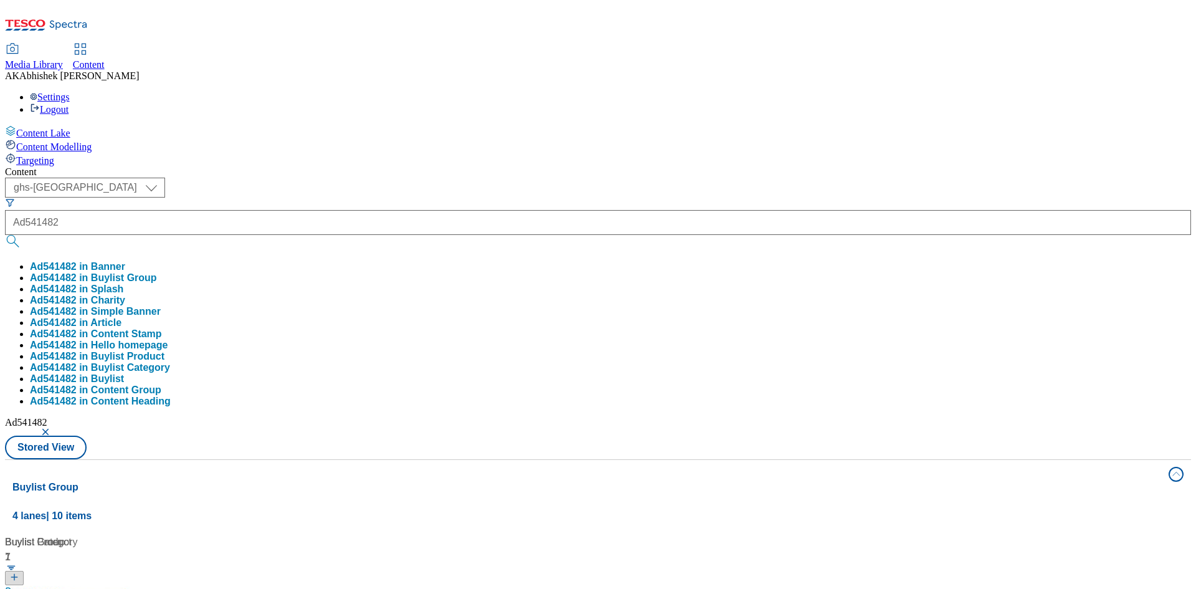
click at [505, 166] on div "Content ( optional ) ghs-roi ghs-uk ghs-uk Ad541482 Ad541482 in Banner Ad541482…" at bounding box center [598, 584] width 1186 height 836
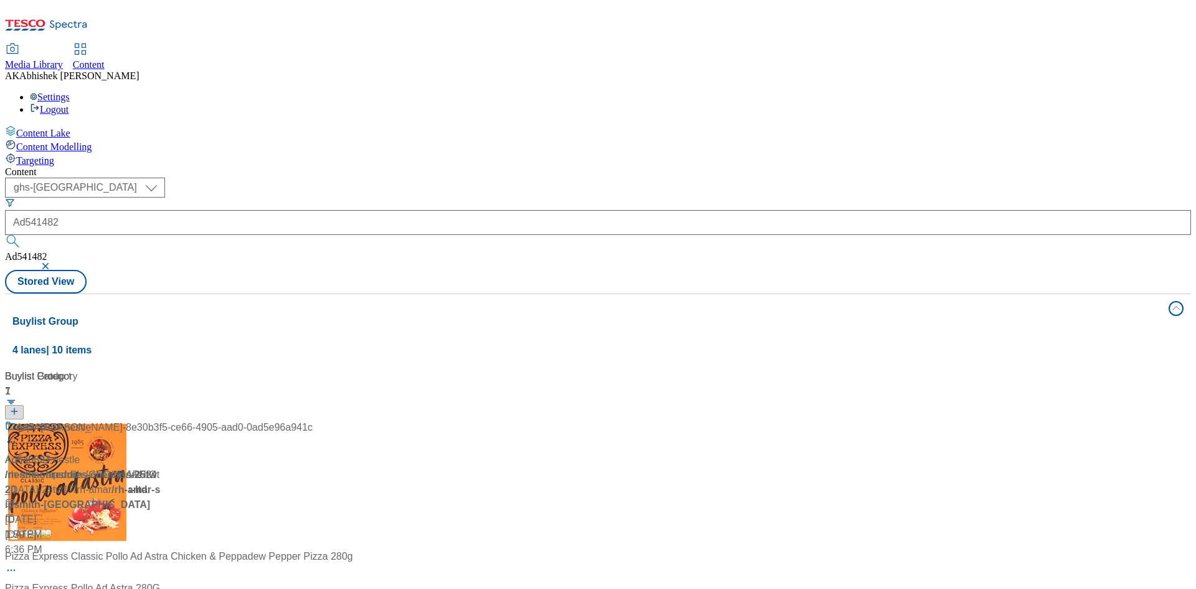
click at [53, 262] on button "button" at bounding box center [46, 265] width 12 height 7
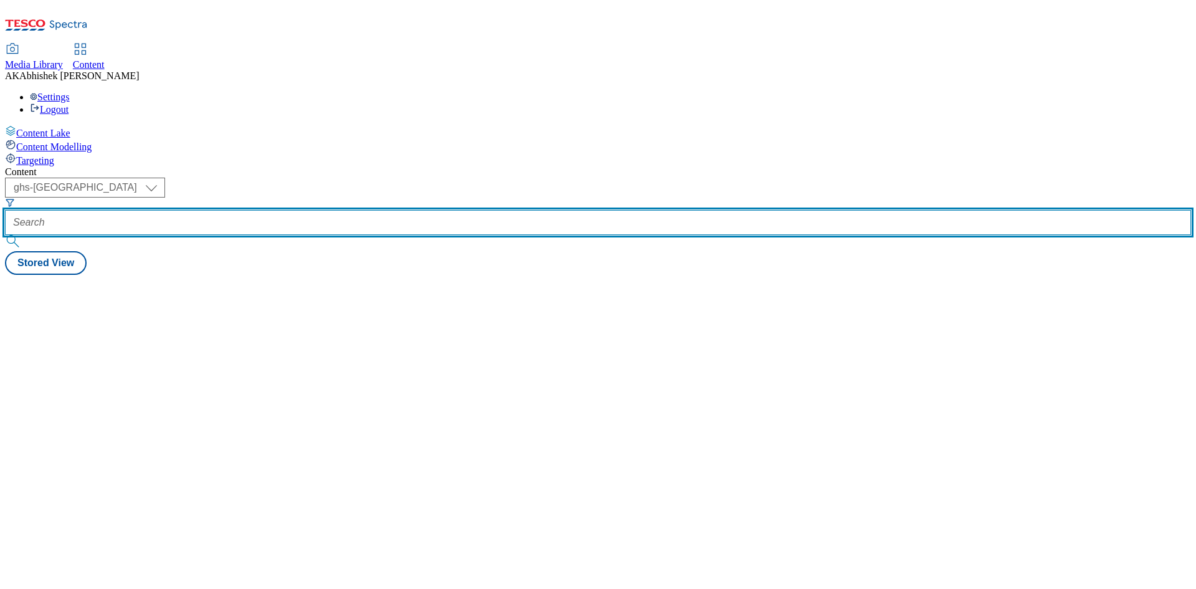
click at [275, 210] on input "text" at bounding box center [598, 222] width 1186 height 25
click at [5, 235] on button "submit" at bounding box center [13, 241] width 17 height 12
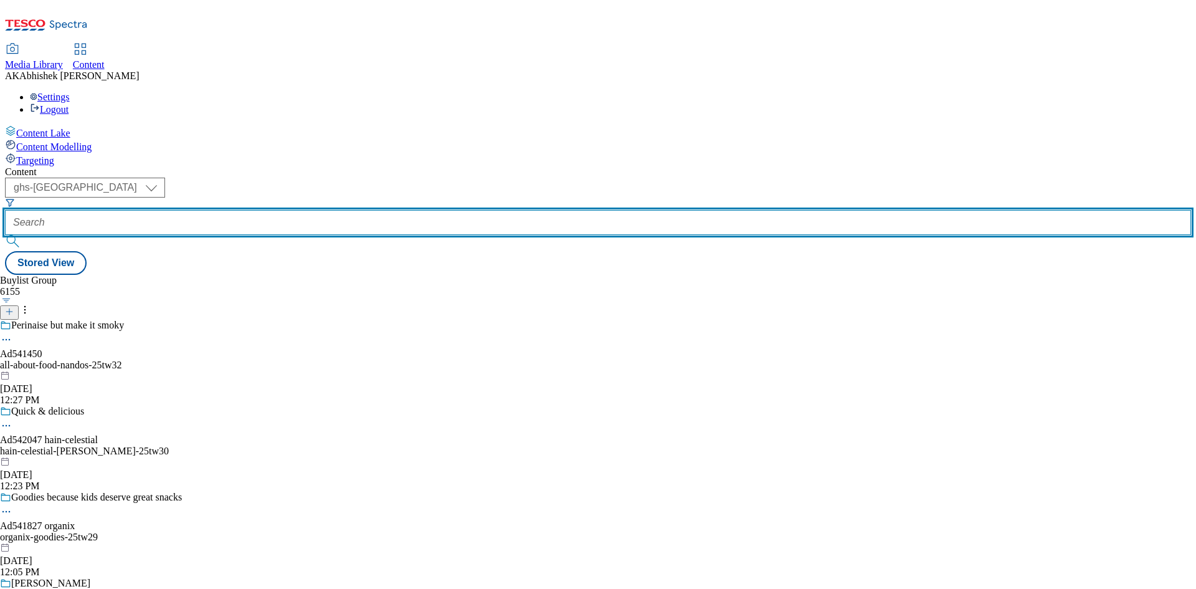
click at [310, 210] on input "text" at bounding box center [598, 222] width 1186 height 25
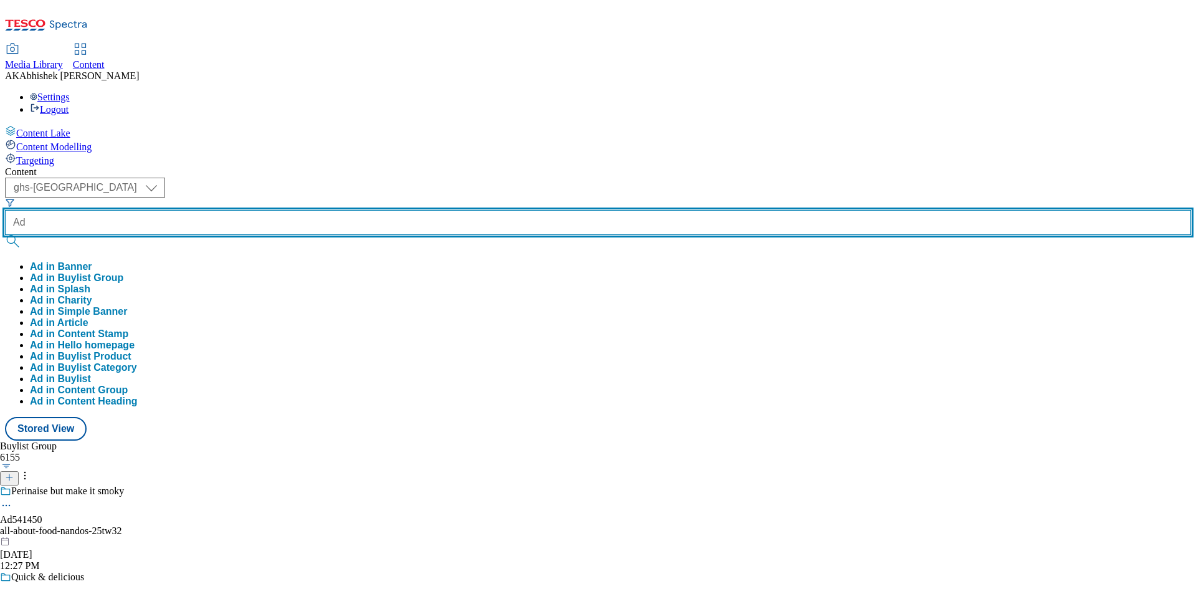
paste input "541827"
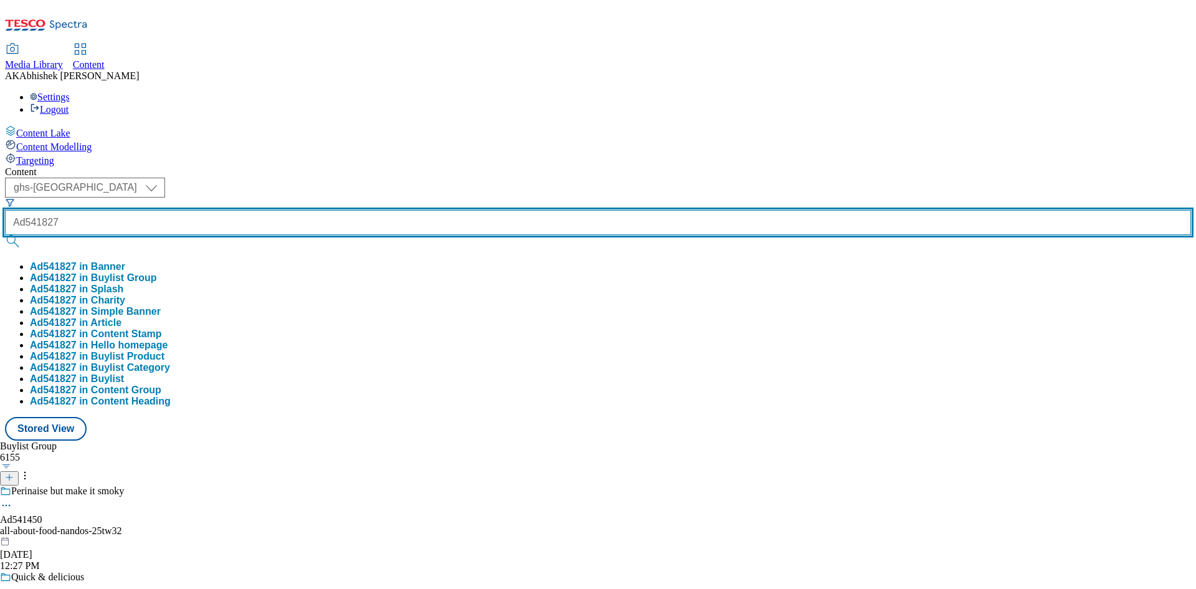
type input "Ad541827"
click at [5, 235] on button "submit" at bounding box center [13, 241] width 17 height 12
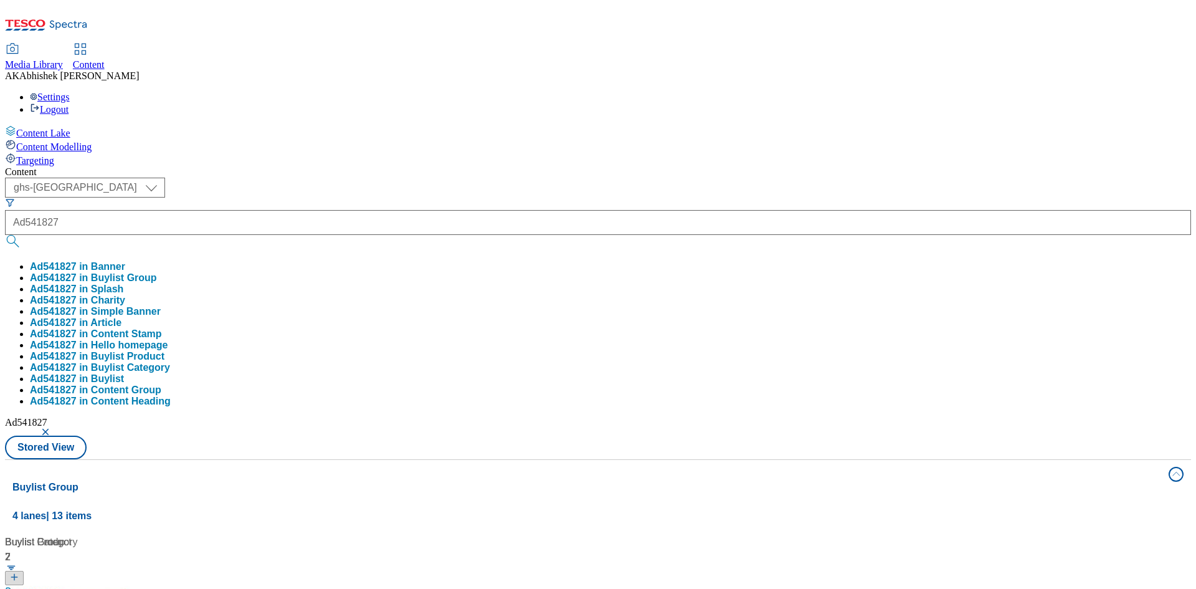
click at [556, 166] on div "Content ( optional ) ghs-roi ghs-uk ghs-uk Ad541827 Ad541827 in Banner Ad541827…" at bounding box center [598, 584] width 1186 height 836
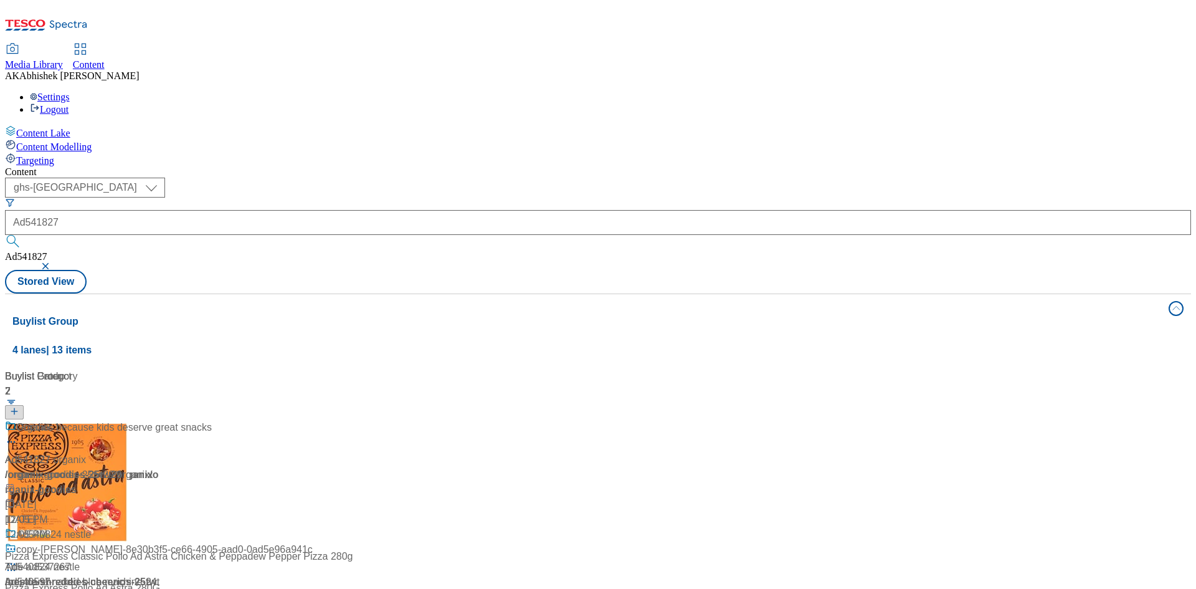
click at [161, 420] on div at bounding box center [83, 436] width 156 height 32
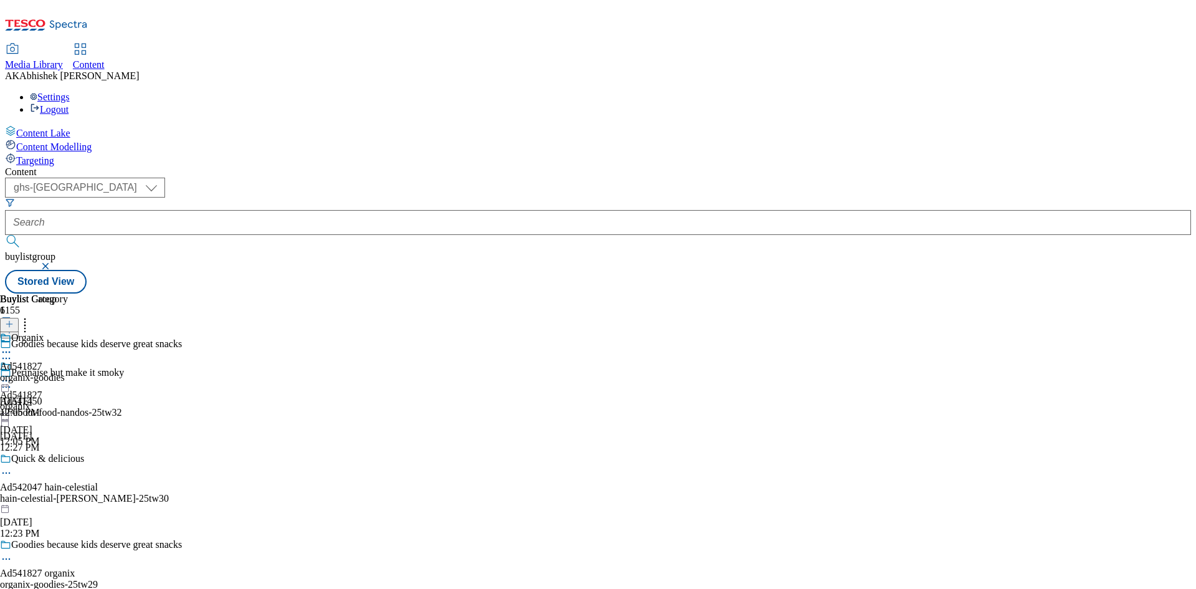
click at [12, 553] on icon at bounding box center [6, 559] width 12 height 12
click at [58, 577] on button "Edit" at bounding box center [41, 584] width 33 height 14
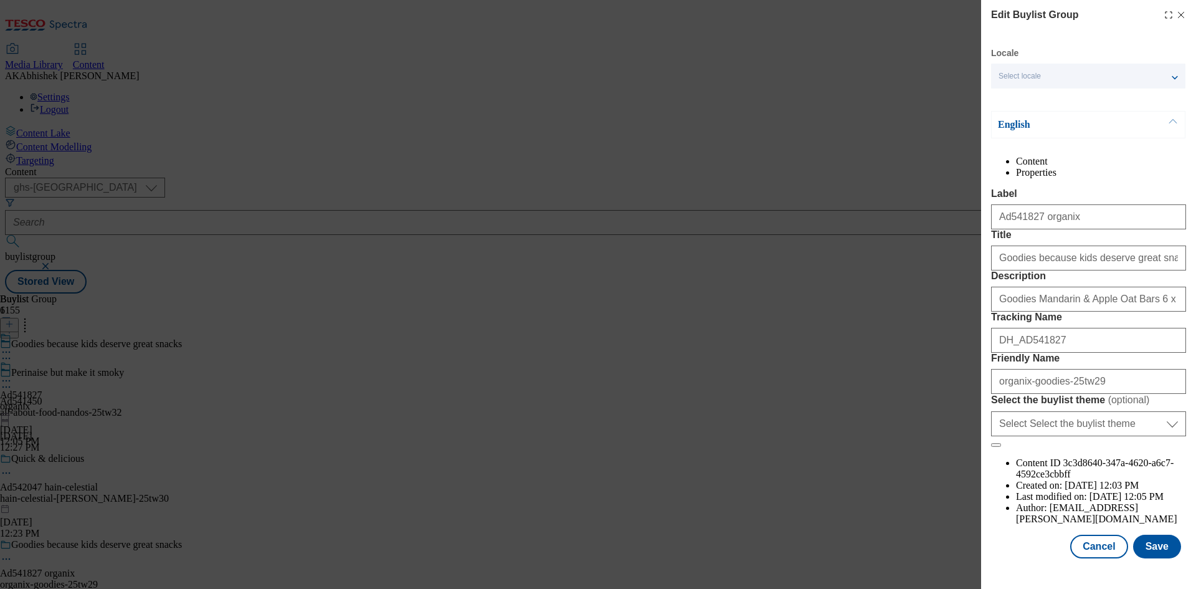
scroll to position [48, 0]
click at [1146, 558] on button "Save" at bounding box center [1157, 546] width 48 height 24
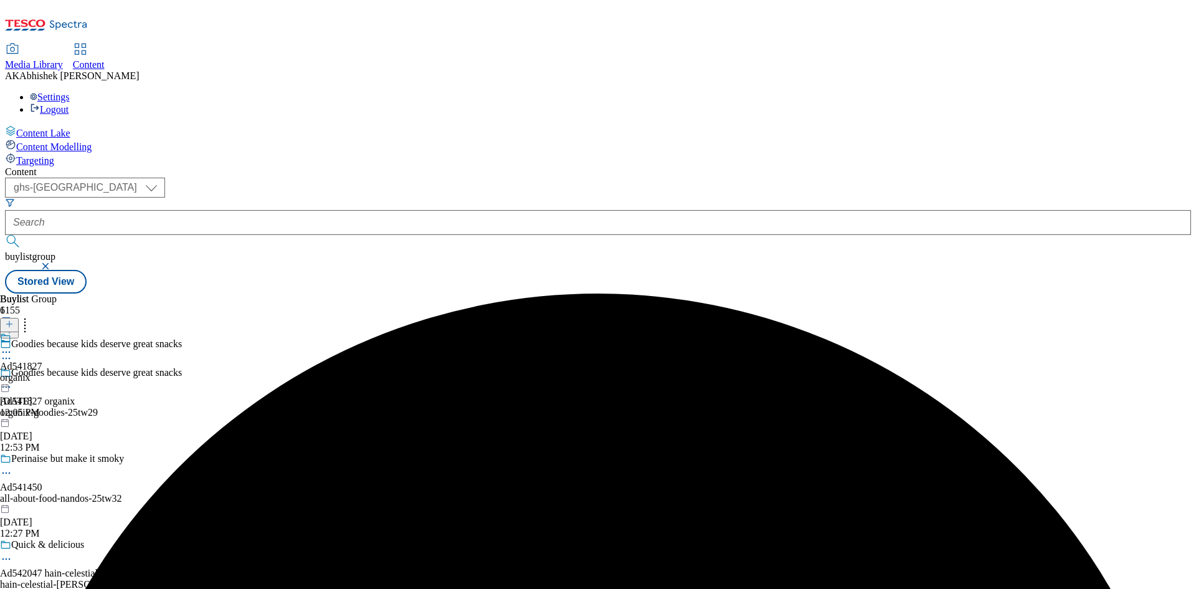
click at [12, 346] on icon at bounding box center [6, 352] width 12 height 12
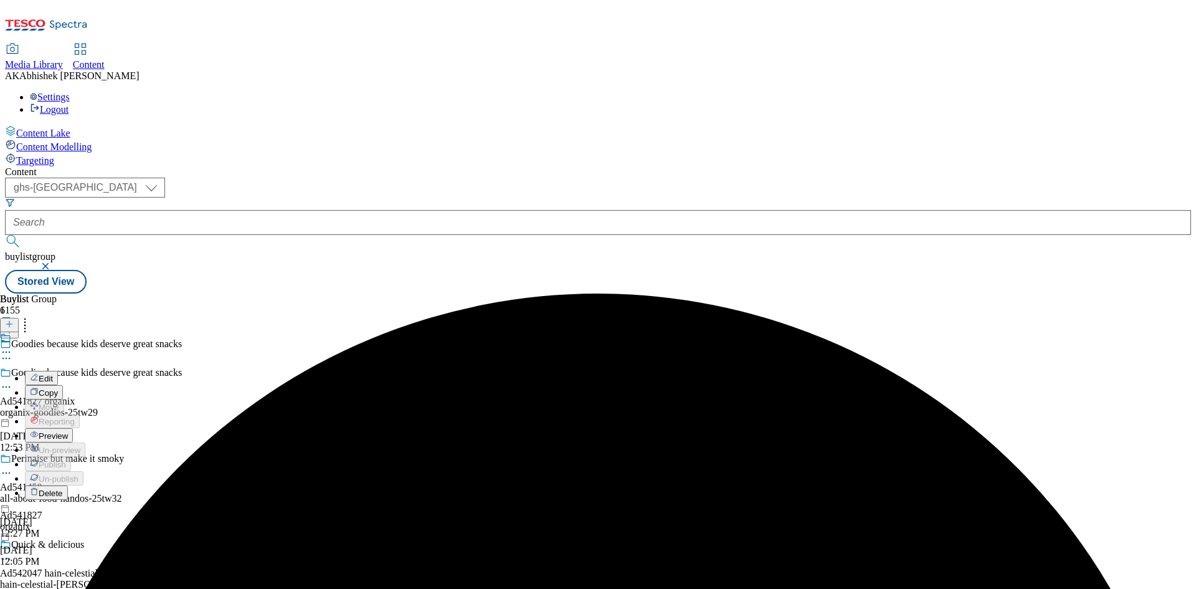
click at [53, 374] on span "Edit" at bounding box center [46, 378] width 14 height 9
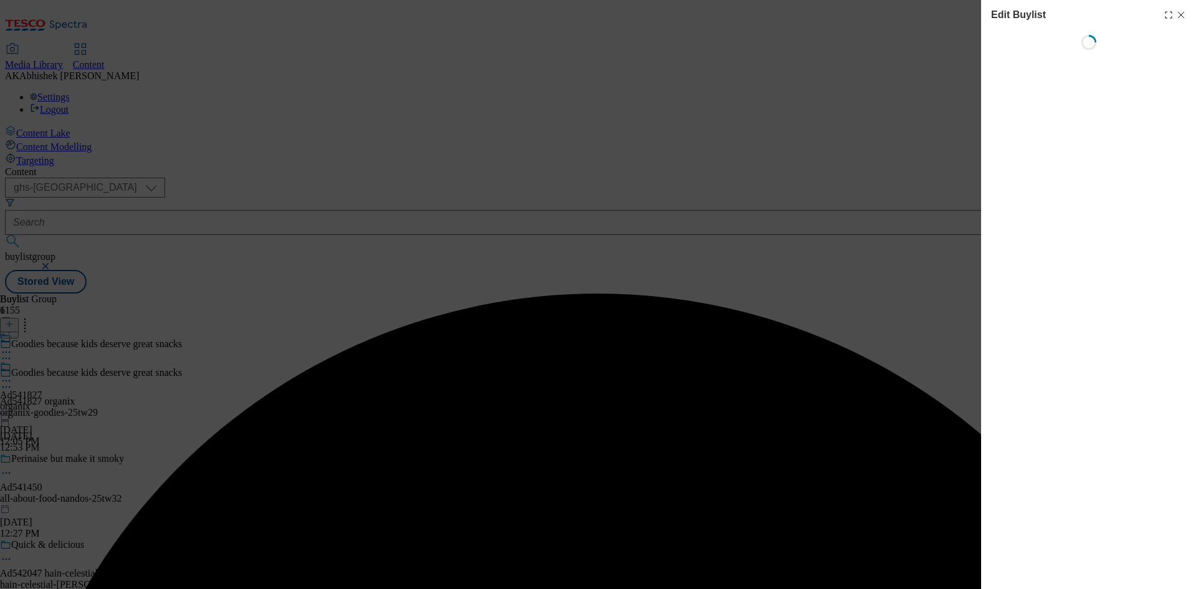
select select "tactical"
select select "supplier funded short term 1-3 weeks"
select select "dunnhumby"
select select "Banner"
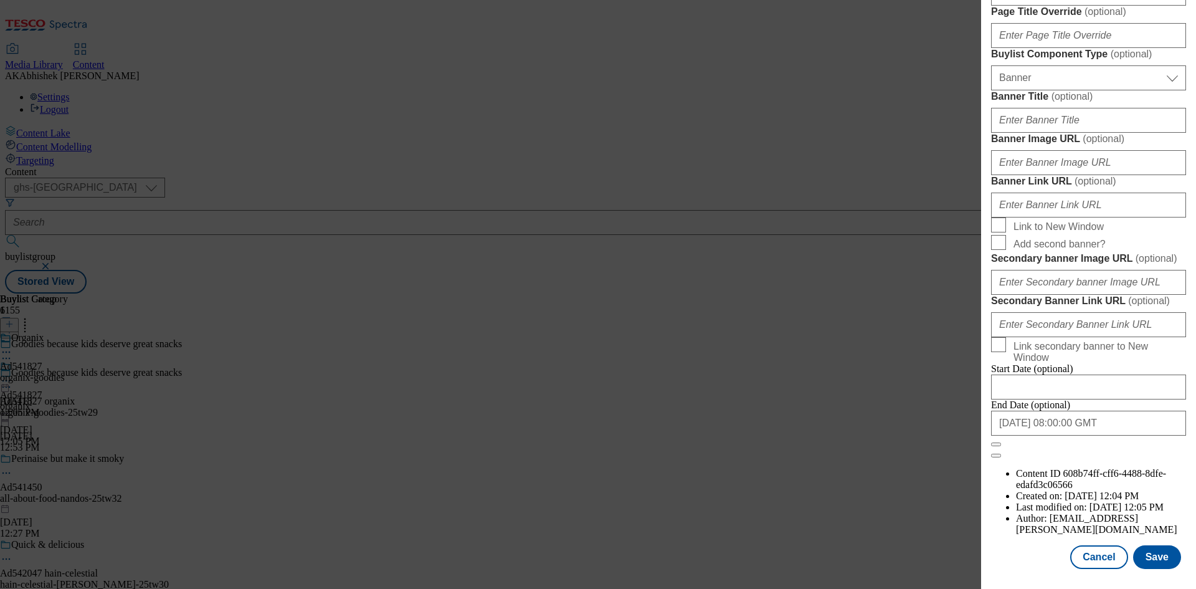
scroll to position [1289, 0]
click at [1151, 563] on button "Save" at bounding box center [1157, 557] width 48 height 24
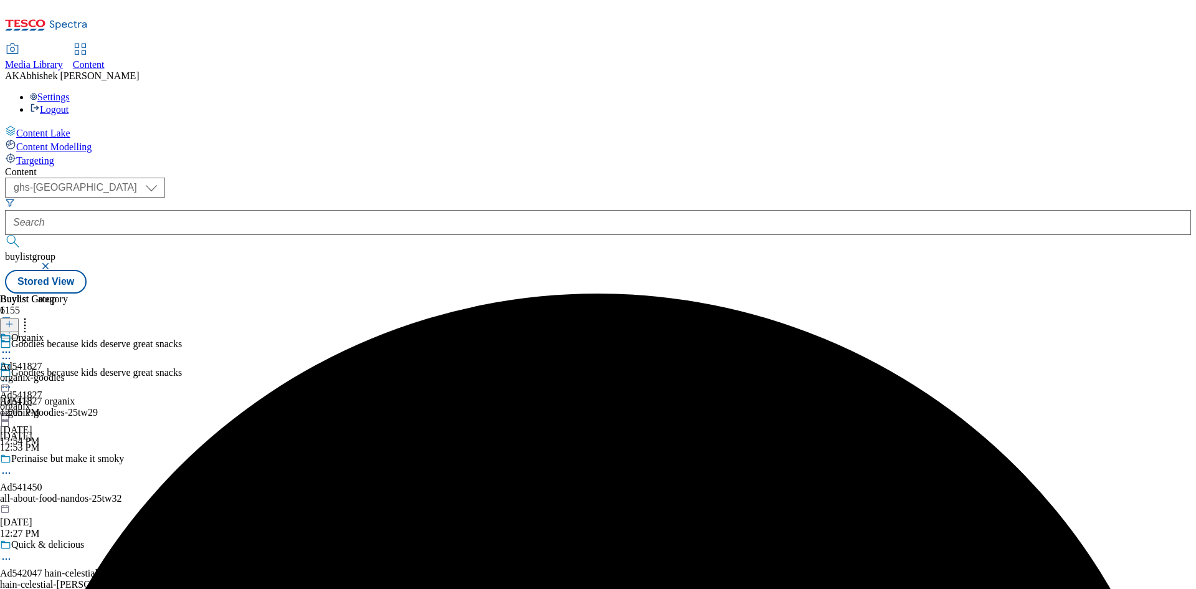
click at [68, 332] on div "Organix Ad541827 organix-goodies [DATE] 12:05 PM" at bounding box center [34, 375] width 68 height 86
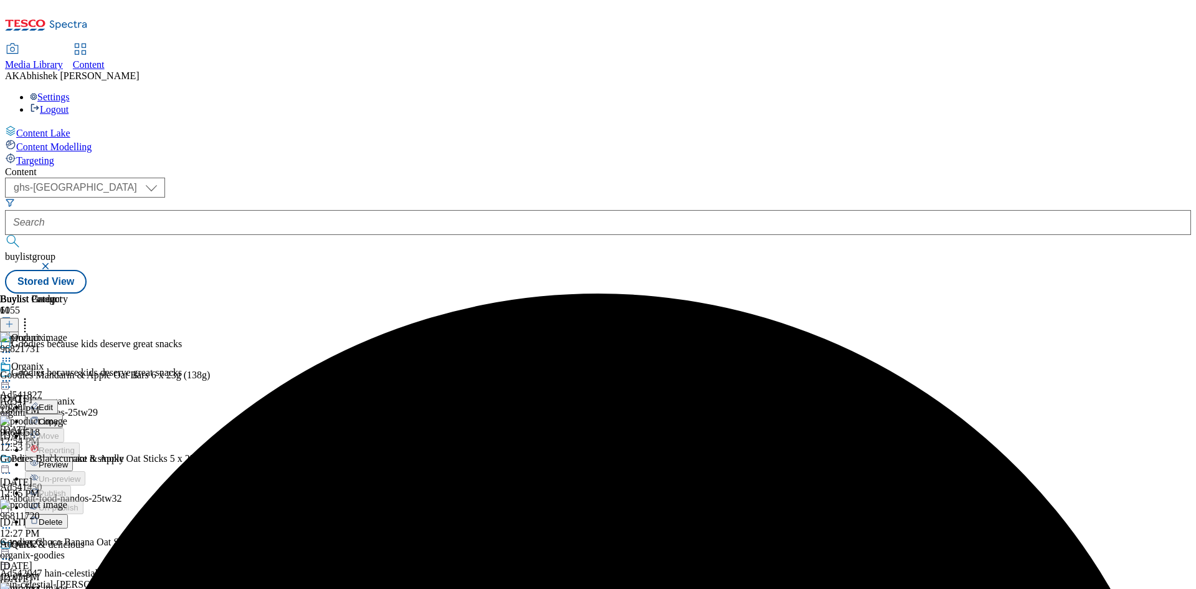
click at [53, 402] on span "Edit" at bounding box center [46, 406] width 14 height 9
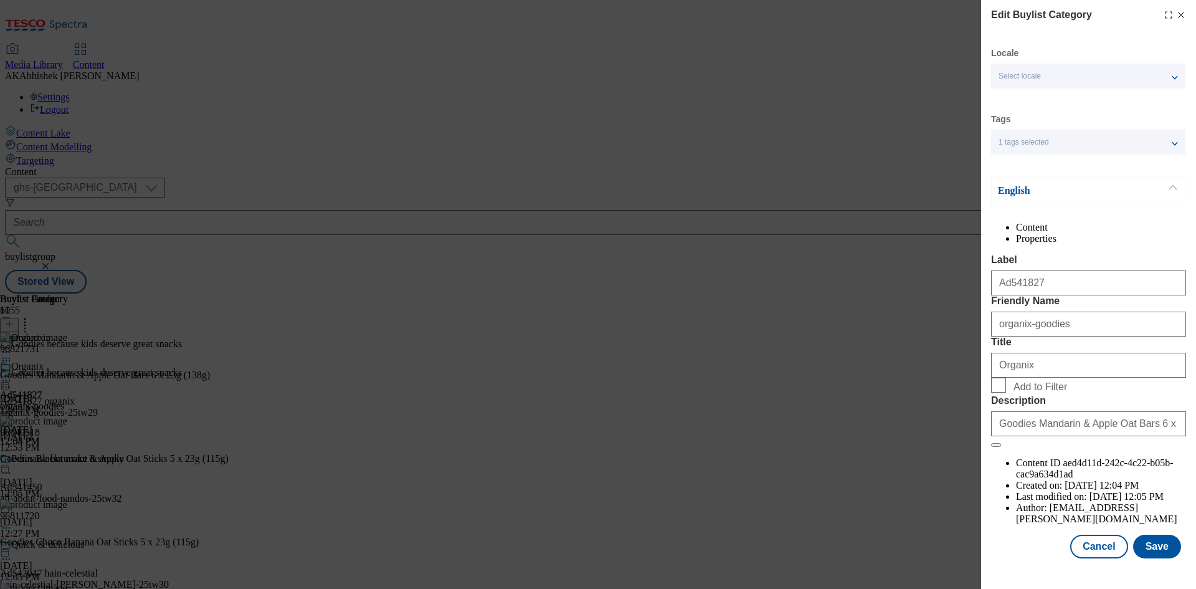
scroll to position [24, 0]
click at [1151, 552] on button "Save" at bounding box center [1157, 546] width 48 height 24
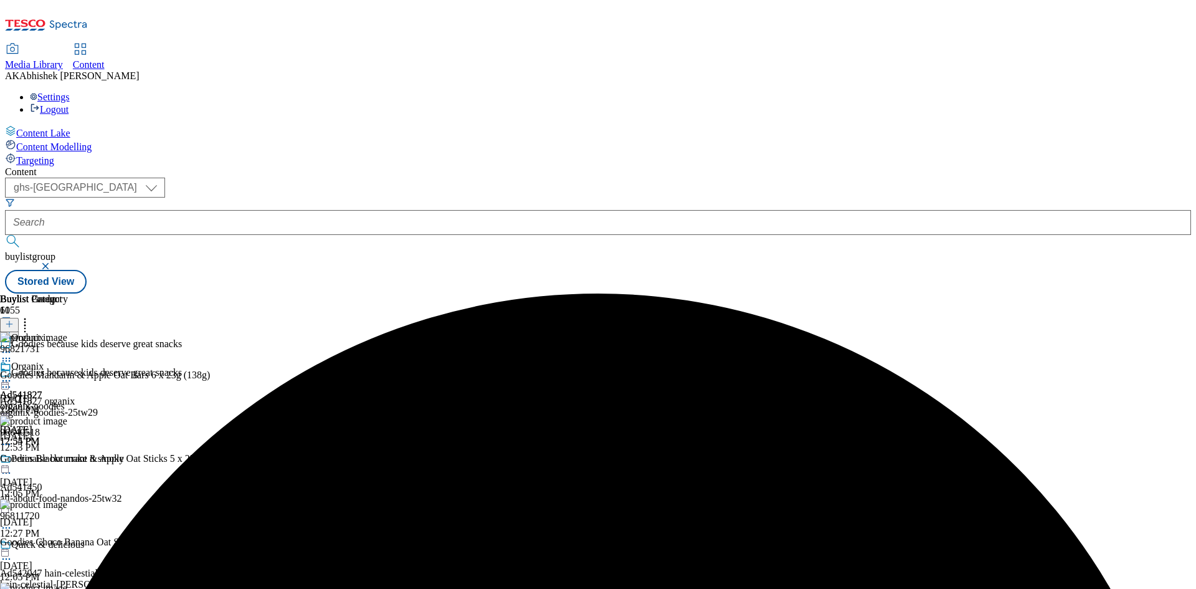
click at [68, 361] on div "Organix Ad541827 organix-goodies [DATE] 12:55 PM" at bounding box center [34, 404] width 68 height 86
click at [12, 374] on icon at bounding box center [6, 380] width 12 height 12
click at [68, 460] on span "Preview" at bounding box center [53, 464] width 29 height 9
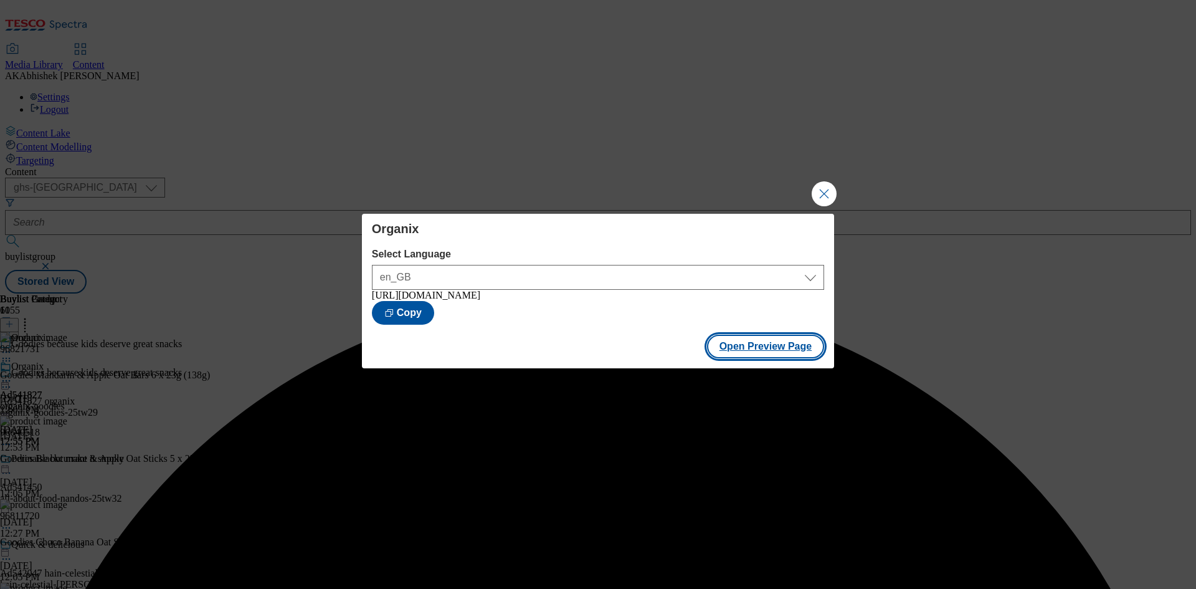
click at [774, 347] on button "Open Preview Page" at bounding box center [766, 346] width 118 height 24
click at [825, 196] on button "Close Modal" at bounding box center [824, 193] width 25 height 25
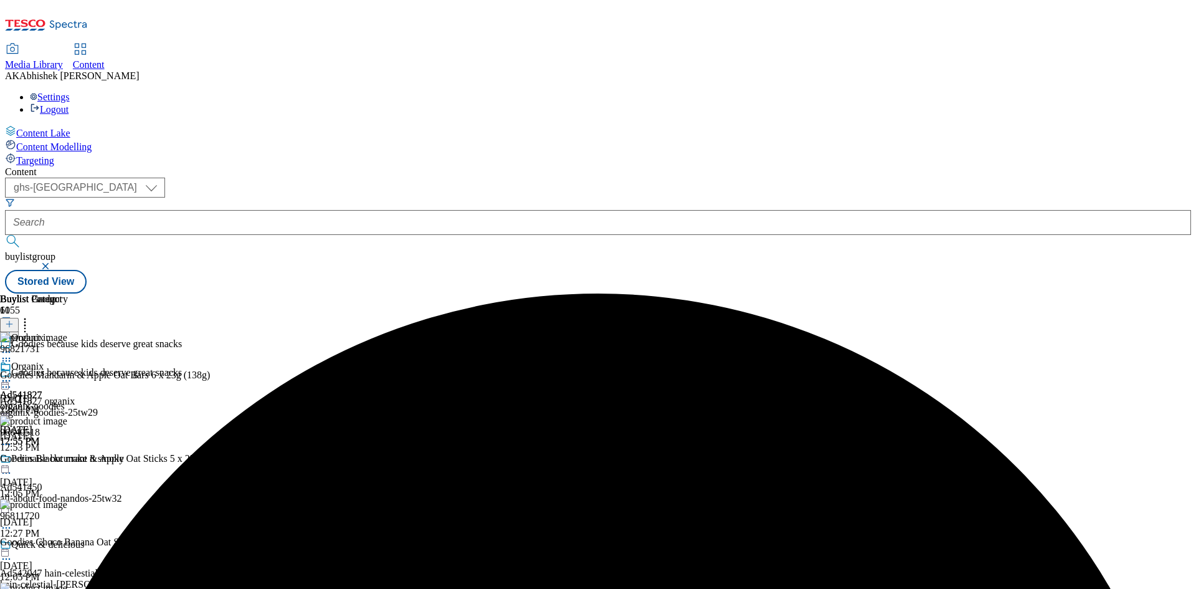
click at [12, 374] on icon at bounding box center [6, 380] width 12 height 12
click at [66, 503] on span "Publish" at bounding box center [52, 507] width 27 height 9
